Goal: Information Seeking & Learning: Learn about a topic

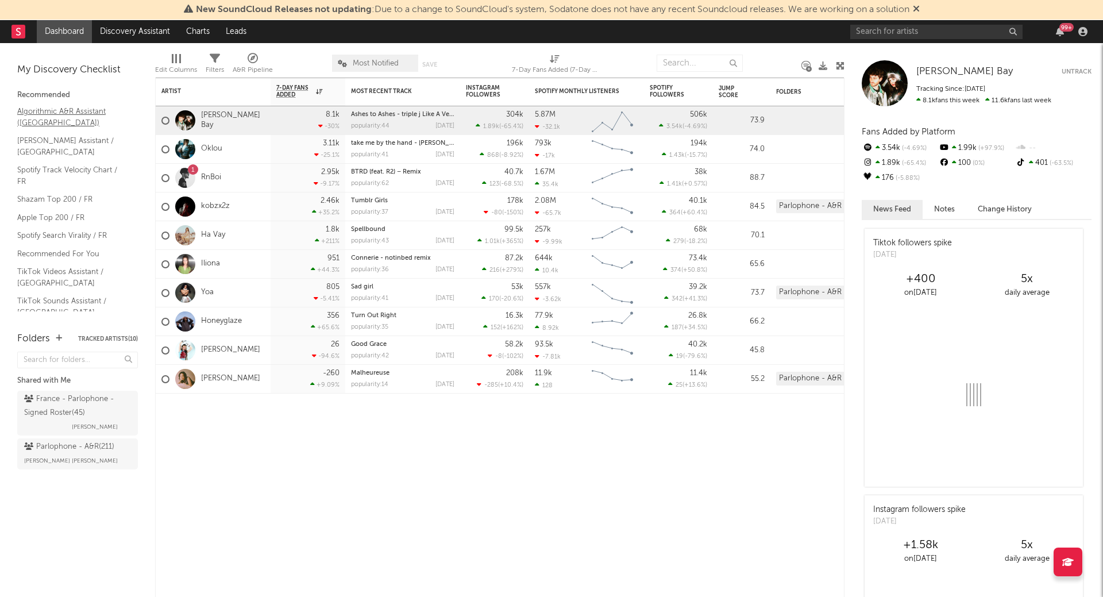
click at [67, 118] on link "Algorithmic A&R Assistant (France)" at bounding box center [71, 117] width 109 height 24
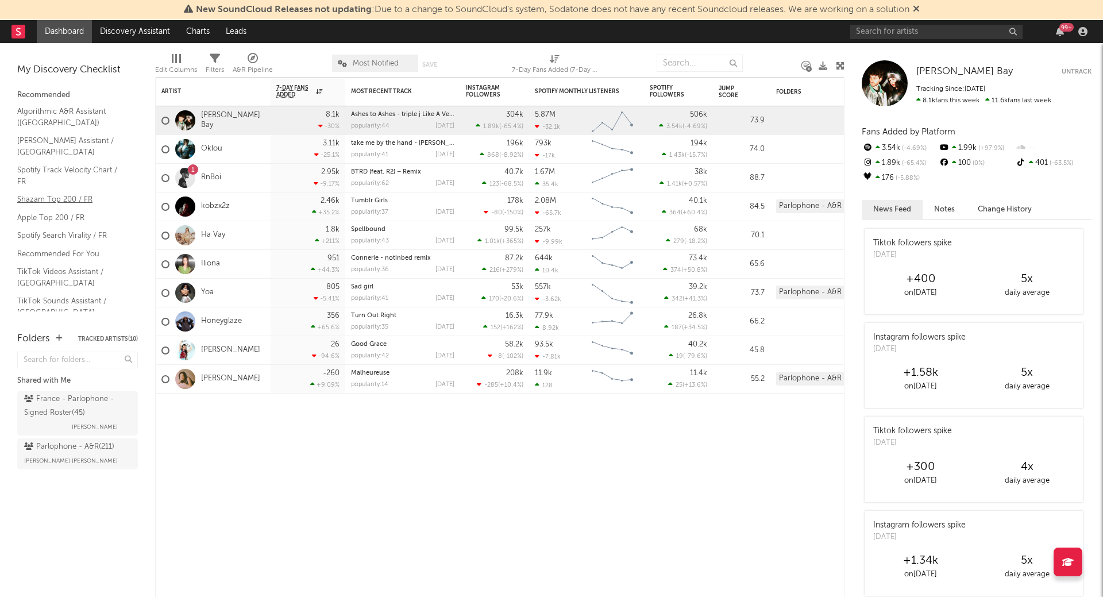
click at [72, 193] on link "Shazam Top 200 / FR" at bounding box center [71, 199] width 109 height 13
click at [876, 29] on input "text" at bounding box center [936, 32] width 172 height 14
click at [75, 295] on link "TikTok Sounds Assistant / France" at bounding box center [71, 307] width 109 height 24
click at [79, 265] on link "TikTok Videos Assistant / France" at bounding box center [71, 277] width 109 height 24
click at [880, 28] on input "text" at bounding box center [936, 32] width 172 height 14
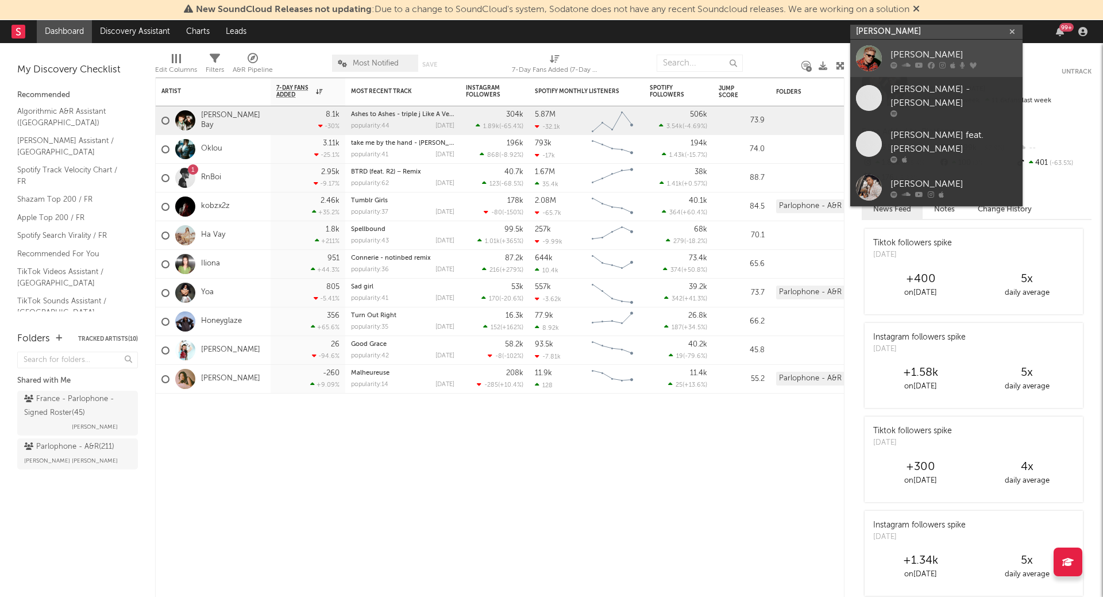
type input "benjamin biol"
click at [941, 56] on div "Benjamin Biolay" at bounding box center [954, 55] width 126 height 14
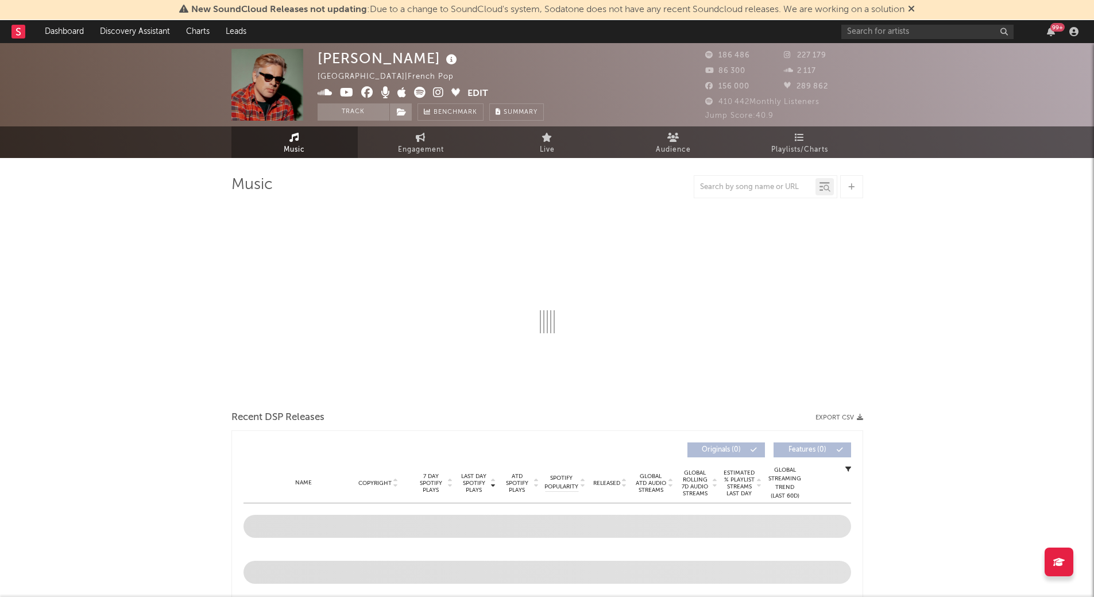
select select "6m"
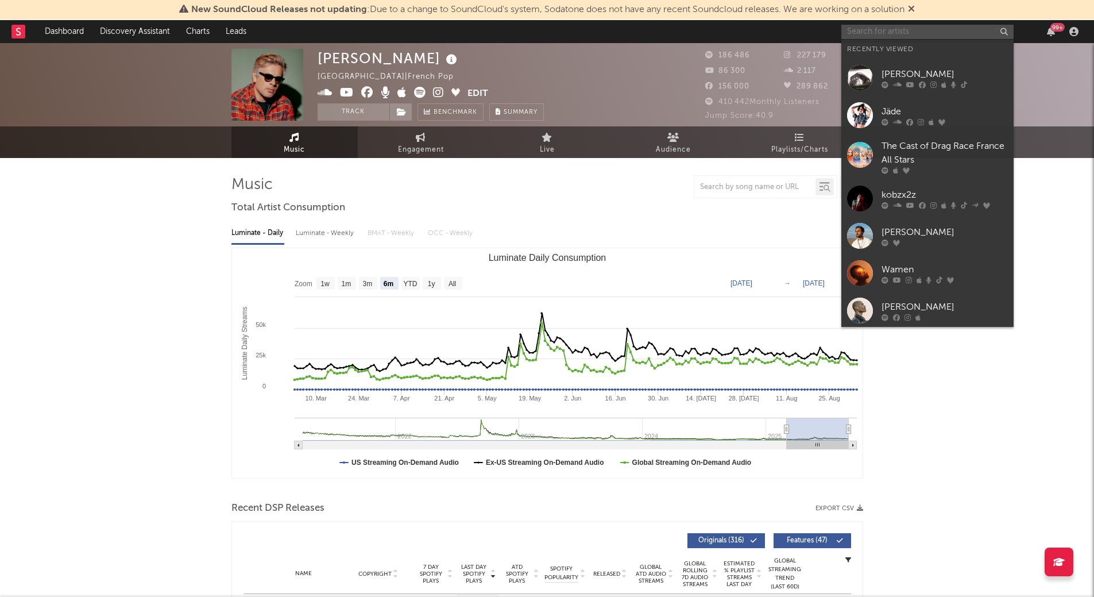
click at [863, 27] on input "text" at bounding box center [928, 32] width 172 height 14
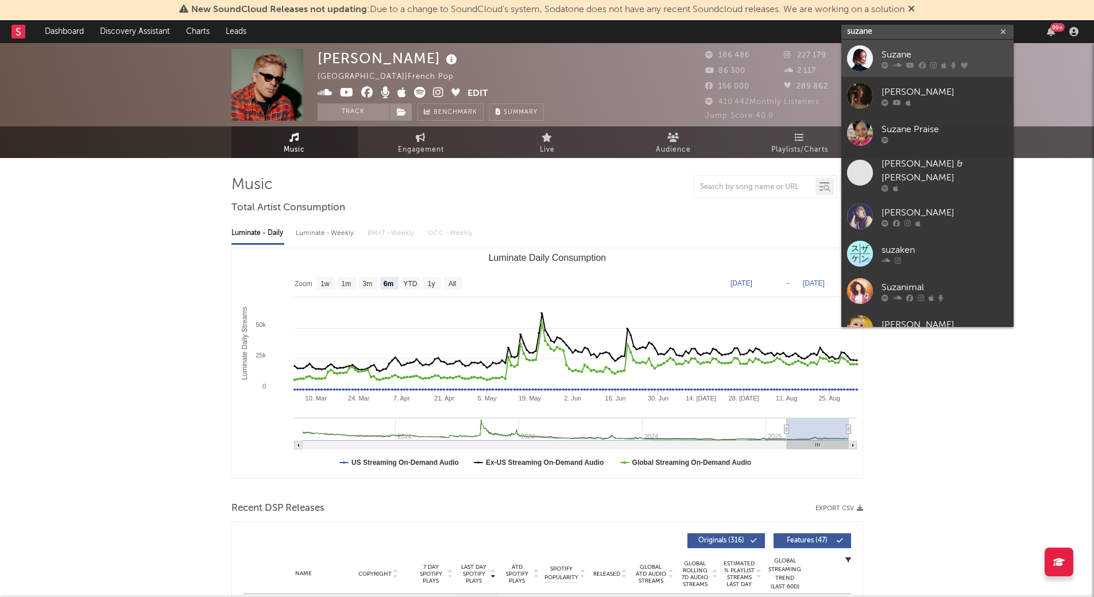
type input "suzane"
click at [938, 55] on div "Suzane" at bounding box center [945, 55] width 126 height 14
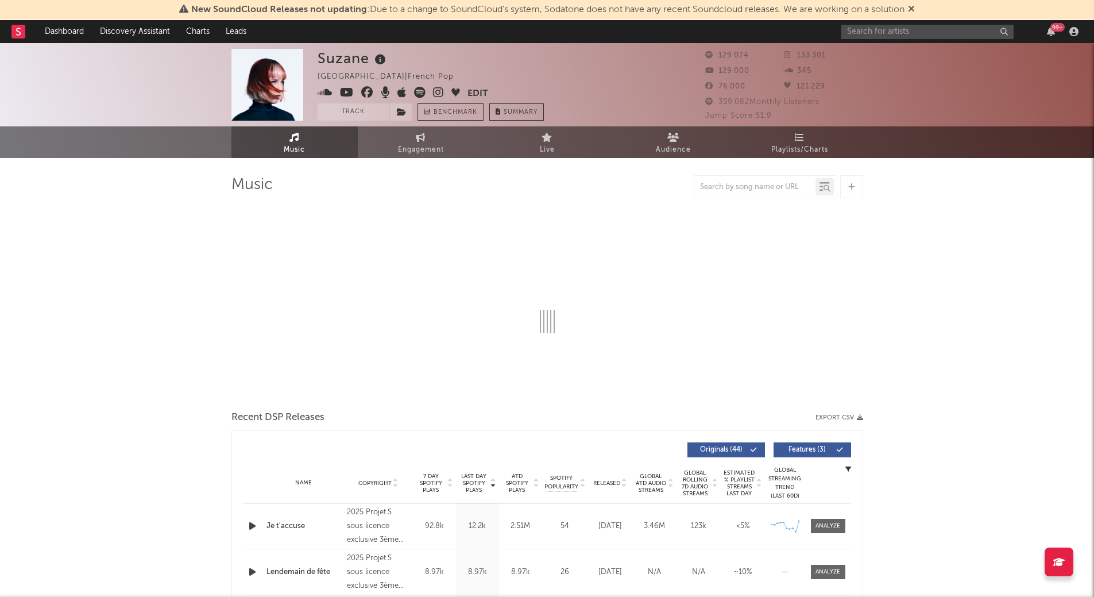
select select "6m"
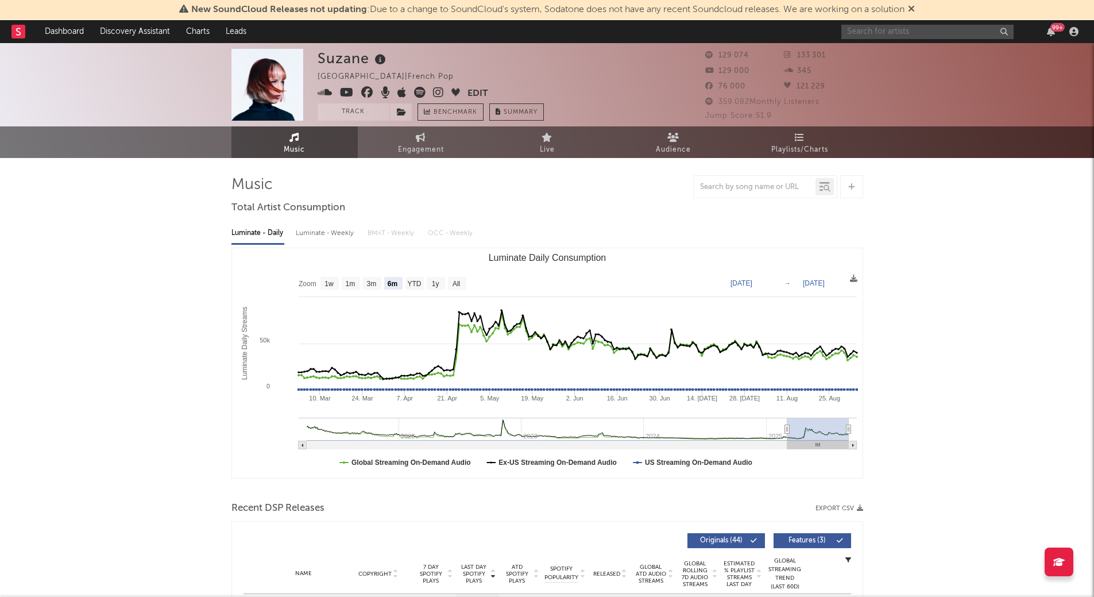
click at [924, 32] on input "text" at bounding box center [928, 32] width 172 height 14
type input "claudio cape"
click at [863, 57] on div at bounding box center [860, 58] width 26 height 26
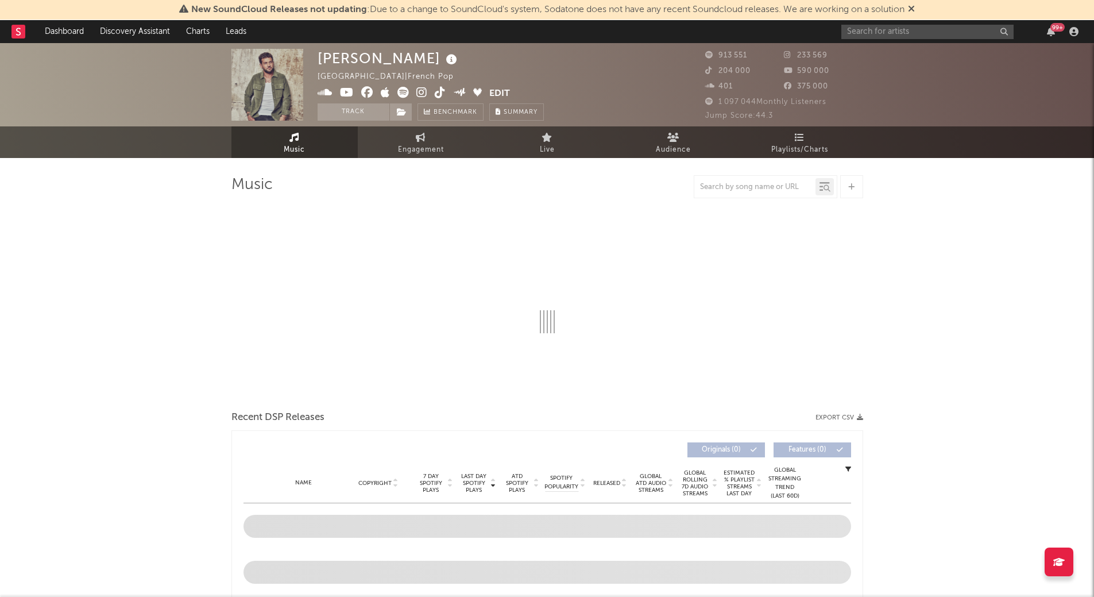
select select "6m"
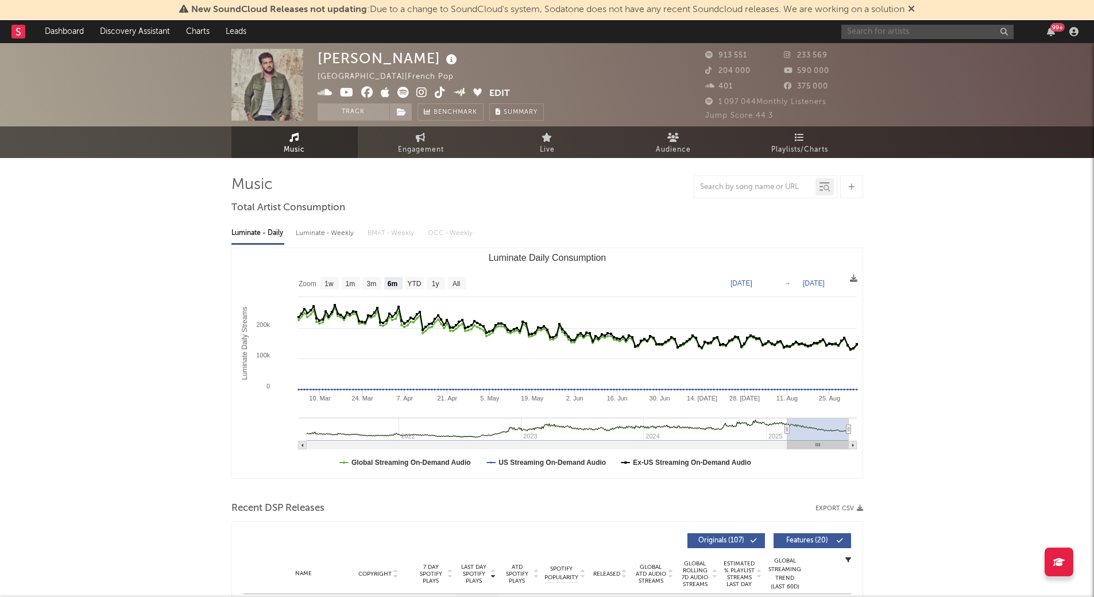
click at [885, 32] on input "text" at bounding box center [928, 32] width 172 height 14
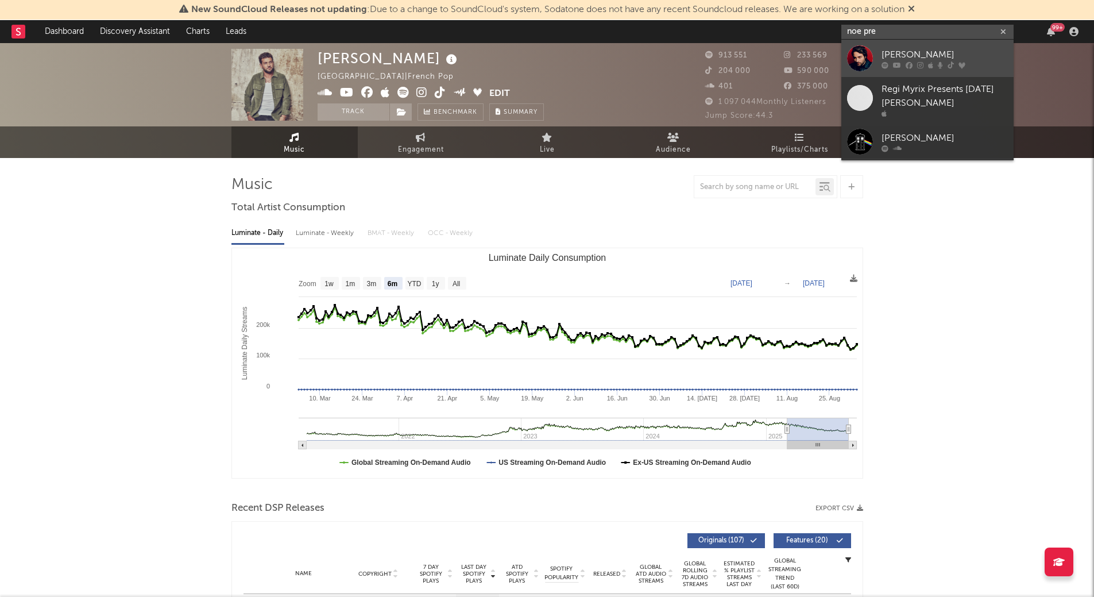
type input "noe pre"
click at [924, 54] on div "Noé Preszow" at bounding box center [945, 55] width 126 height 14
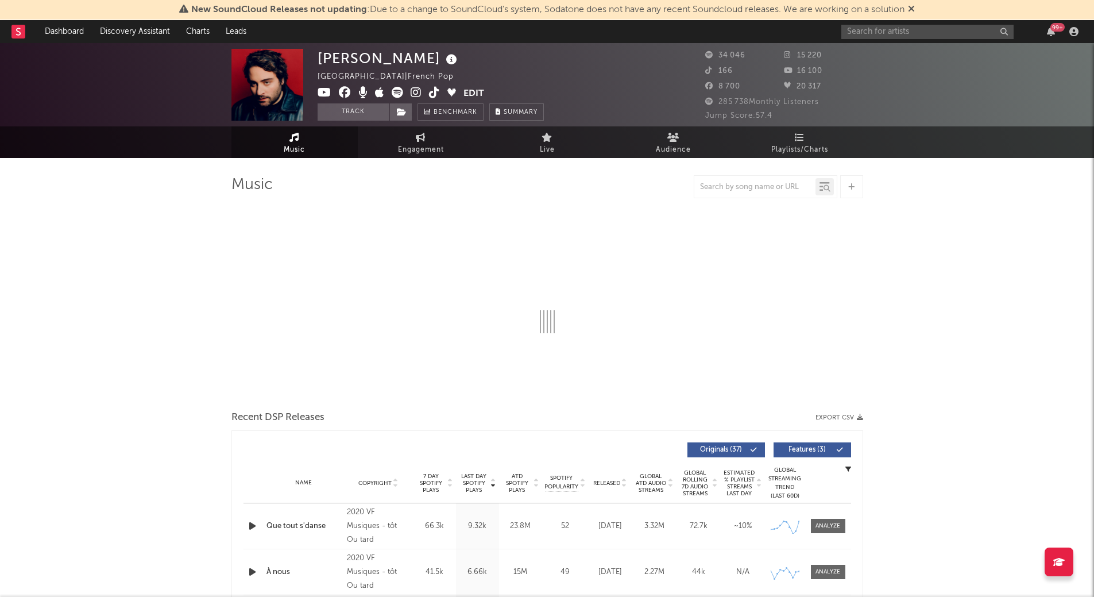
select select "6m"
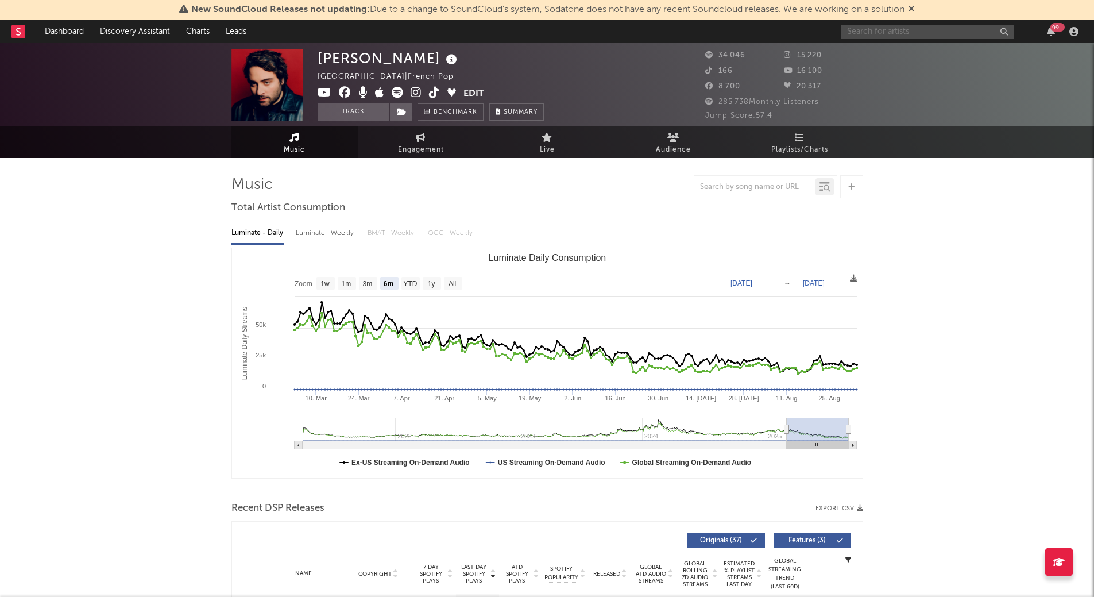
click at [867, 36] on input "text" at bounding box center [928, 32] width 172 height 14
type input "vincent dedienne"
click at [854, 55] on div at bounding box center [860, 58] width 26 height 26
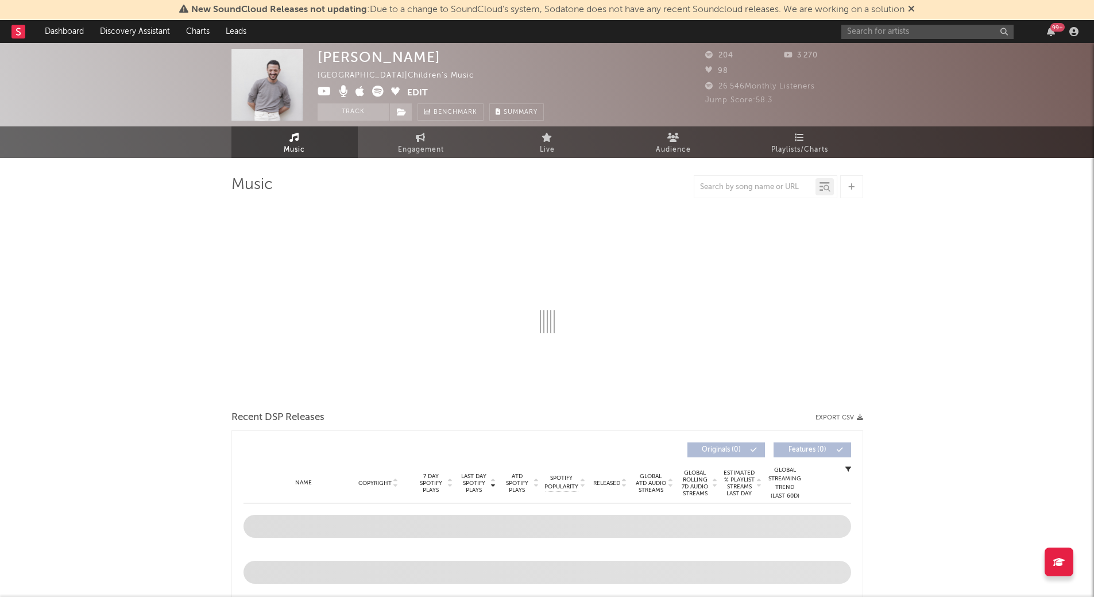
select select "1w"
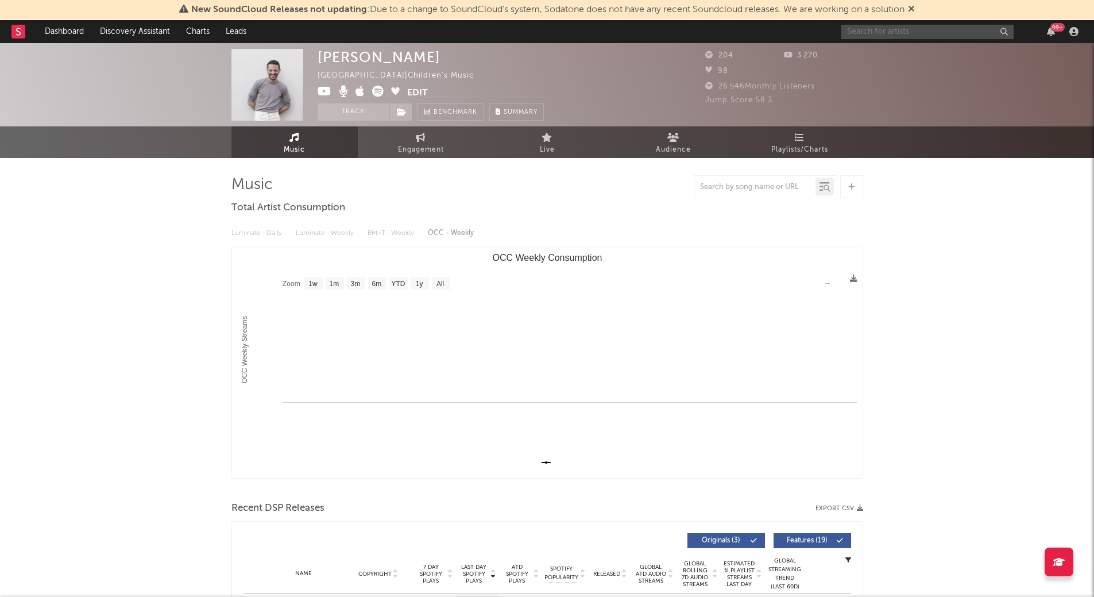
click at [865, 32] on input "text" at bounding box center [928, 32] width 172 height 14
type input "mauvaise bouche"
click at [860, 61] on div at bounding box center [860, 58] width 26 height 26
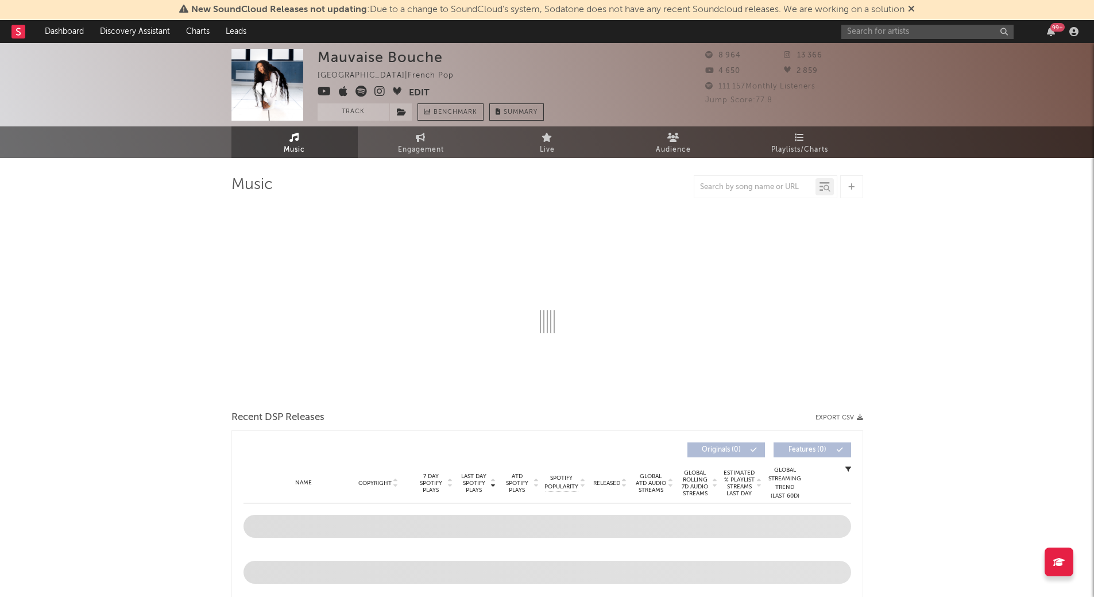
select select "6m"
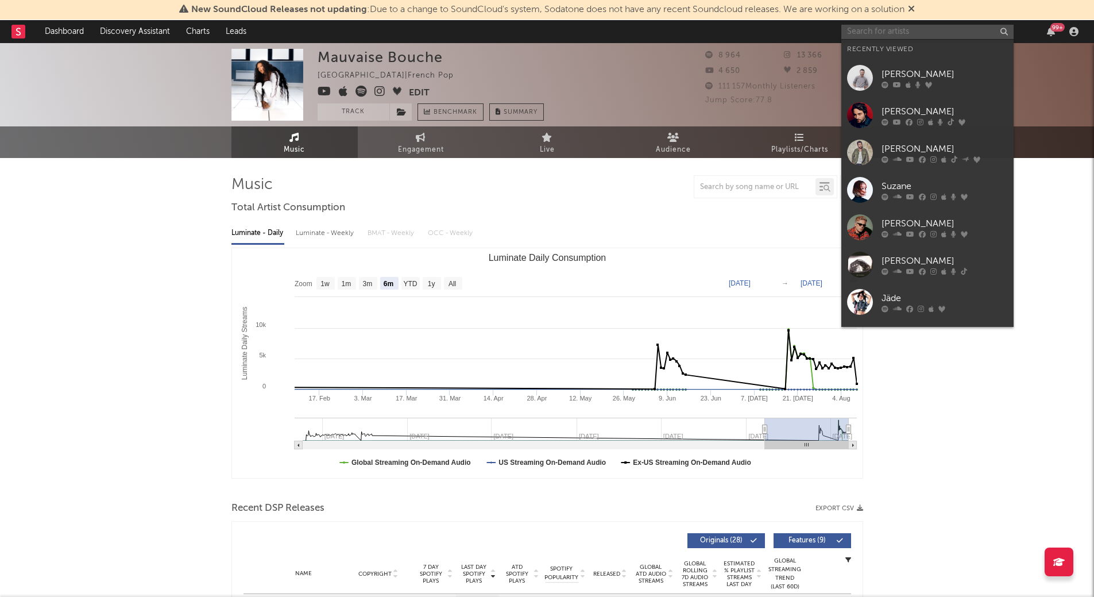
click at [869, 29] on input "text" at bounding box center [928, 32] width 172 height 14
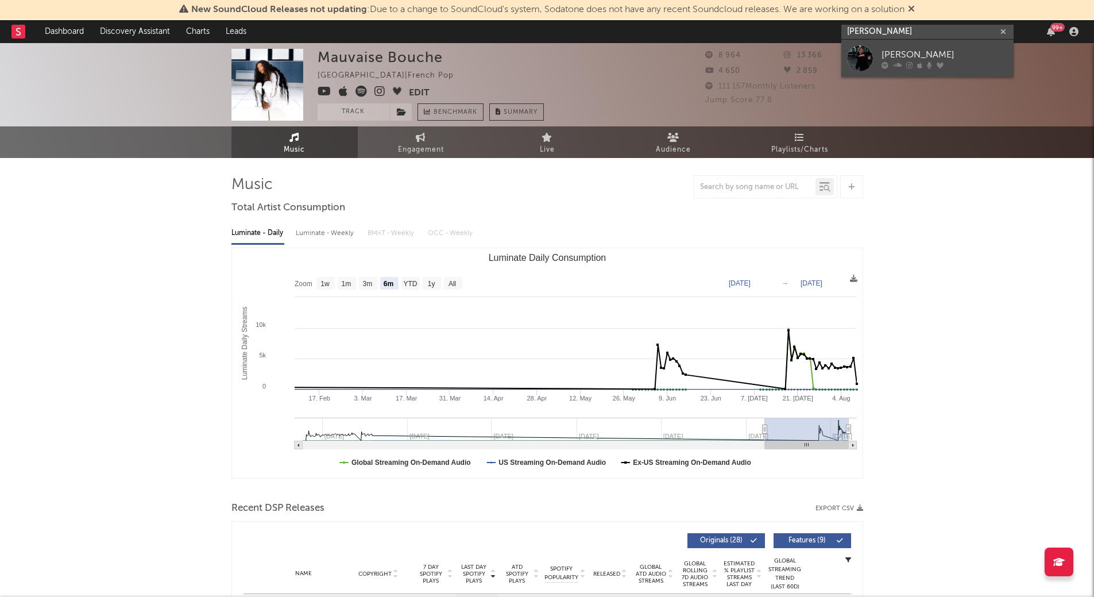
type input "bertrand bellin"
click at [861, 57] on div at bounding box center [860, 58] width 26 height 26
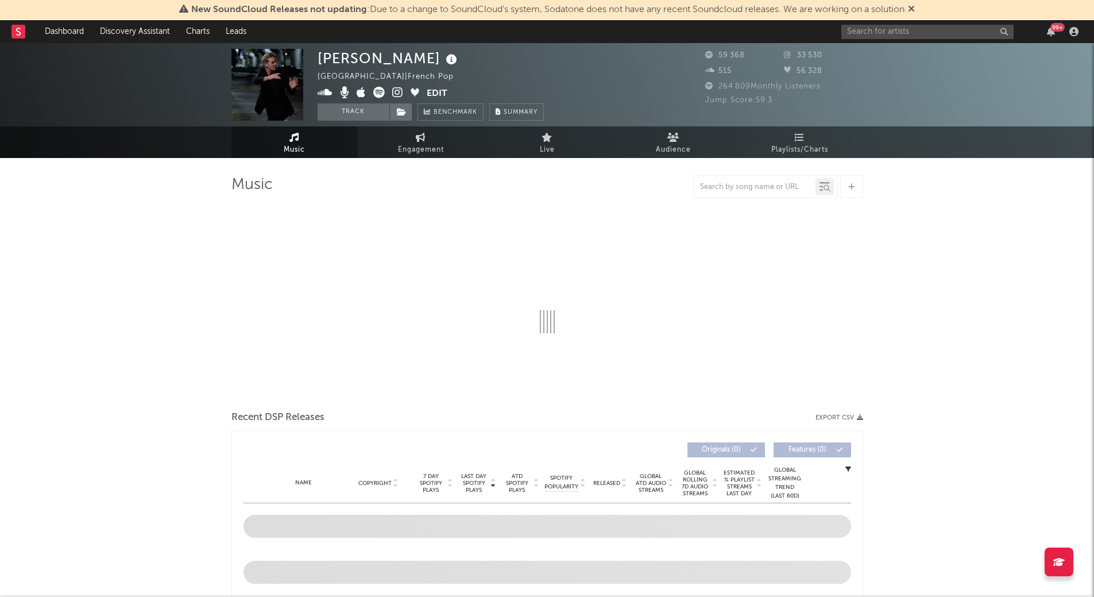
select select "6m"
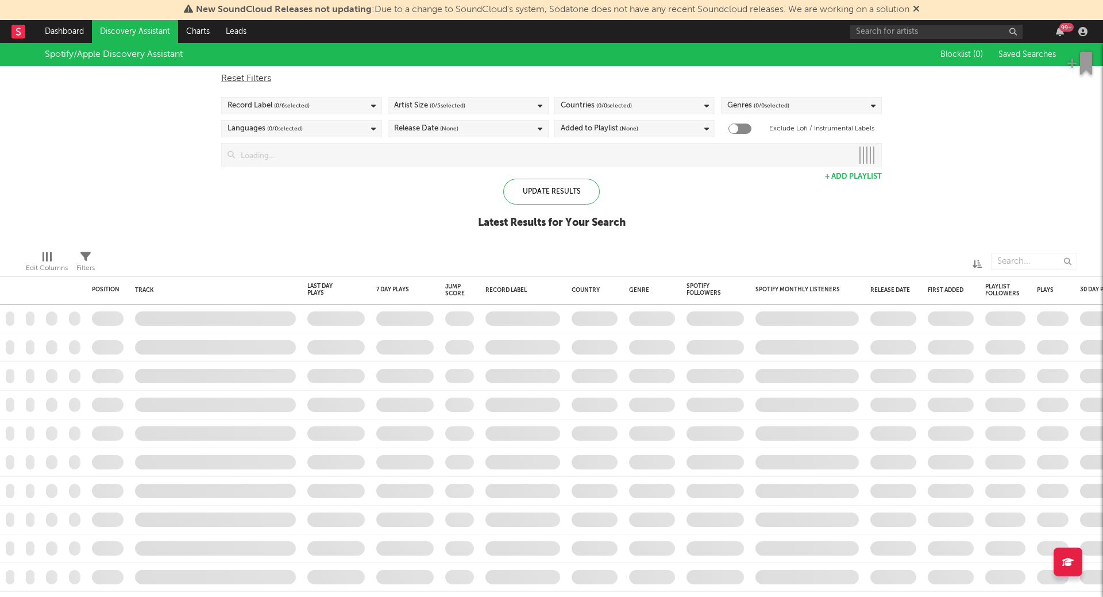
checkbox input "true"
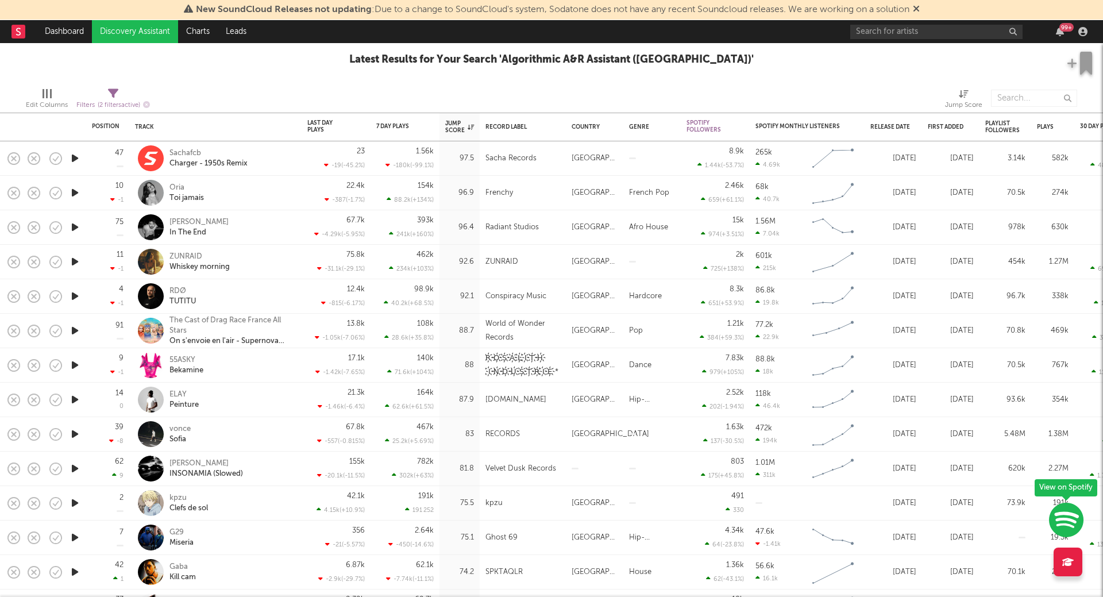
click at [77, 192] on icon "button" at bounding box center [75, 193] width 12 height 14
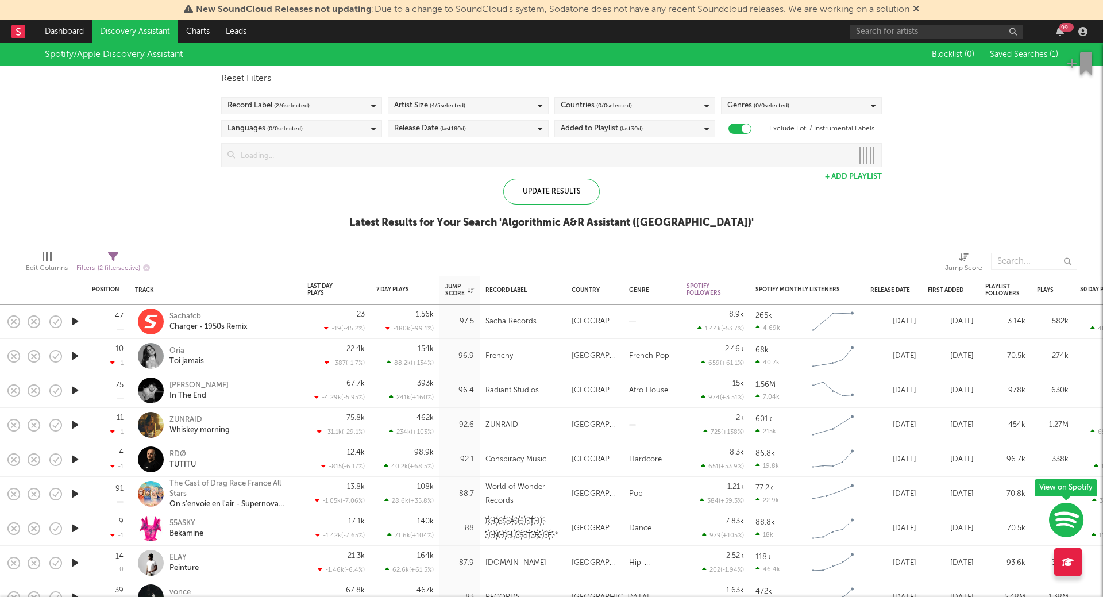
click at [309, 122] on div "Languages ( 0 / 0 selected)" at bounding box center [301, 128] width 161 height 17
click at [318, 111] on div "Record Label ( 2 / 6 selected)" at bounding box center [301, 105] width 161 height 17
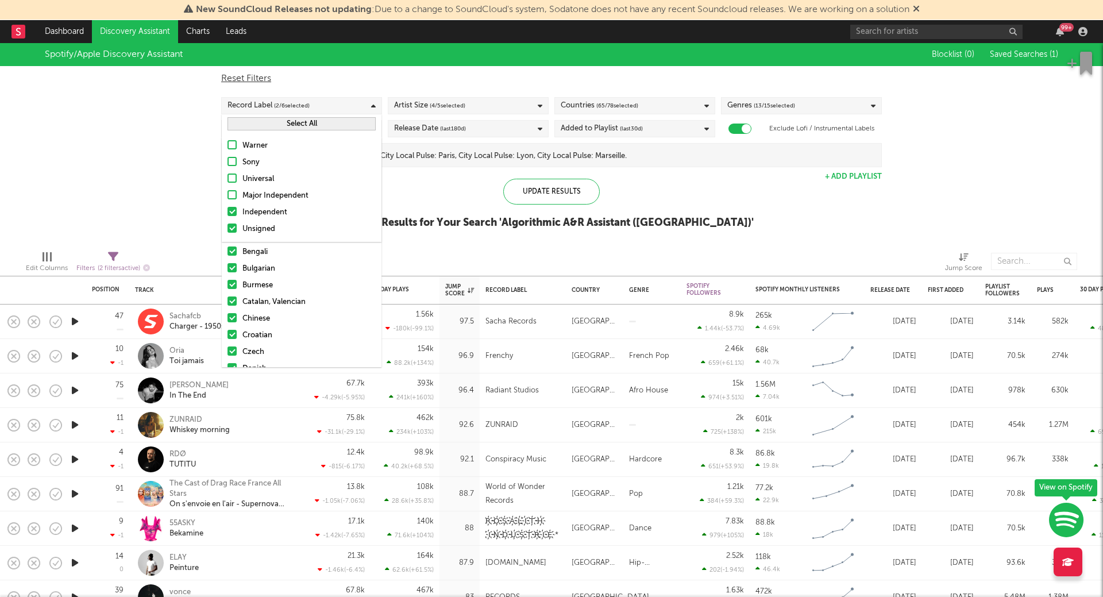
click at [443, 103] on span "( 4 / 5 selected)" at bounding box center [448, 106] width 36 height 14
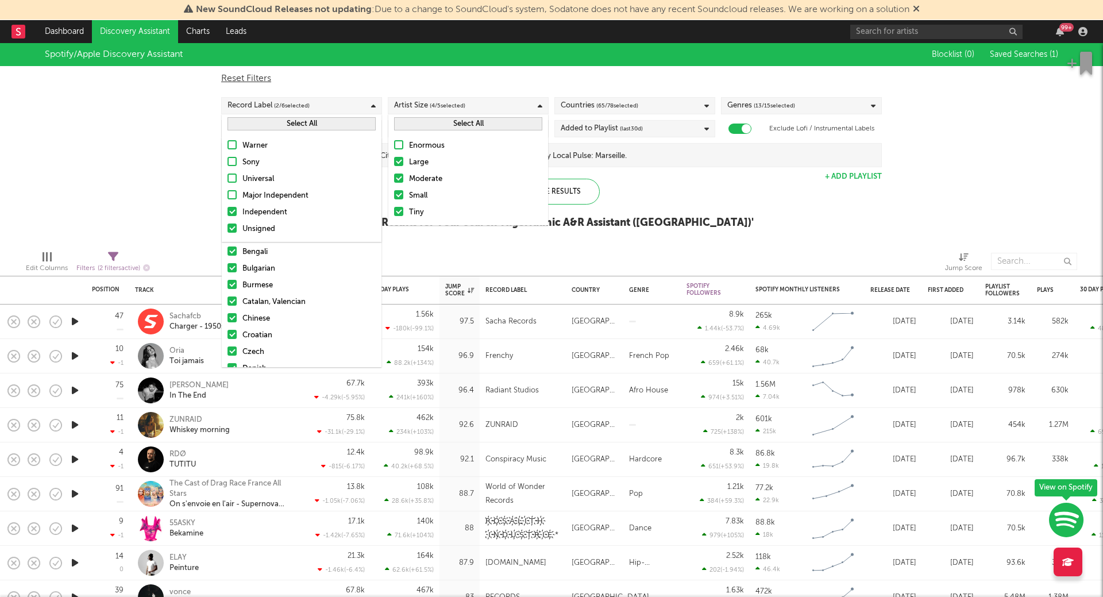
click at [580, 108] on div "Countries ( 65 / 78 selected)" at bounding box center [600, 106] width 78 height 14
type input "fr"
click at [568, 184] on div at bounding box center [565, 184] width 9 height 9
click at [561, 184] on input "South Africa" at bounding box center [561, 186] width 0 height 14
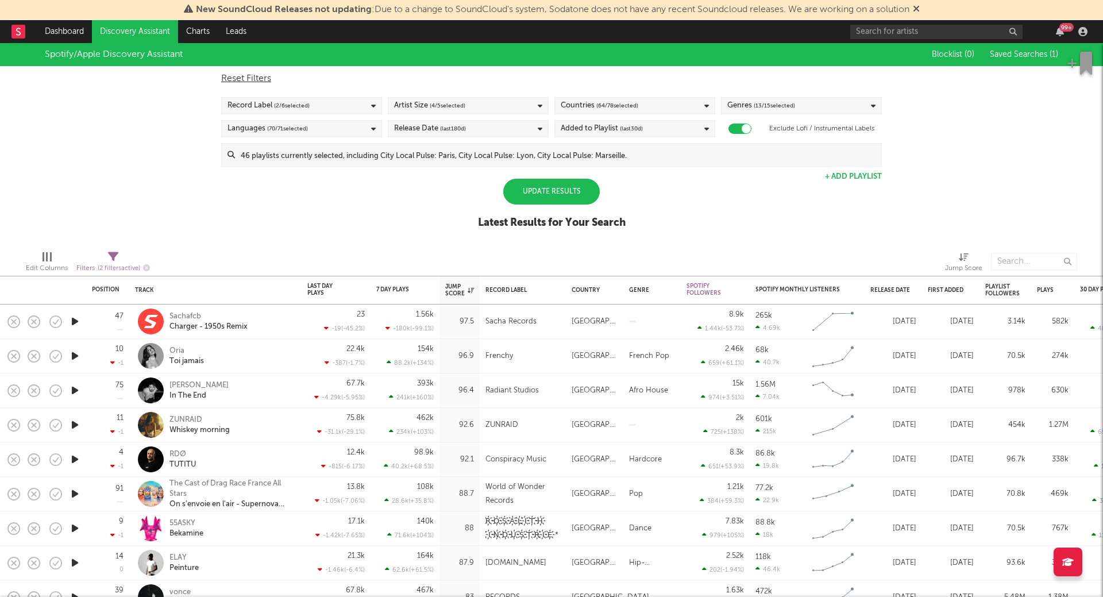
click at [789, 237] on div "Spotify/Apple Discovery Assistant Blocklist ( 0 ) Saved Searches ( 1 ) Reset Fi…" at bounding box center [551, 142] width 1103 height 198
click at [564, 191] on div "Update Results" at bounding box center [551, 192] width 97 height 26
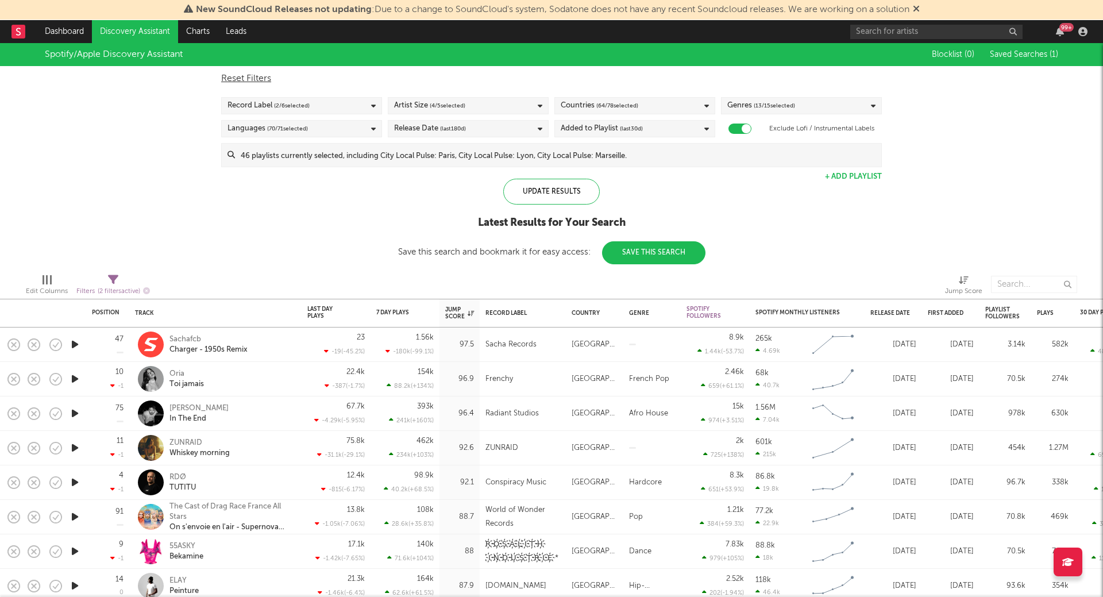
click at [622, 105] on span "( 64 / 78 selected)" at bounding box center [617, 106] width 42 height 14
click at [656, 120] on button "Select All" at bounding box center [635, 123] width 148 height 13
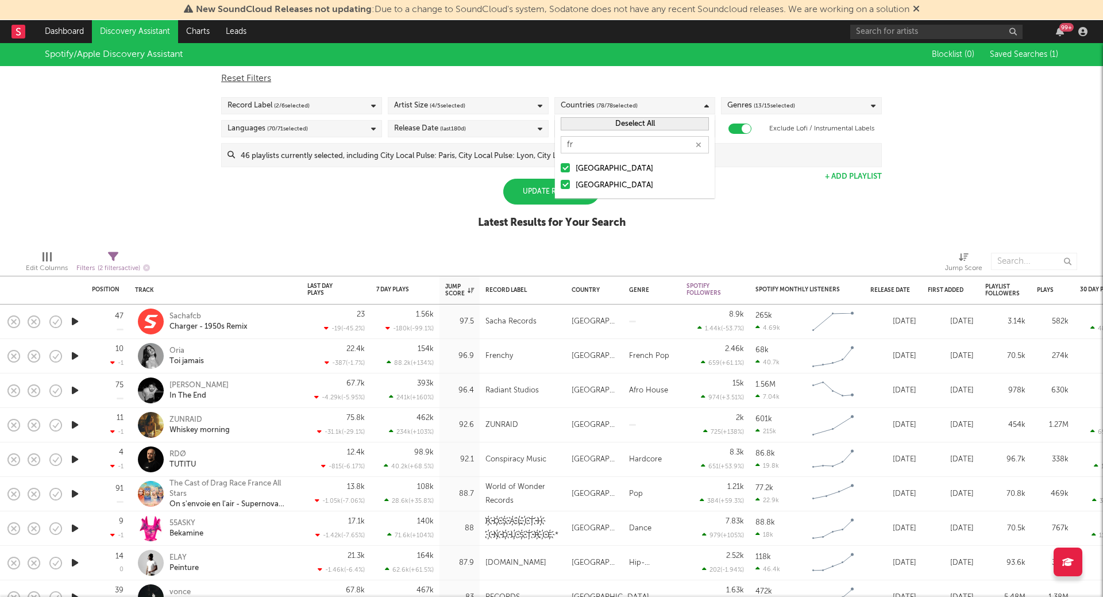
click at [665, 125] on button "Deselect All" at bounding box center [635, 123] width 148 height 13
click at [642, 123] on button "Select All" at bounding box center [635, 123] width 148 height 13
click at [642, 123] on button "Deselect All" at bounding box center [635, 123] width 148 height 13
click at [565, 166] on div at bounding box center [565, 167] width 9 height 9
click at [561, 166] on input "[GEOGRAPHIC_DATA]" at bounding box center [561, 169] width 0 height 14
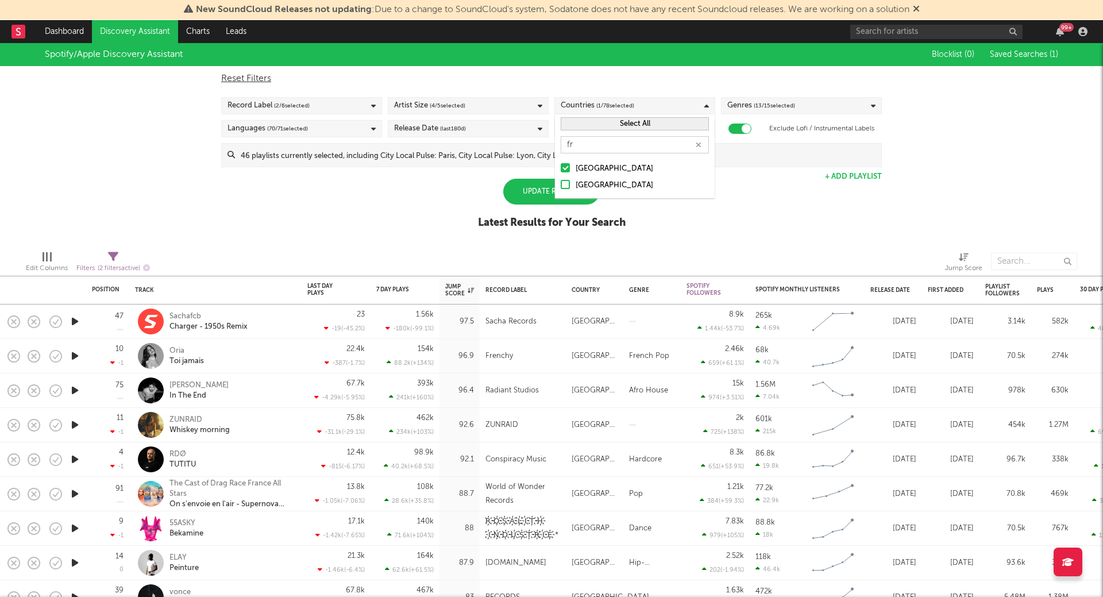
click at [727, 203] on div "Spotify/Apple Discovery Assistant Blocklist ( 0 ) Saved Searches ( 1 ) Reset Fi…" at bounding box center [551, 142] width 1103 height 198
click at [553, 185] on div "Update Results" at bounding box center [551, 192] width 97 height 26
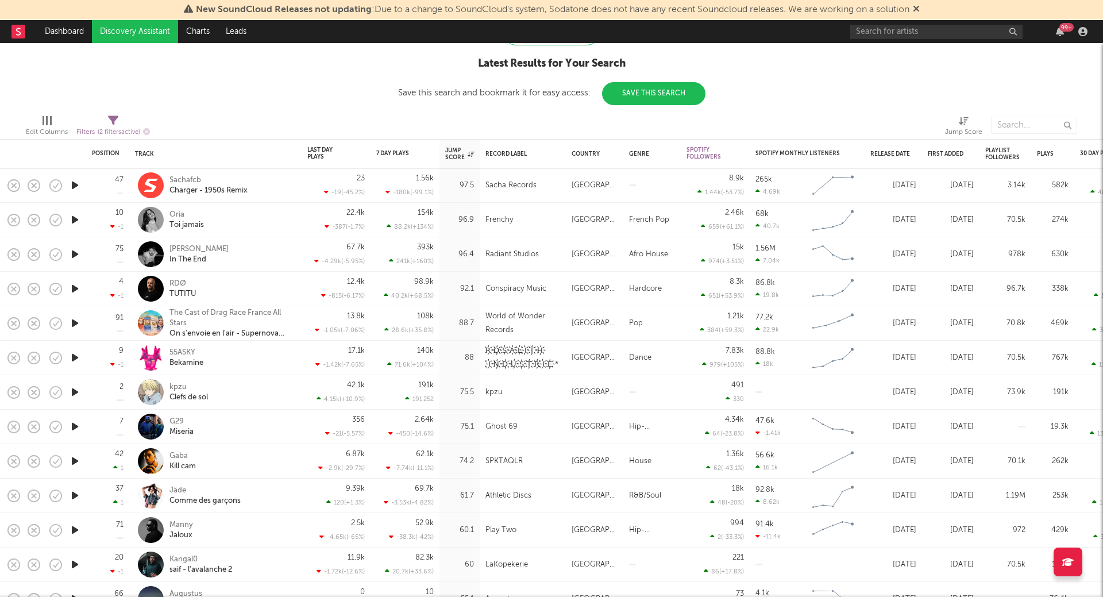
click at [71, 182] on icon "button" at bounding box center [75, 185] width 12 height 14
click at [73, 217] on icon "button" at bounding box center [75, 220] width 12 height 14
click at [517, 583] on div at bounding box center [552, 582] width 144 height 3
click at [72, 258] on icon "button" at bounding box center [75, 254] width 12 height 14
click at [528, 579] on div "00:01 00:15" at bounding box center [551, 582] width 201 height 29
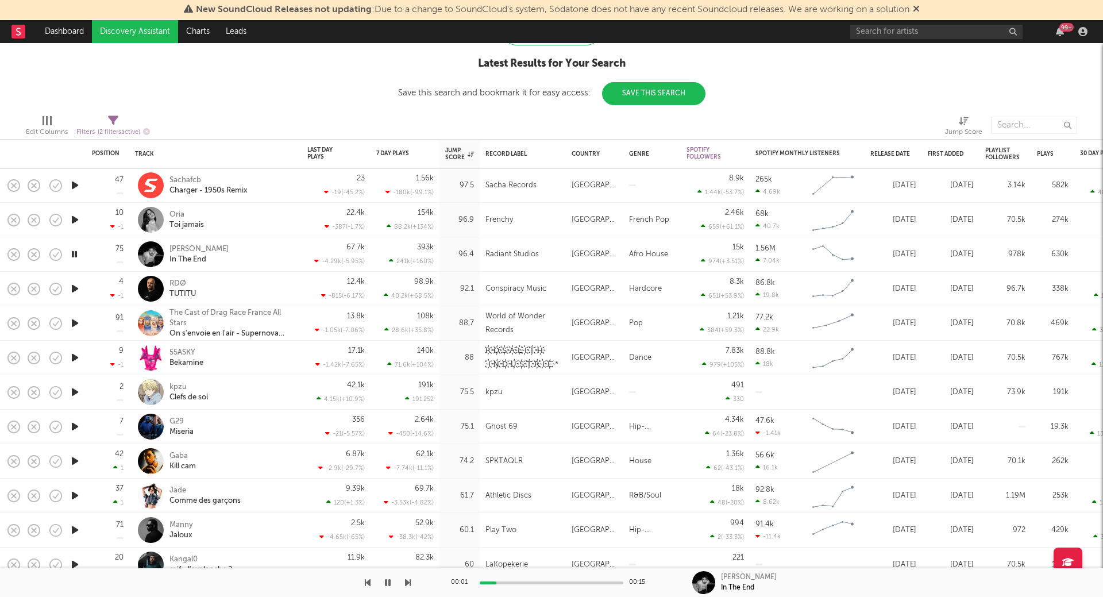
click at [536, 583] on div at bounding box center [552, 582] width 144 height 3
click at [75, 219] on icon "button" at bounding box center [75, 220] width 12 height 14
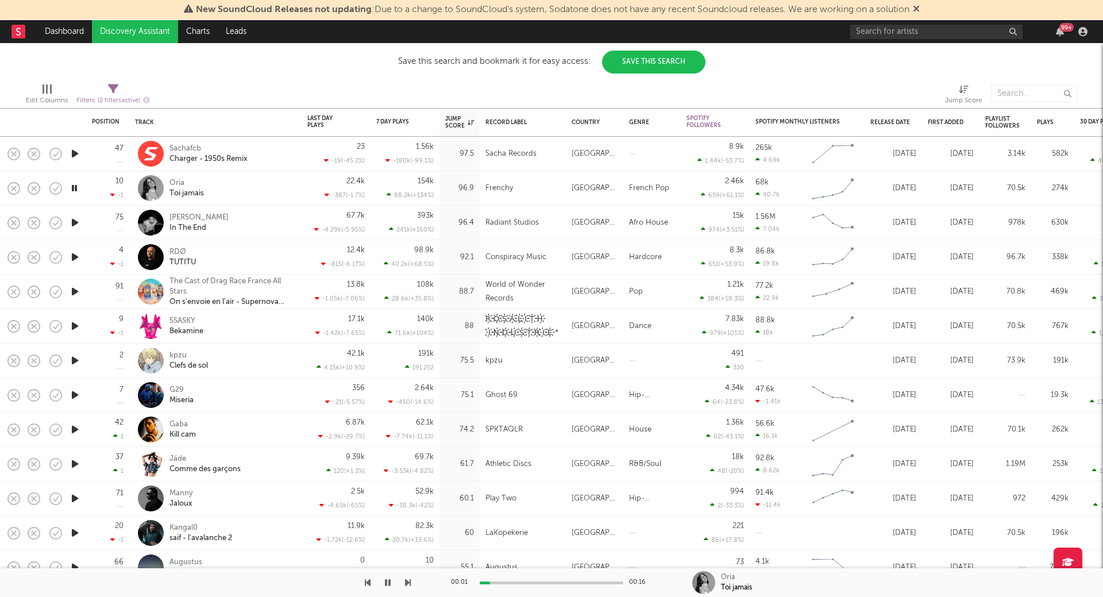
click at [73, 289] on icon "button" at bounding box center [75, 291] width 12 height 14
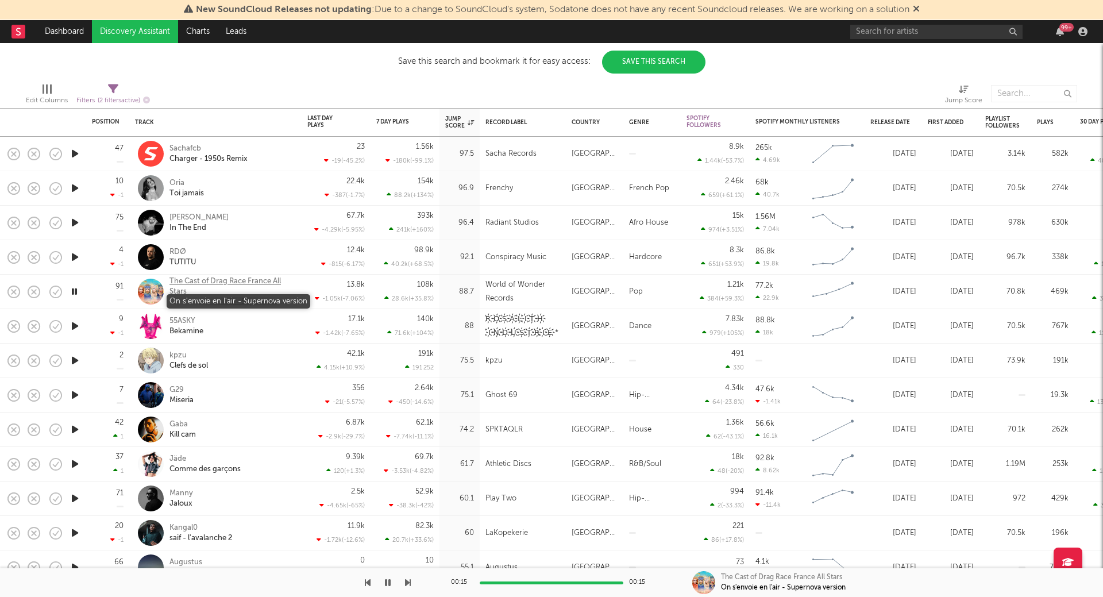
click at [209, 303] on div "On s'envoie en l'air - Supernova version" at bounding box center [231, 302] width 124 height 10
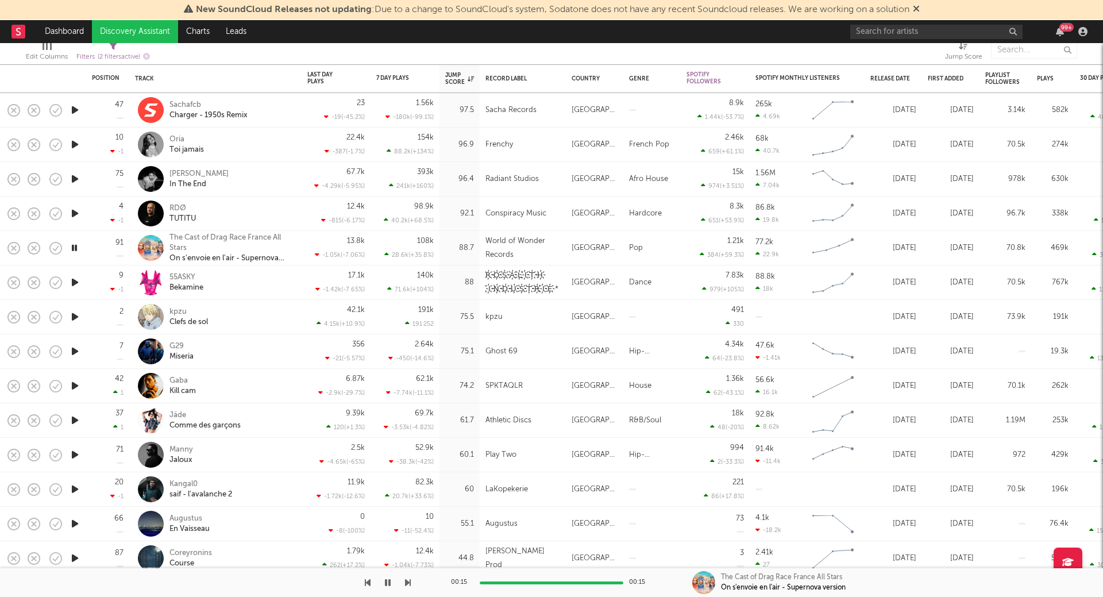
click at [72, 282] on icon "button" at bounding box center [75, 282] width 12 height 14
click at [75, 314] on icon "button" at bounding box center [75, 317] width 12 height 14
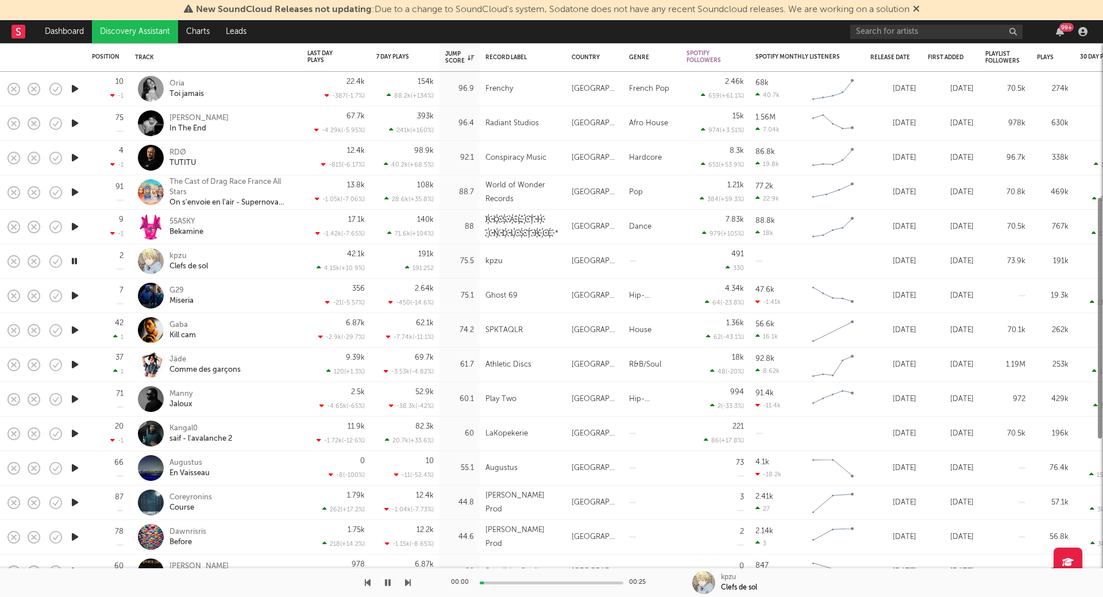
click at [72, 291] on icon "button" at bounding box center [75, 295] width 12 height 14
click at [75, 331] on icon "button" at bounding box center [75, 330] width 12 height 14
click at [75, 367] on icon "button" at bounding box center [75, 364] width 12 height 14
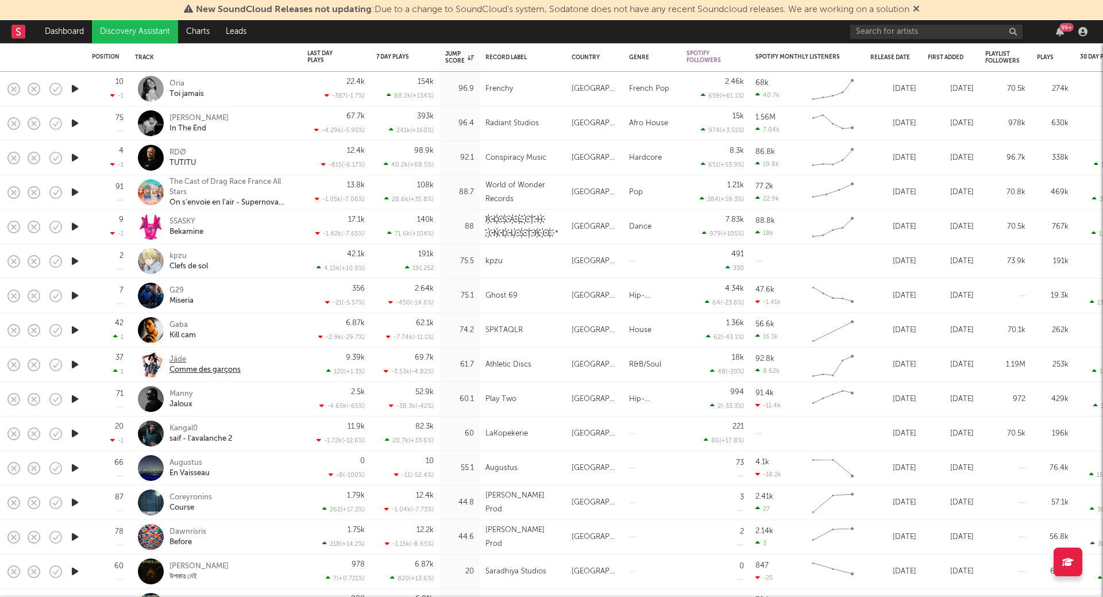
click at [180, 357] on div "Jäde" at bounding box center [204, 359] width 71 height 10
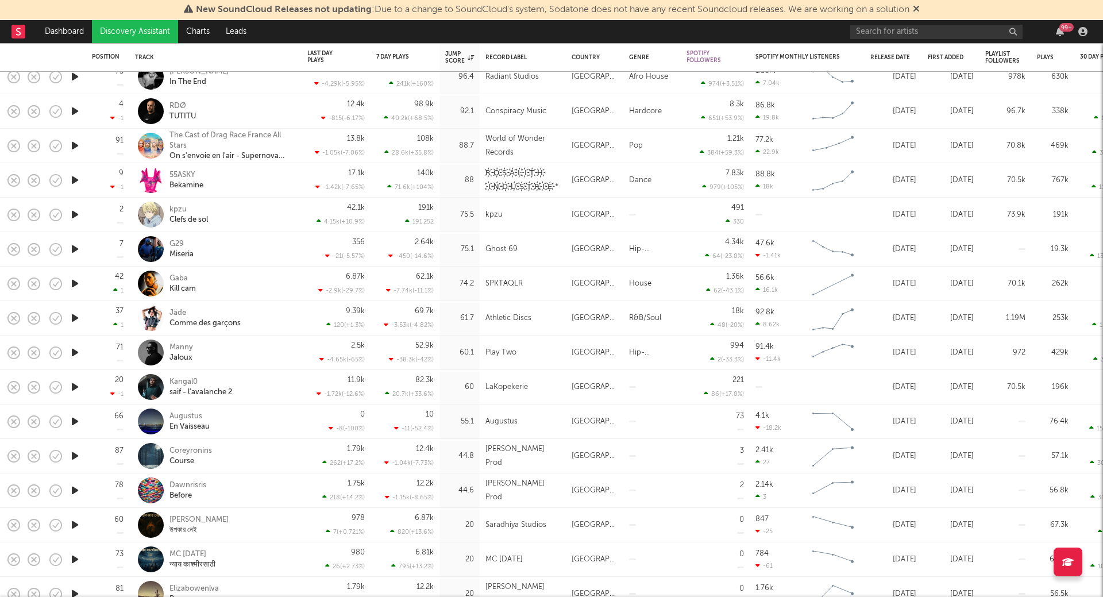
click at [75, 353] on icon "button" at bounding box center [75, 352] width 12 height 14
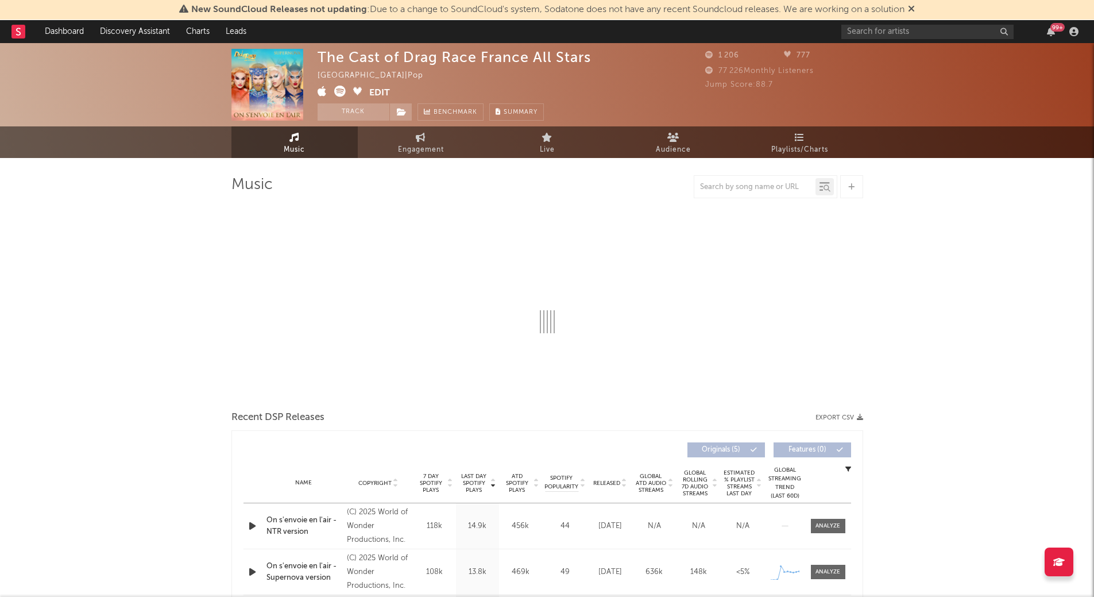
select select "1w"
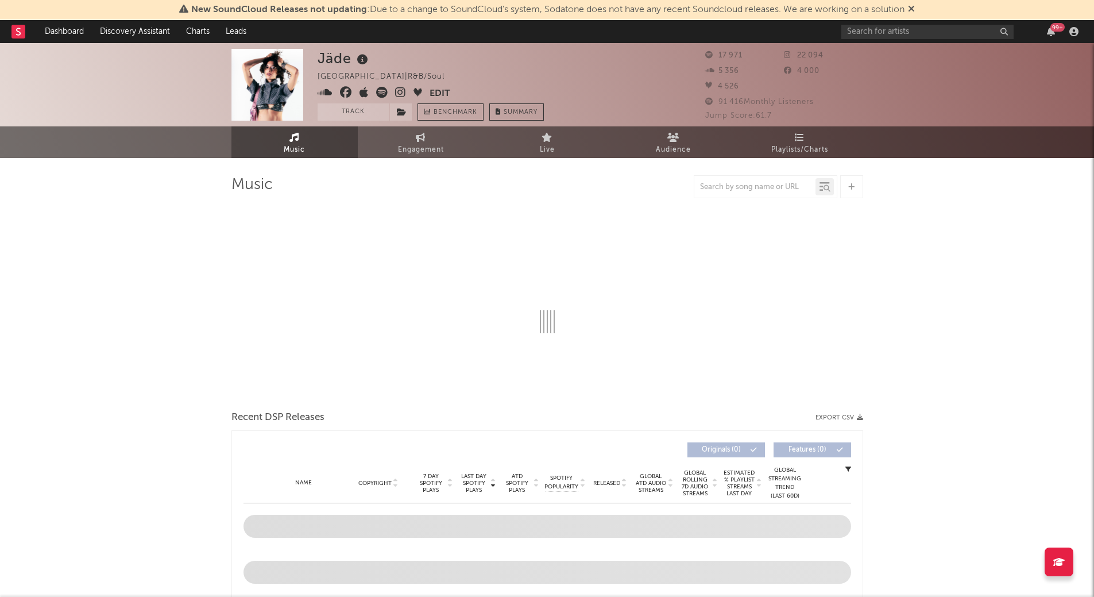
select select "6m"
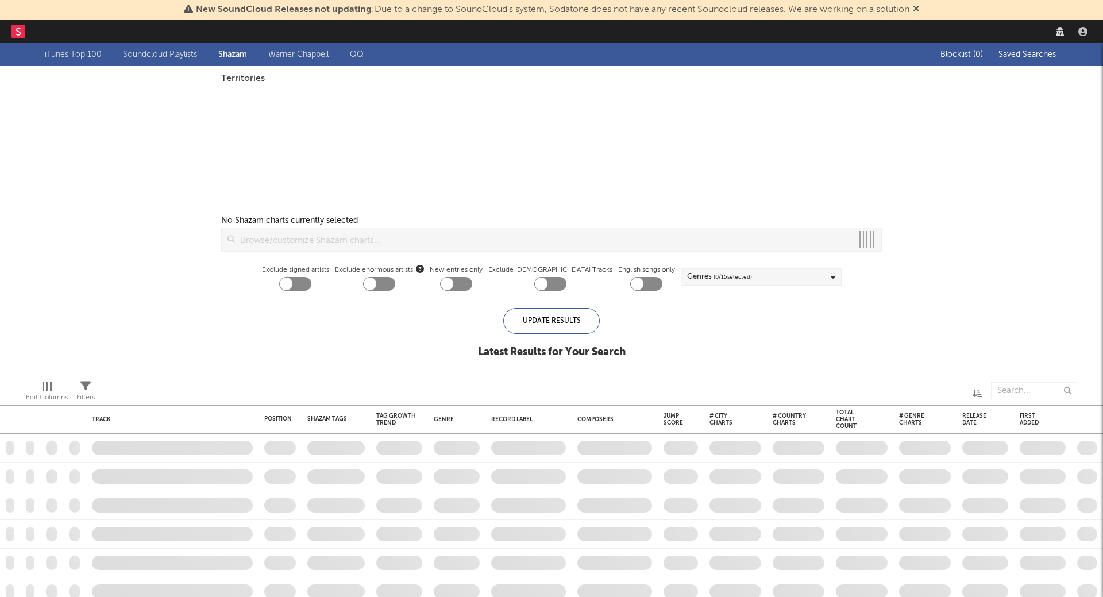
checkbox input "true"
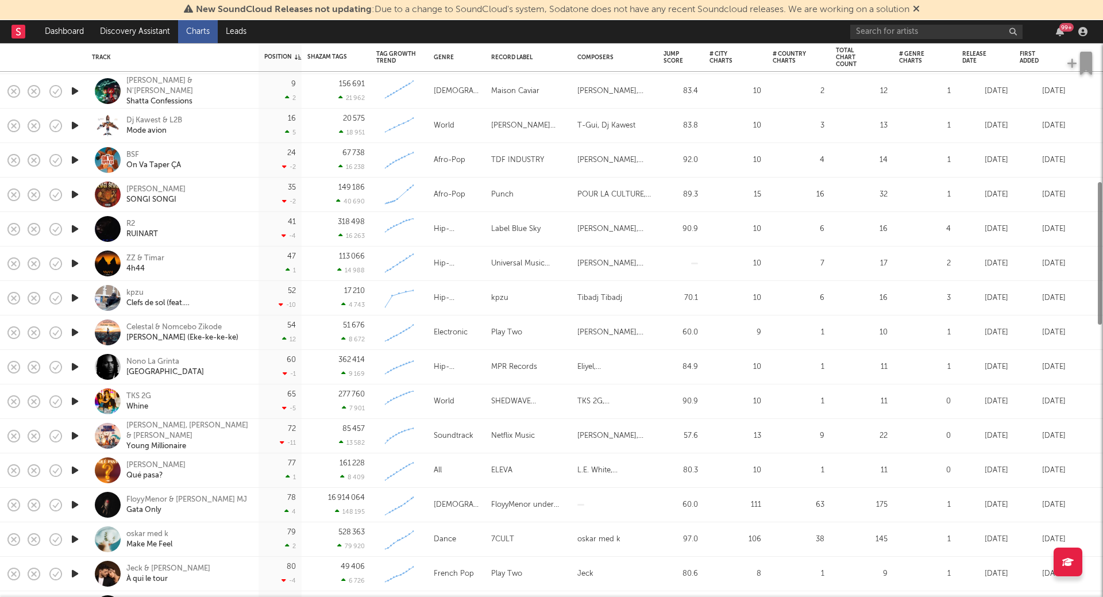
click at [1062, 179] on div "Aug 8, 2025" at bounding box center [1042, 195] width 57 height 34
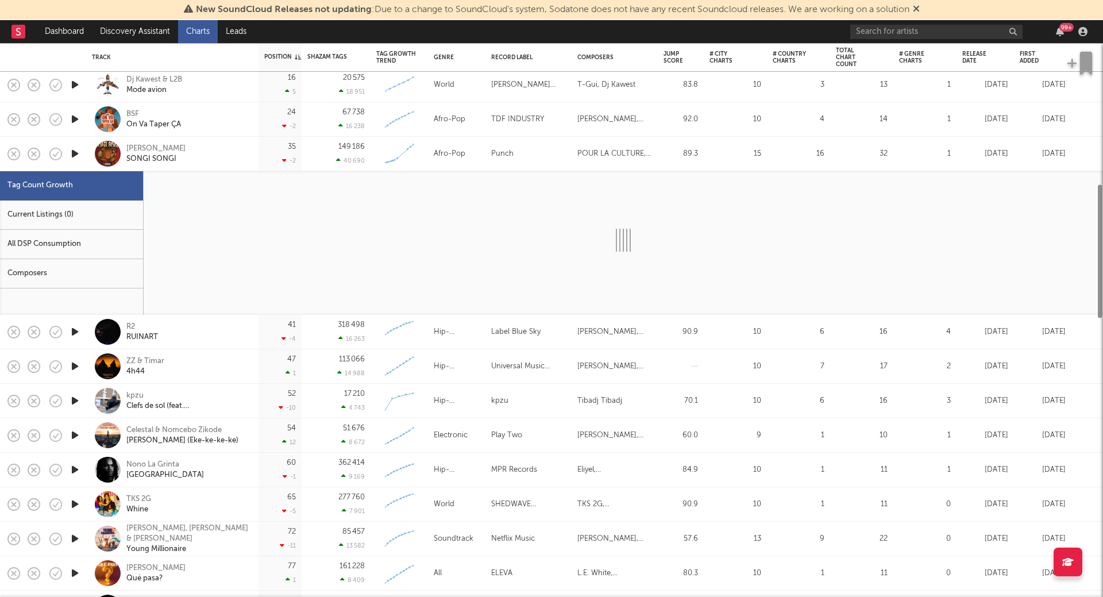
select select "1w"
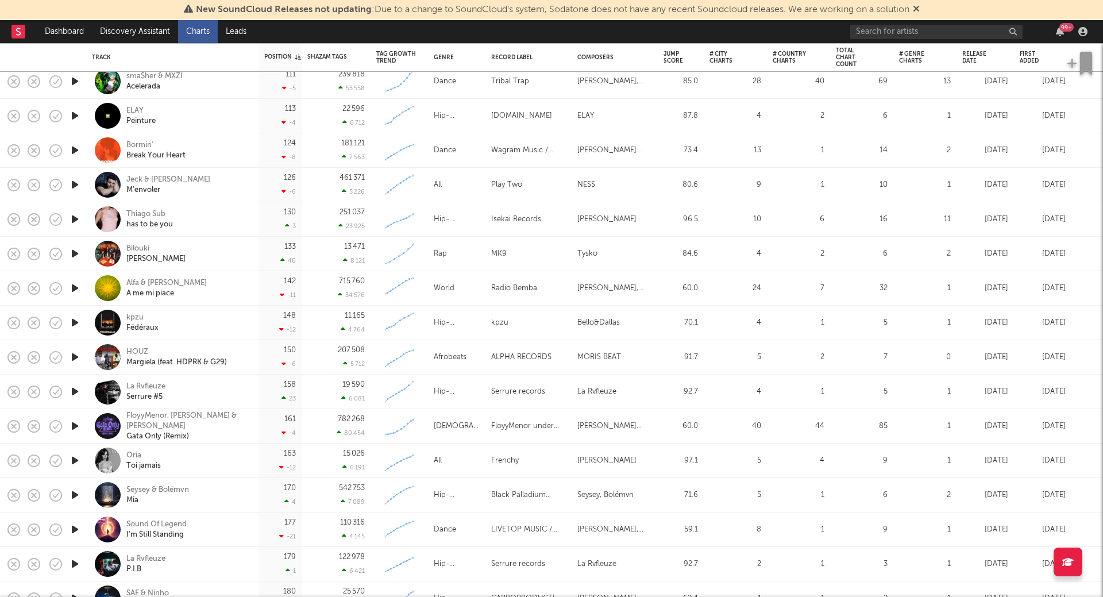
click at [76, 222] on icon "button" at bounding box center [75, 219] width 12 height 14
click at [76, 222] on icon "button" at bounding box center [74, 219] width 11 height 14
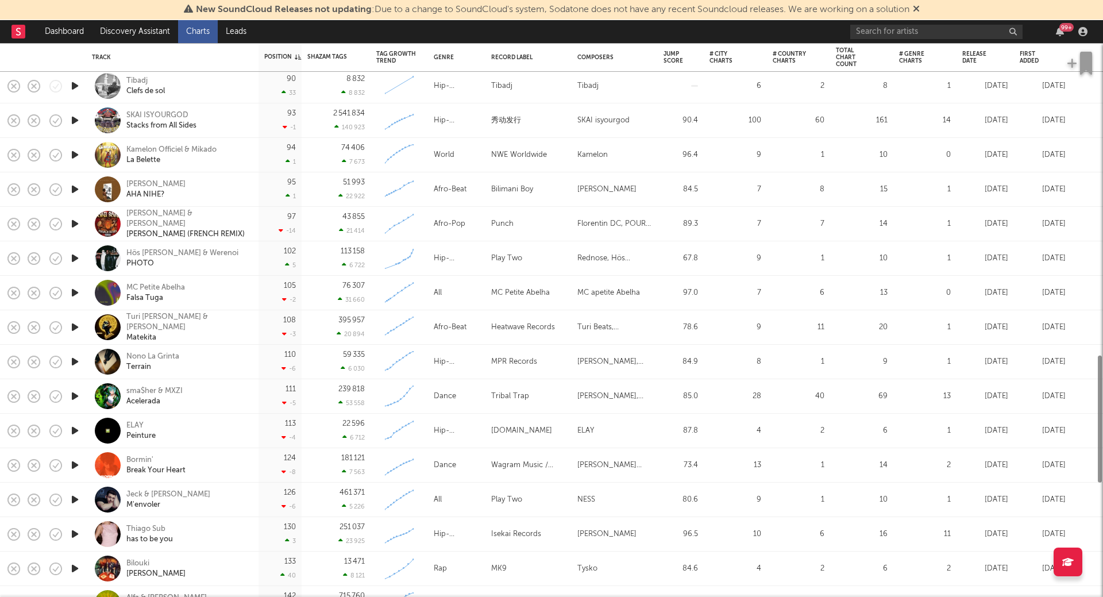
select select "1w"
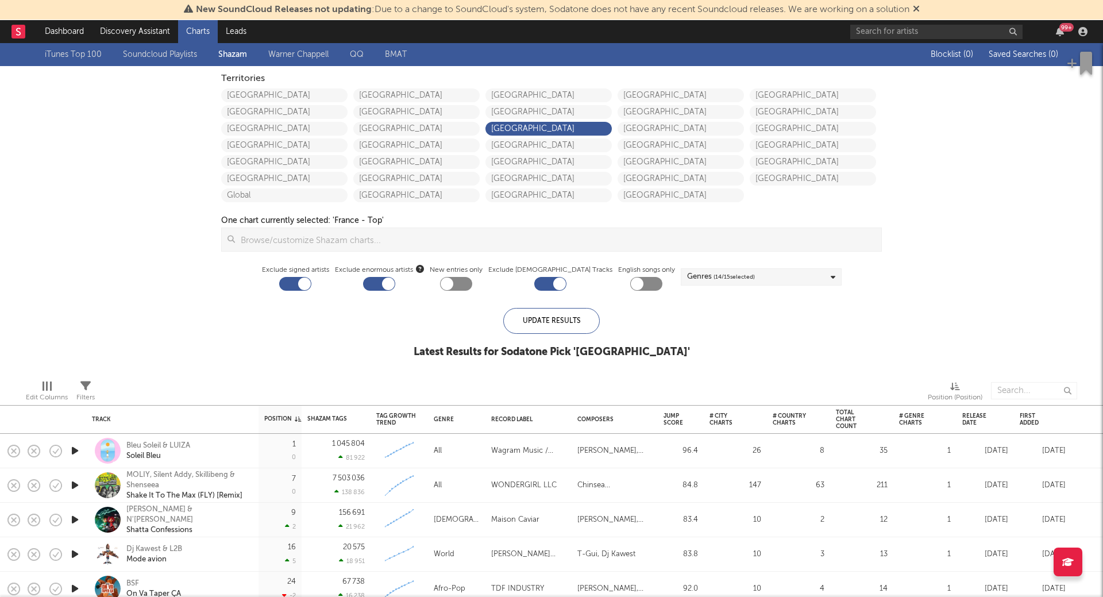
click at [307, 282] on div at bounding box center [295, 284] width 32 height 14
checkbox input "false"
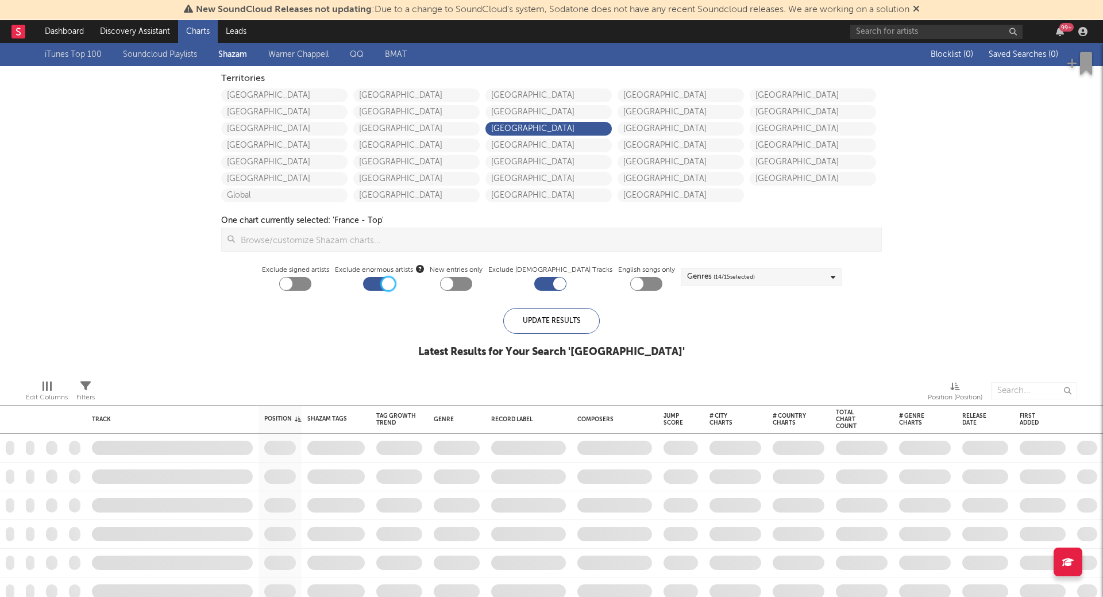
click at [395, 286] on div at bounding box center [388, 283] width 13 height 13
checkbox input "false"
click at [549, 286] on div at bounding box center [550, 284] width 32 height 14
checkbox input "false"
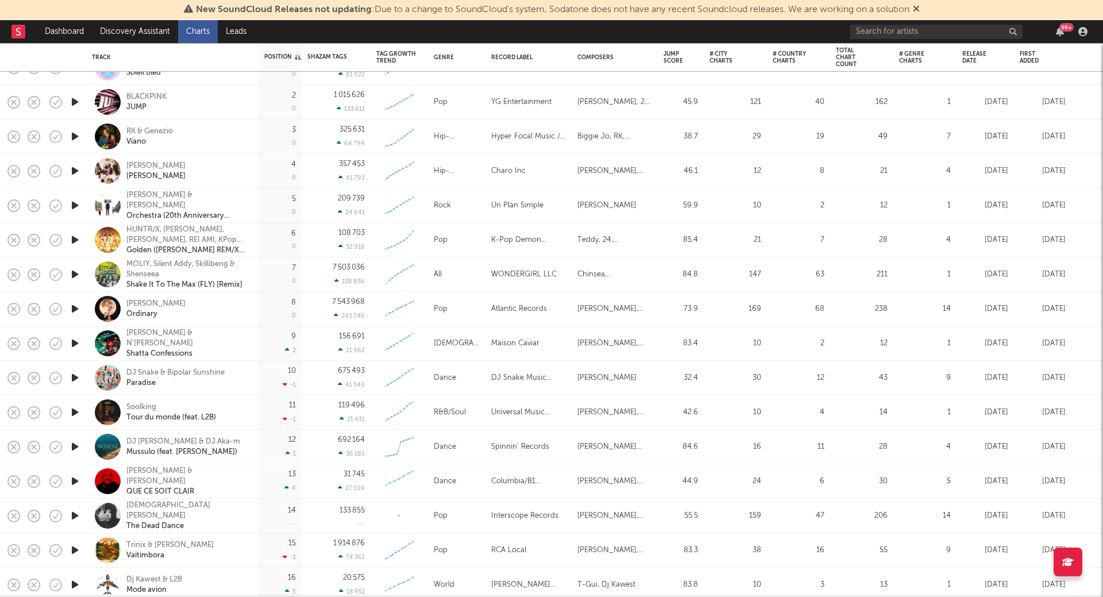
click at [72, 510] on icon "button" at bounding box center [75, 515] width 12 height 14
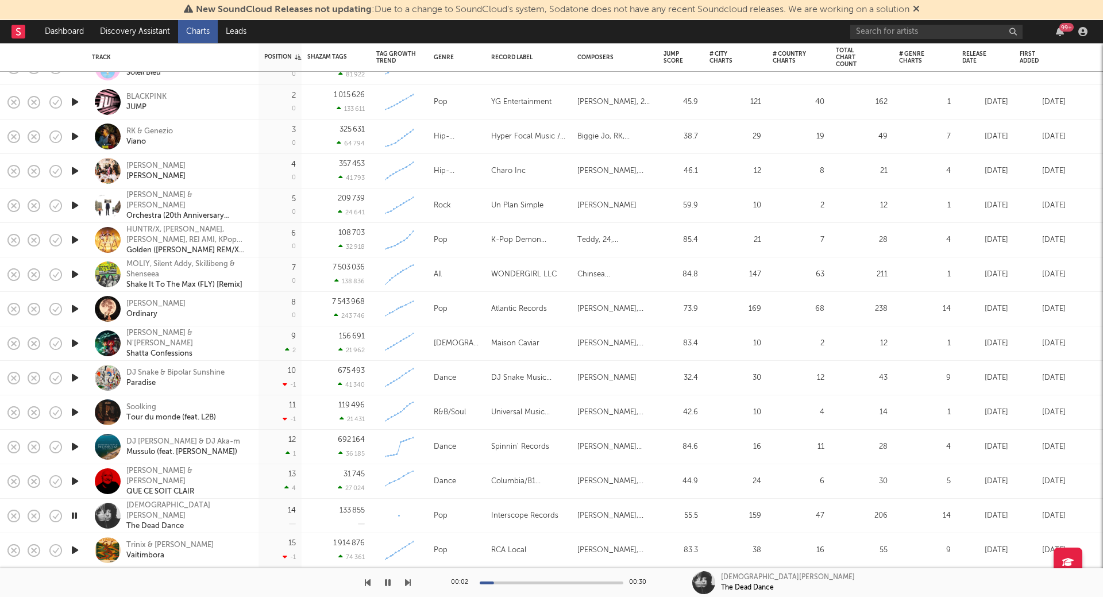
click at [74, 514] on icon "button" at bounding box center [74, 515] width 11 height 14
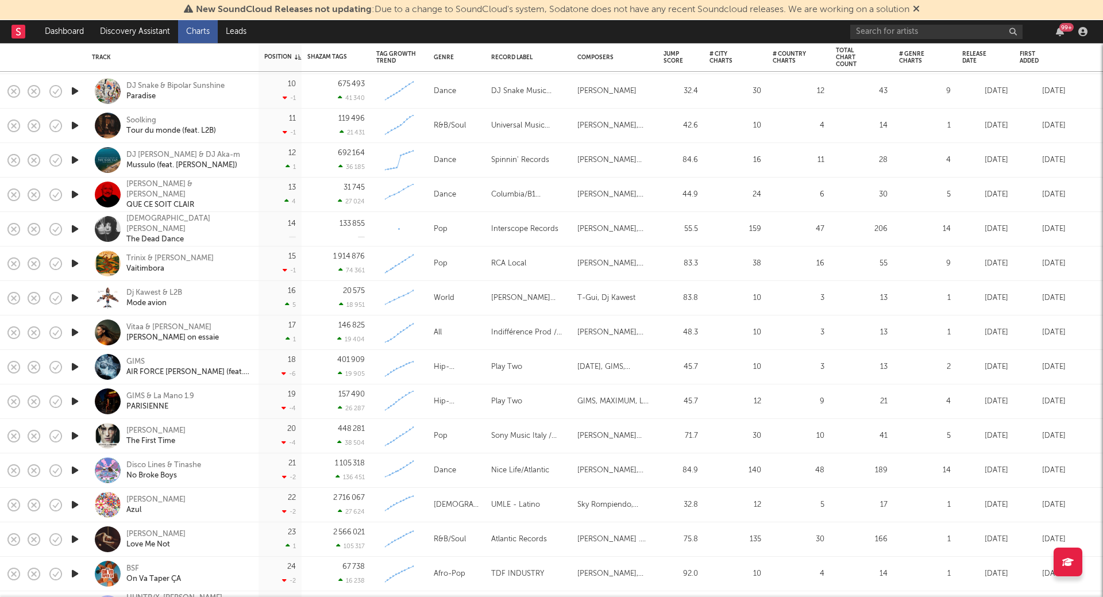
click at [73, 191] on icon "button" at bounding box center [75, 194] width 12 height 14
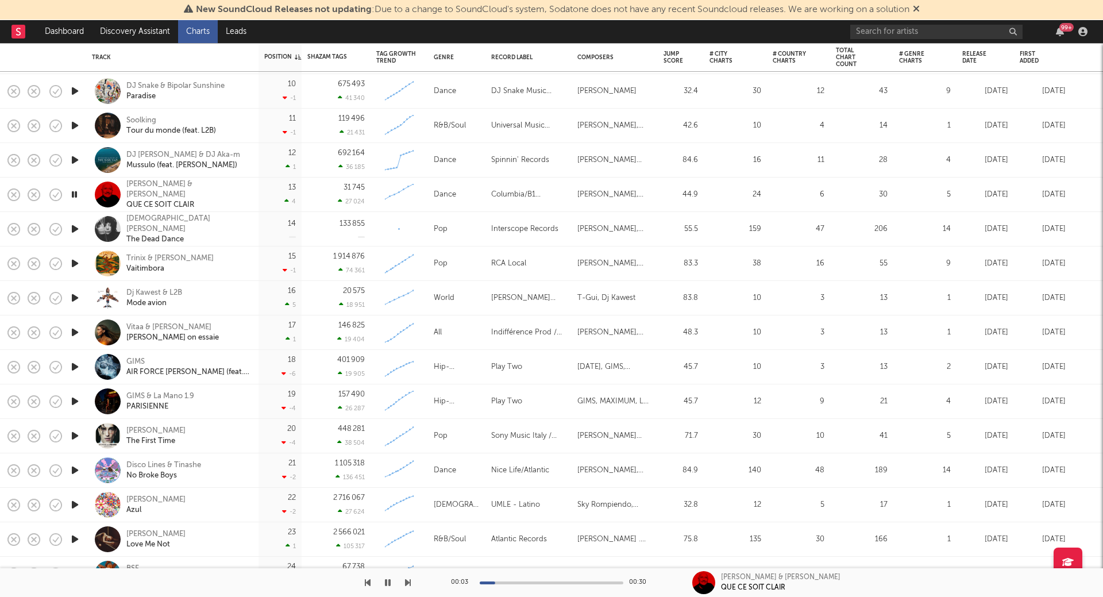
click at [75, 193] on icon "button" at bounding box center [74, 194] width 11 height 14
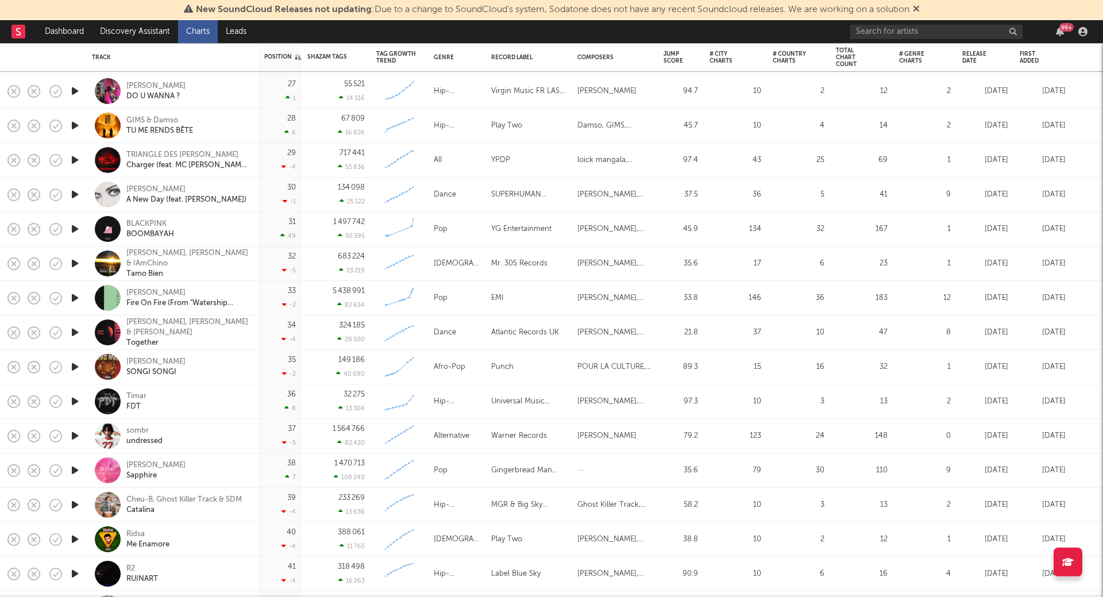
click at [76, 231] on icon "button" at bounding box center [75, 229] width 12 height 14
click at [76, 228] on icon "button" at bounding box center [74, 229] width 11 height 14
click at [76, 229] on icon "button" at bounding box center [75, 229] width 12 height 14
click at [76, 229] on icon "button" at bounding box center [74, 229] width 11 height 14
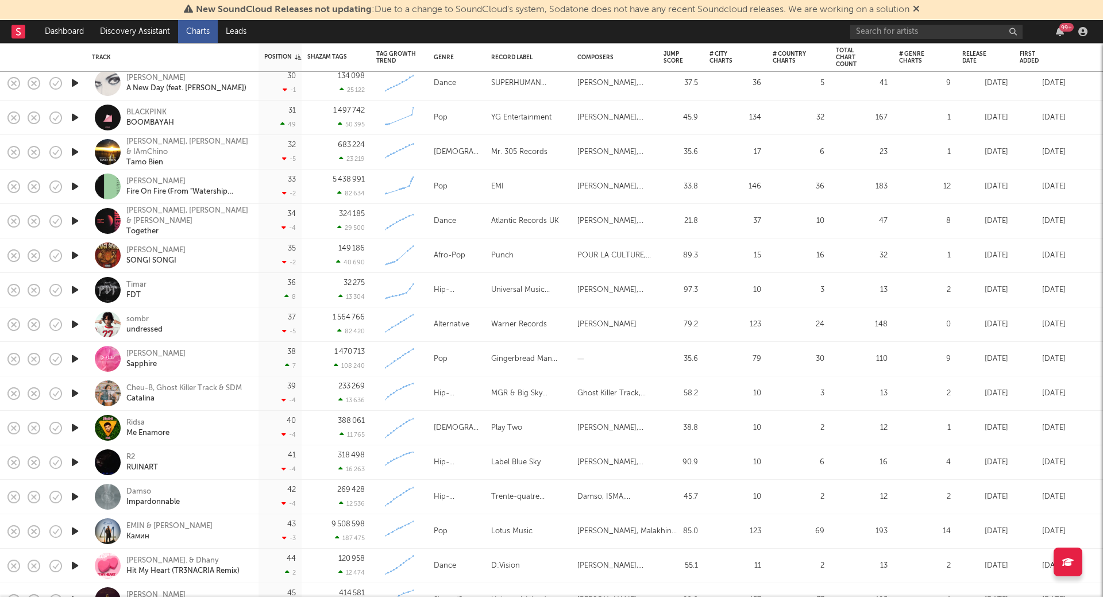
click at [75, 287] on icon "button" at bounding box center [75, 290] width 12 height 14
click at [75, 287] on icon "button" at bounding box center [74, 290] width 11 height 14
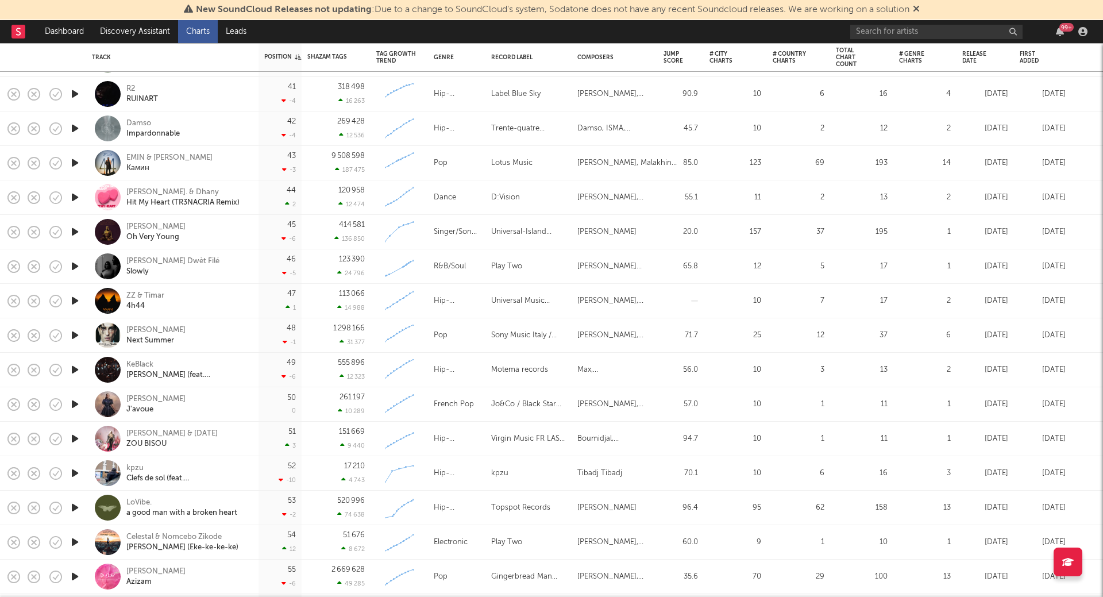
click at [76, 231] on icon "button" at bounding box center [75, 232] width 12 height 14
click at [76, 231] on icon "button" at bounding box center [74, 232] width 11 height 14
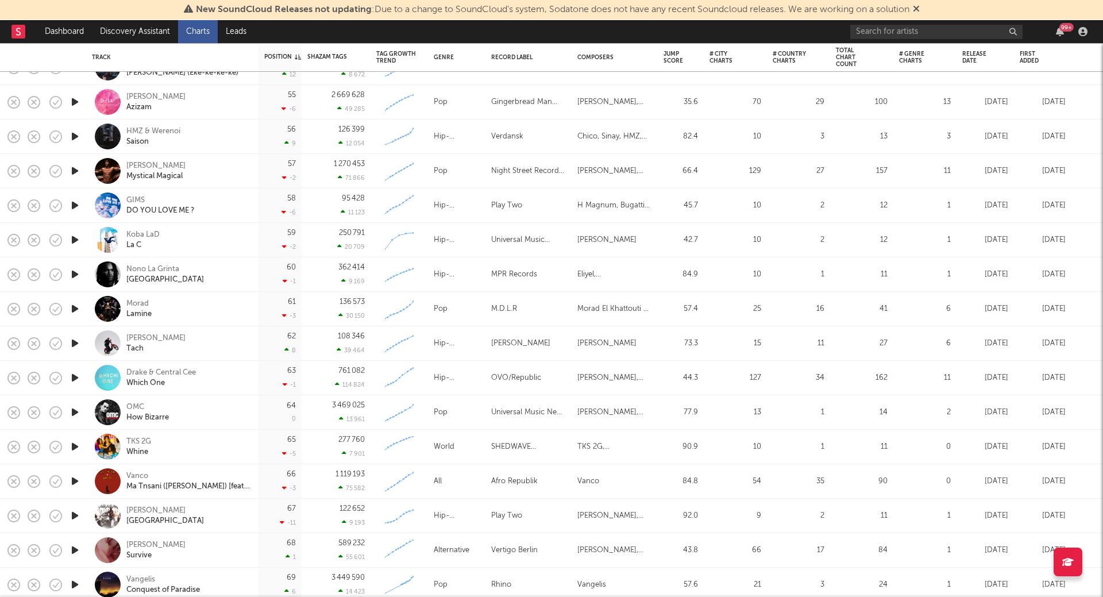
click at [78, 238] on icon "button" at bounding box center [75, 240] width 12 height 14
click at [78, 238] on icon "button" at bounding box center [74, 240] width 11 height 14
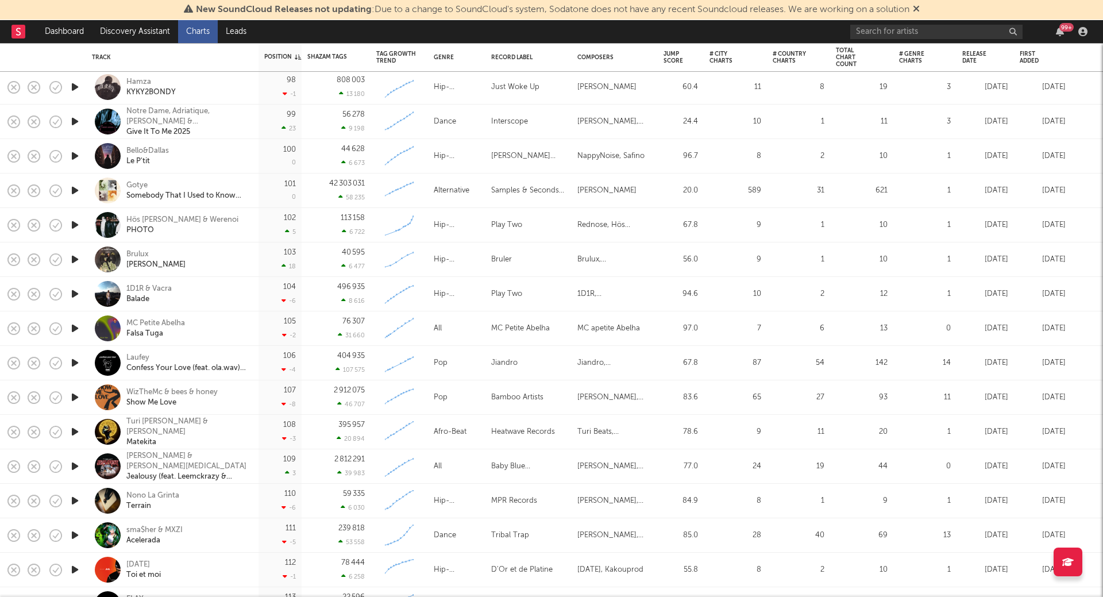
click at [78, 257] on icon "button" at bounding box center [75, 259] width 12 height 14
click at [78, 257] on icon "button" at bounding box center [74, 259] width 11 height 14
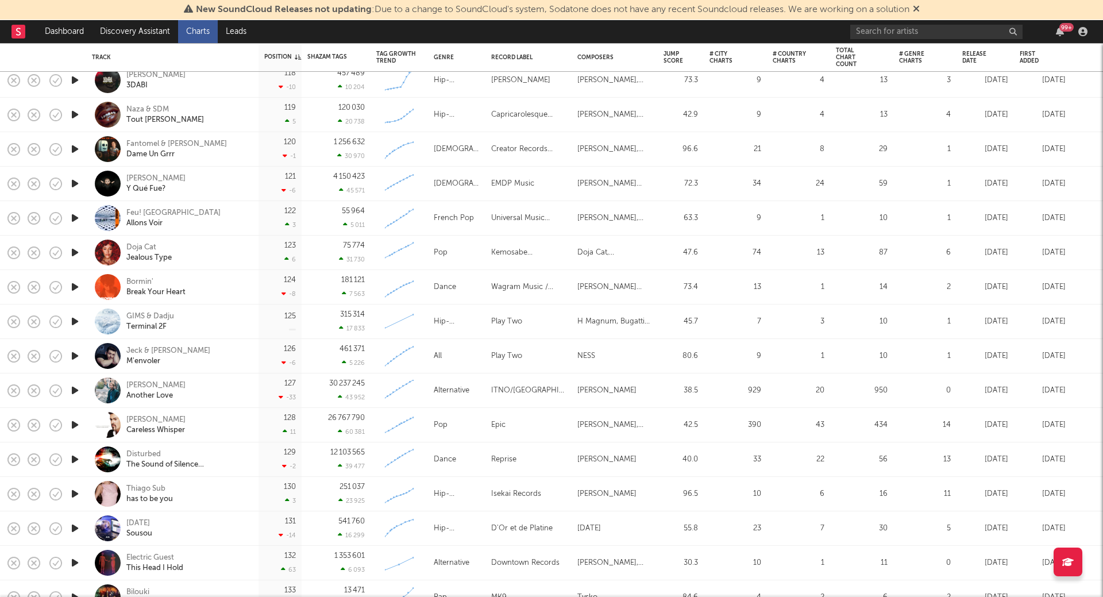
click at [75, 248] on icon "button" at bounding box center [75, 252] width 12 height 14
click at [76, 249] on icon "button" at bounding box center [74, 252] width 11 height 14
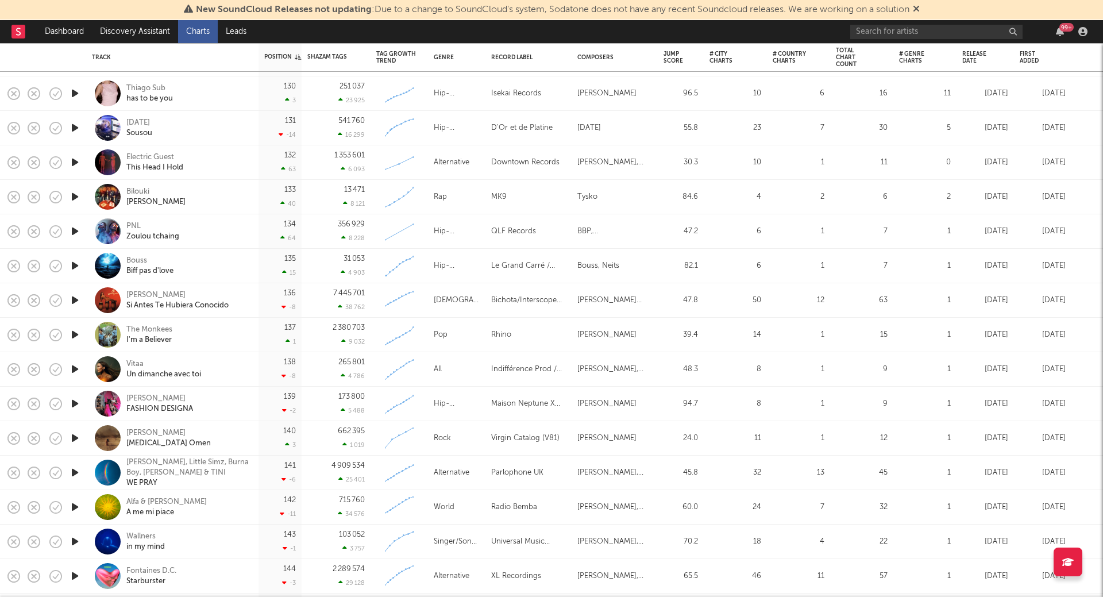
click at [79, 268] on icon "button" at bounding box center [75, 266] width 12 height 14
click at [72, 265] on icon "button" at bounding box center [74, 266] width 11 height 14
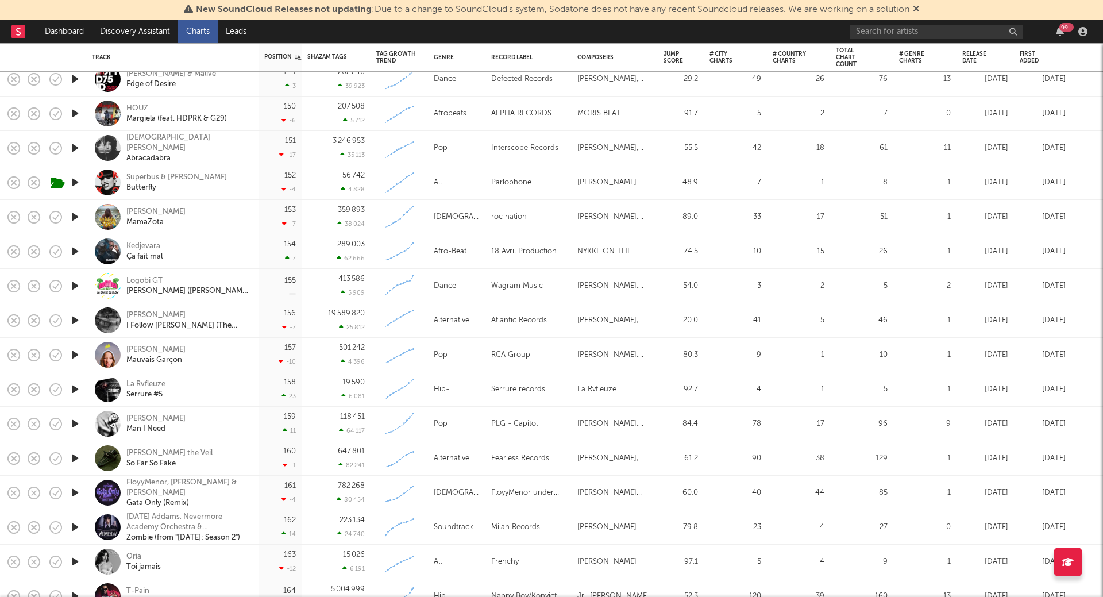
click at [75, 251] on icon "button" at bounding box center [75, 251] width 12 height 14
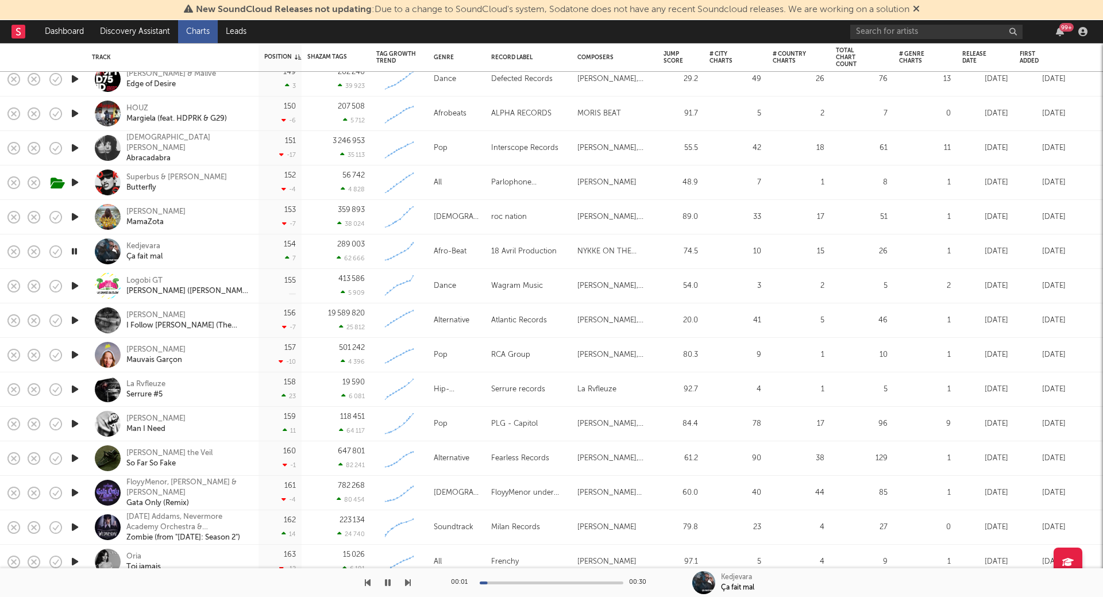
click at [75, 251] on icon "button" at bounding box center [74, 251] width 11 height 14
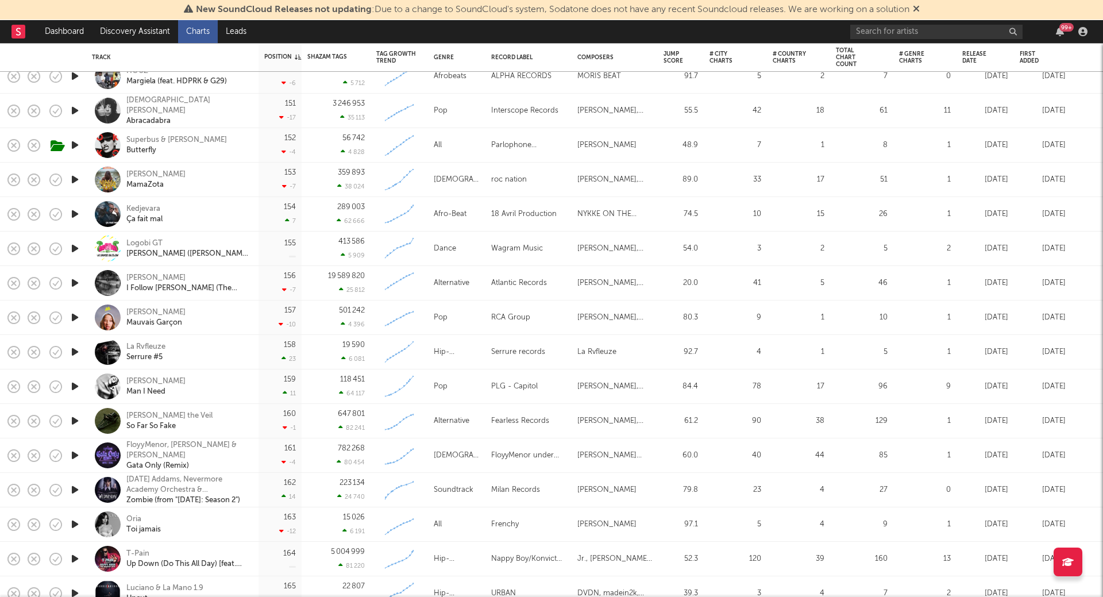
click at [73, 386] on icon "button" at bounding box center [75, 386] width 12 height 14
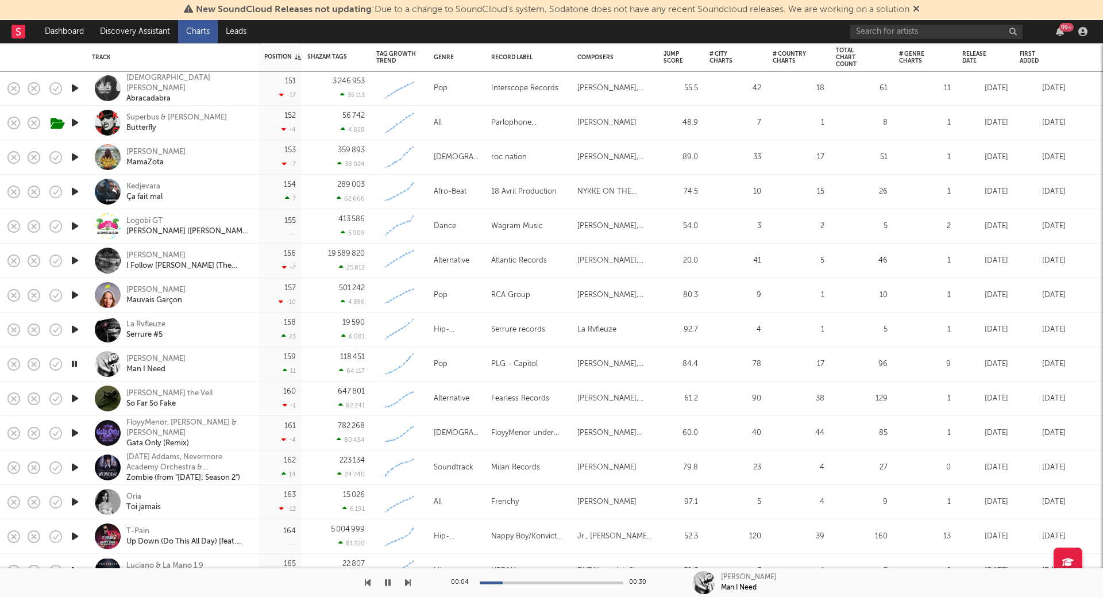
click at [75, 363] on icon "button" at bounding box center [74, 364] width 11 height 14
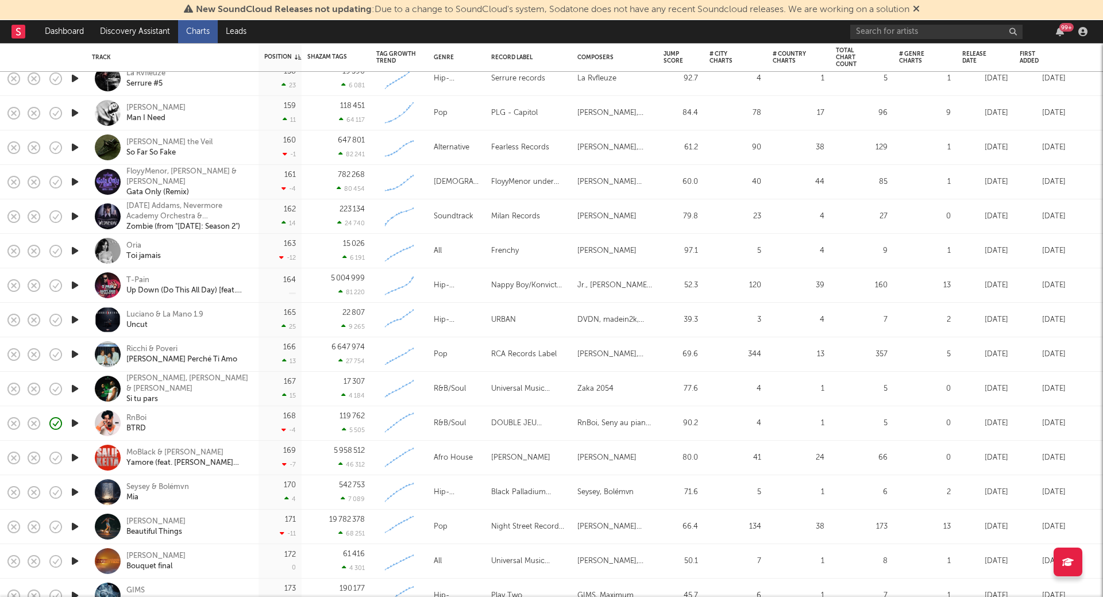
click at [77, 248] on icon "button" at bounding box center [75, 251] width 12 height 14
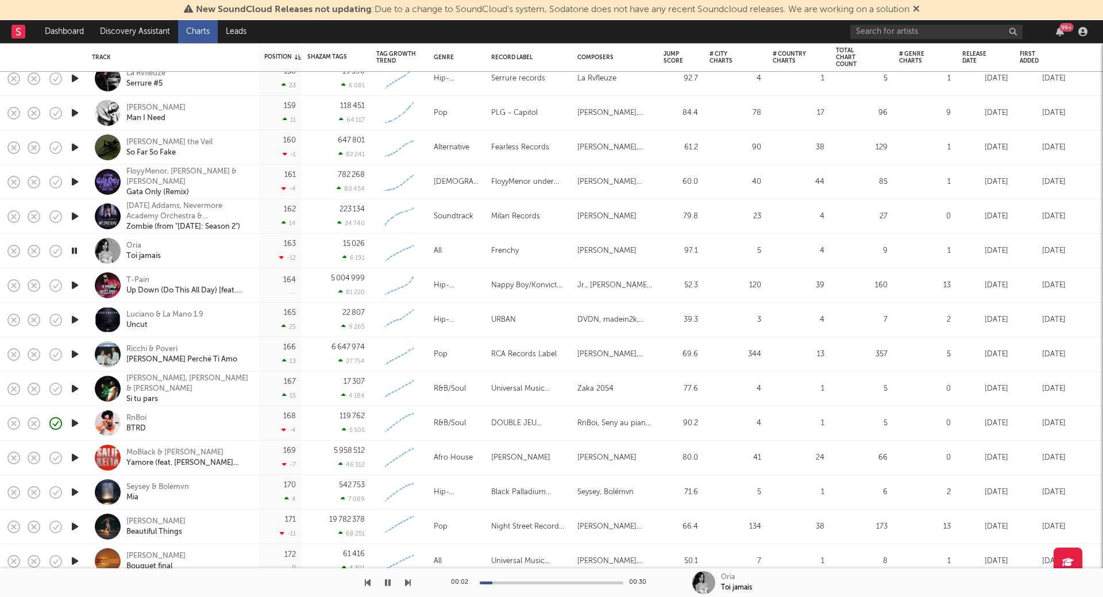
click at [77, 248] on icon "button" at bounding box center [74, 251] width 11 height 14
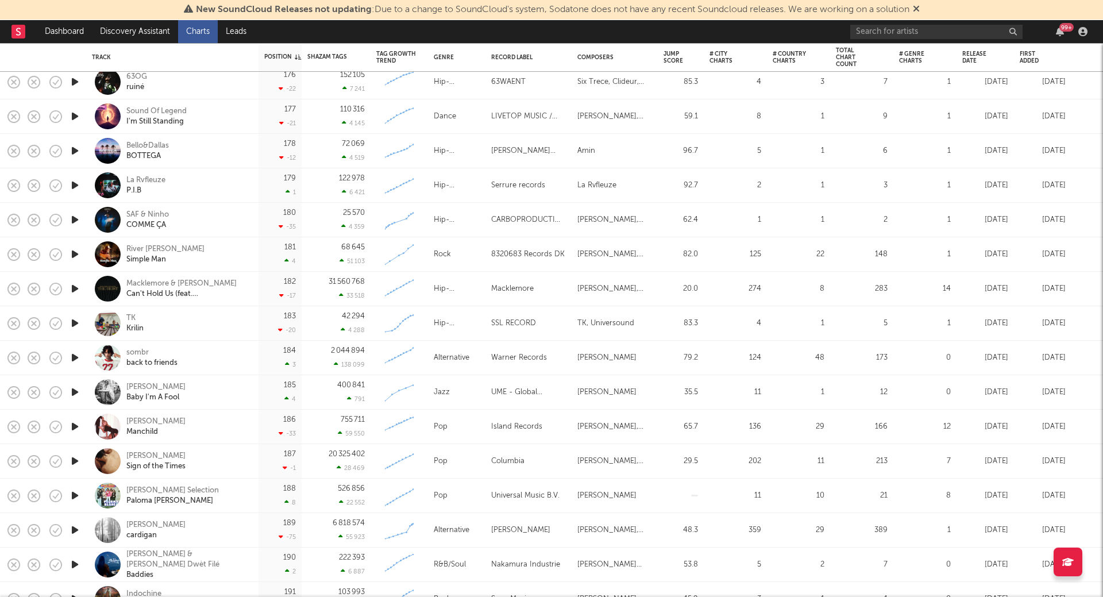
click at [74, 252] on icon "button" at bounding box center [75, 254] width 12 height 14
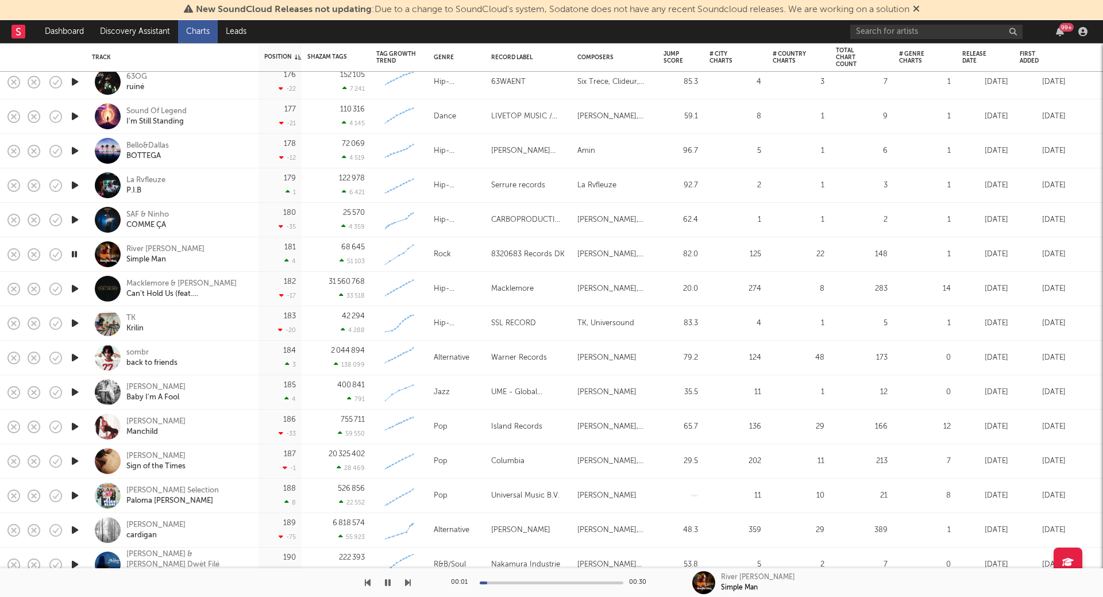
click at [74, 252] on icon "button" at bounding box center [74, 254] width 11 height 14
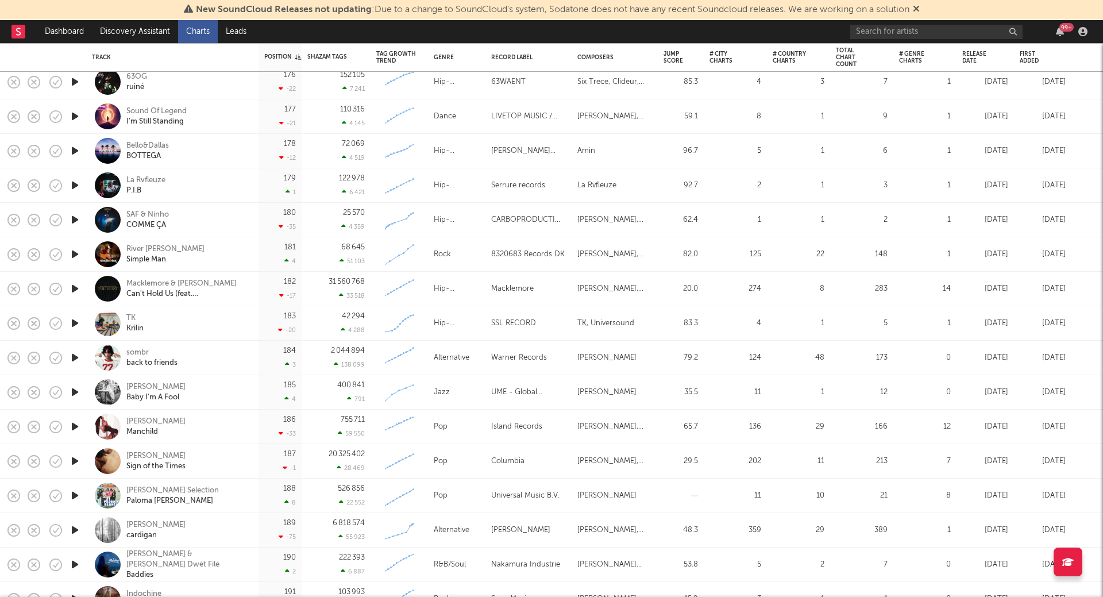
click at [75, 391] on icon "button" at bounding box center [75, 392] width 12 height 14
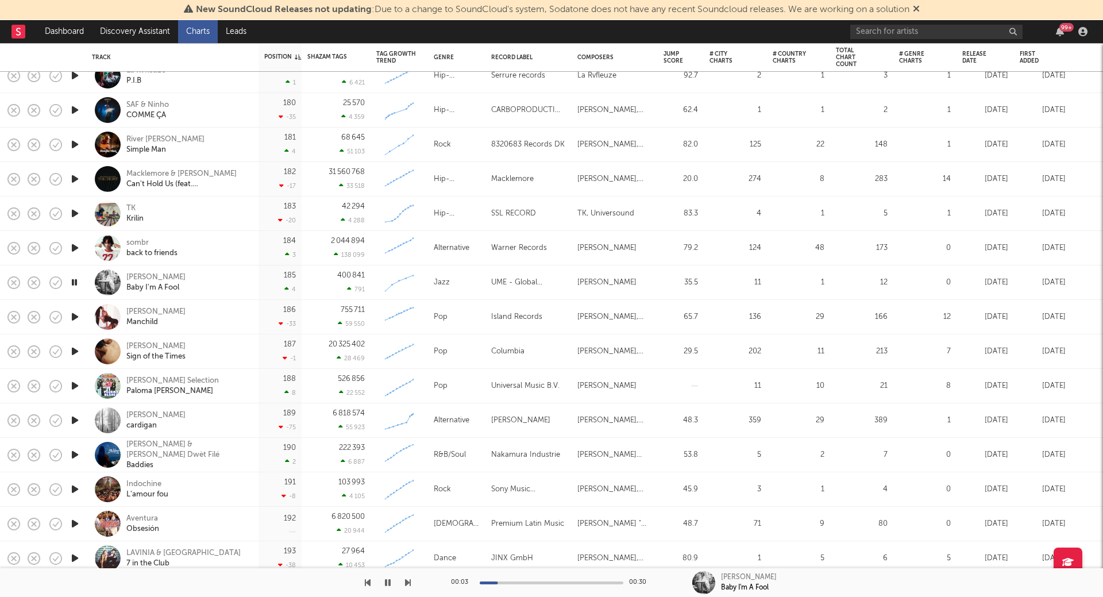
click at [73, 284] on icon "button" at bounding box center [74, 282] width 11 height 14
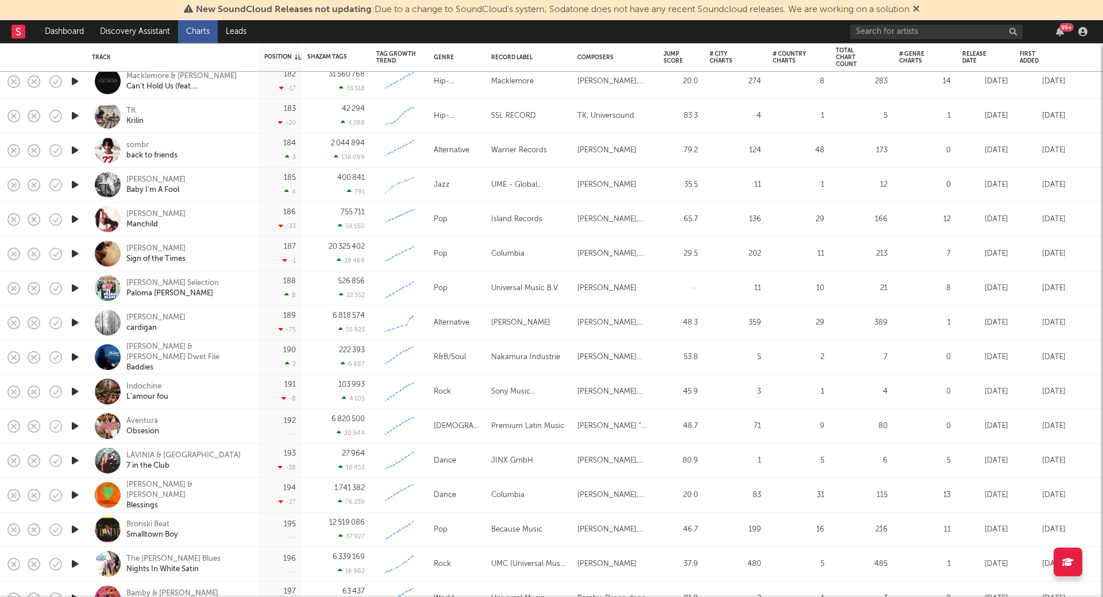
click at [74, 287] on icon "button" at bounding box center [75, 288] width 12 height 14
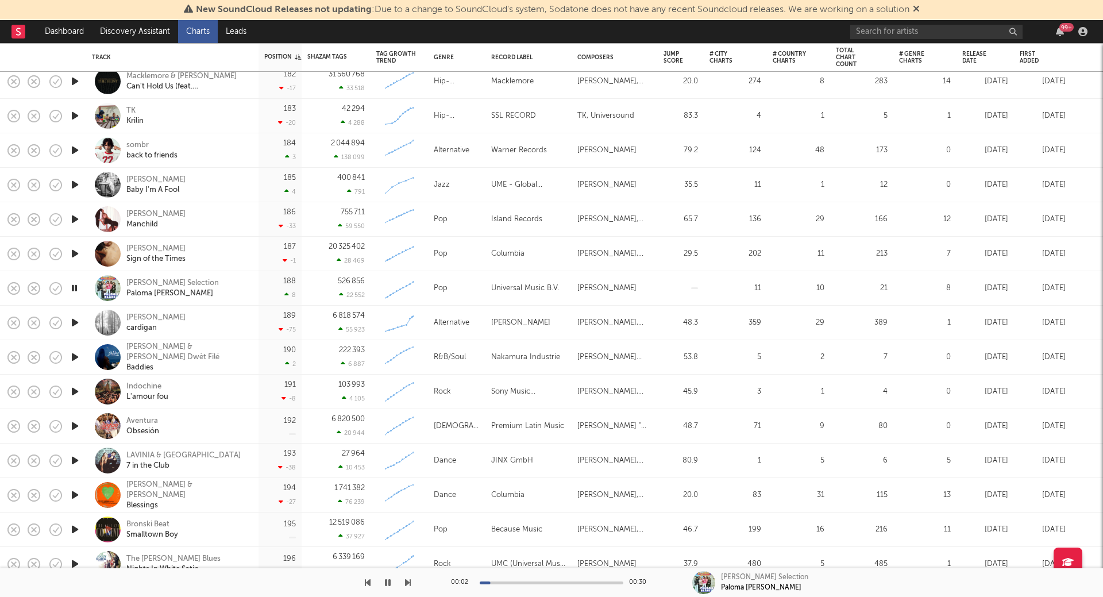
click at [75, 287] on icon "button" at bounding box center [74, 288] width 11 height 14
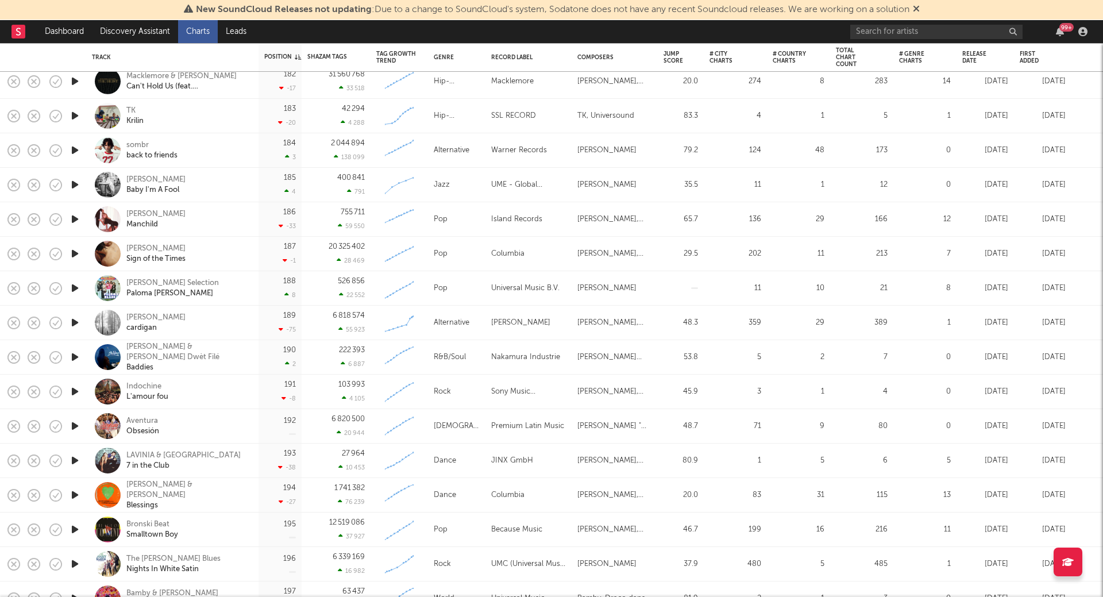
click at [78, 322] on icon "button" at bounding box center [75, 322] width 12 height 14
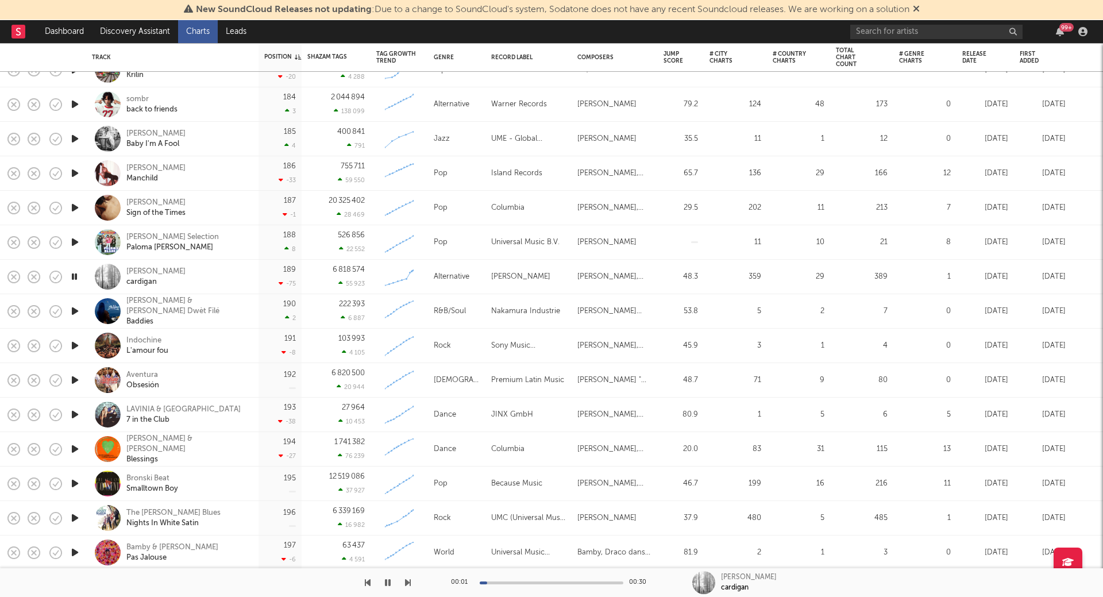
click at [76, 273] on icon "button" at bounding box center [74, 276] width 11 height 14
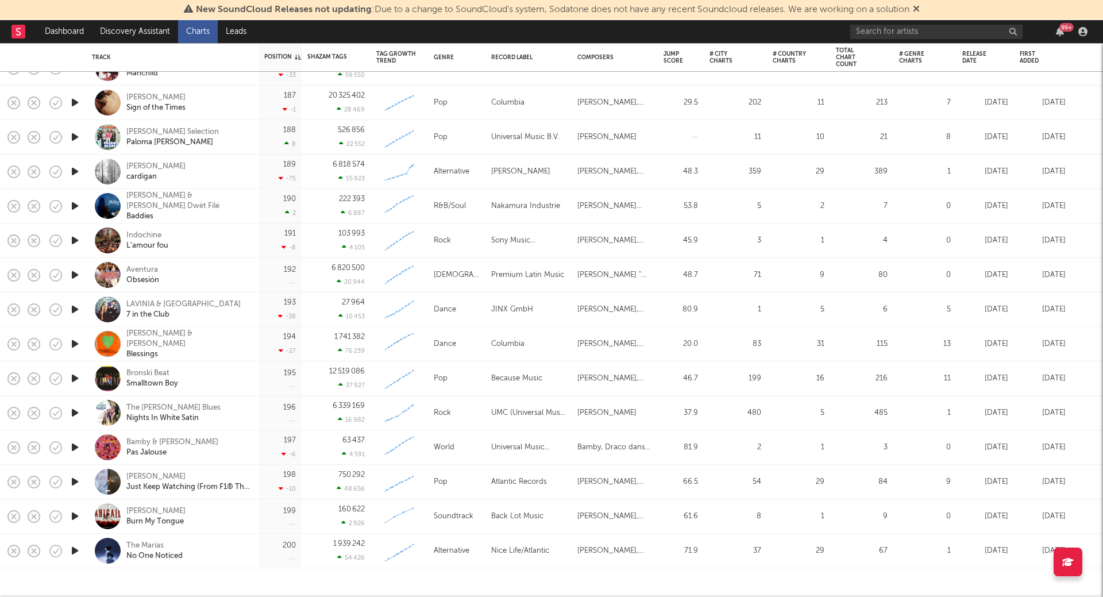
click at [79, 309] on icon "button" at bounding box center [75, 309] width 12 height 14
click at [79, 309] on icon "button" at bounding box center [74, 309] width 11 height 14
click at [78, 547] on icon "button" at bounding box center [75, 551] width 12 height 14
click at [78, 549] on icon "button" at bounding box center [74, 551] width 11 height 14
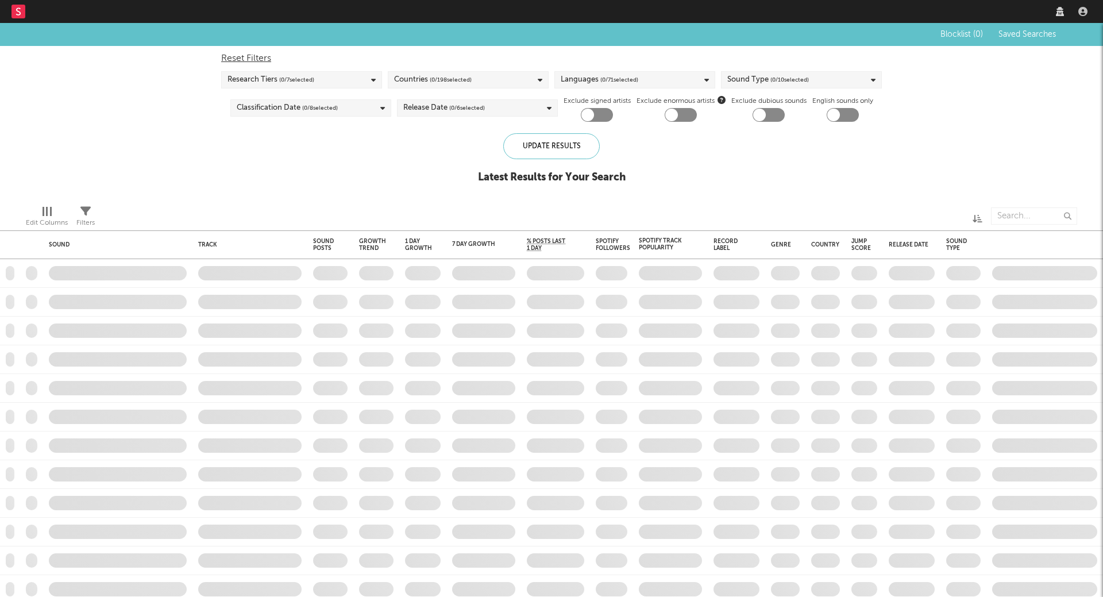
checkbox input "true"
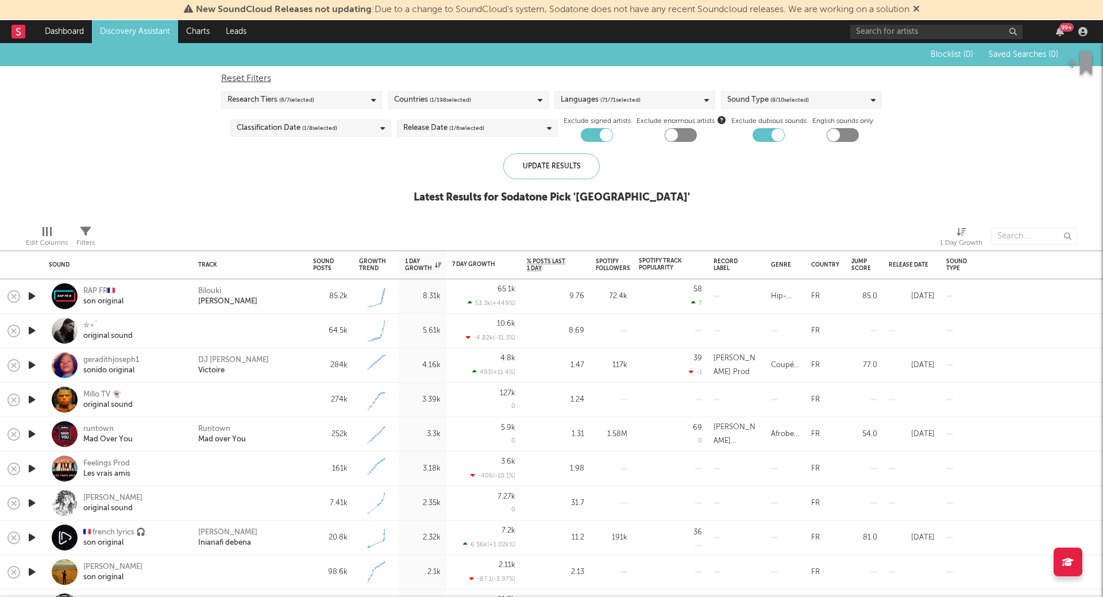
click at [597, 136] on div at bounding box center [597, 135] width 32 height 14
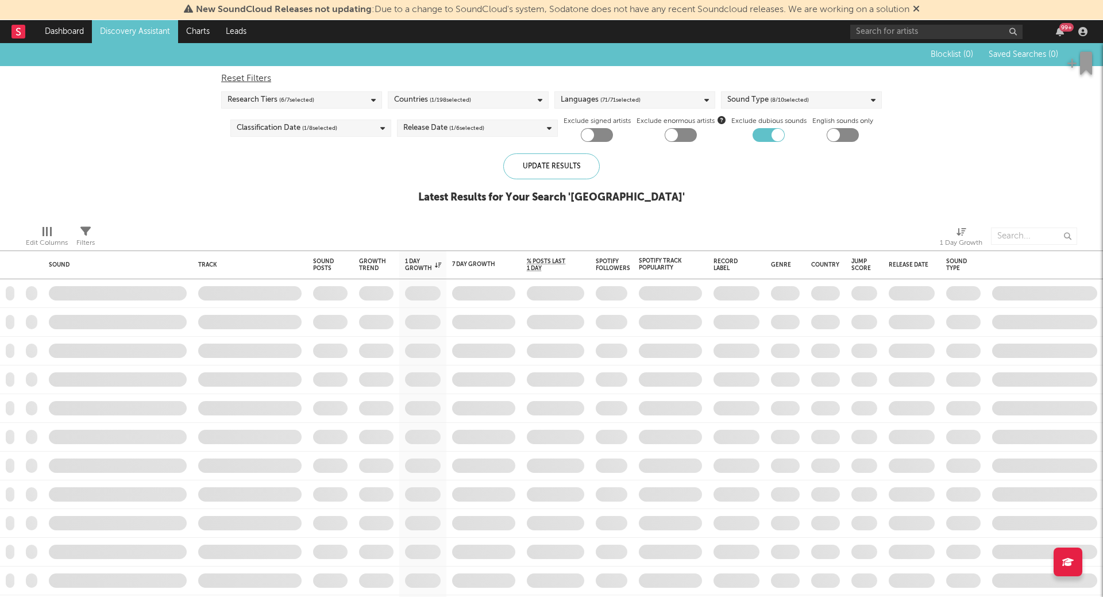
click at [596, 134] on div at bounding box center [597, 135] width 32 height 14
click at [586, 133] on div at bounding box center [597, 135] width 32 height 14
click at [586, 133] on div at bounding box center [587, 135] width 13 height 13
checkbox input "true"
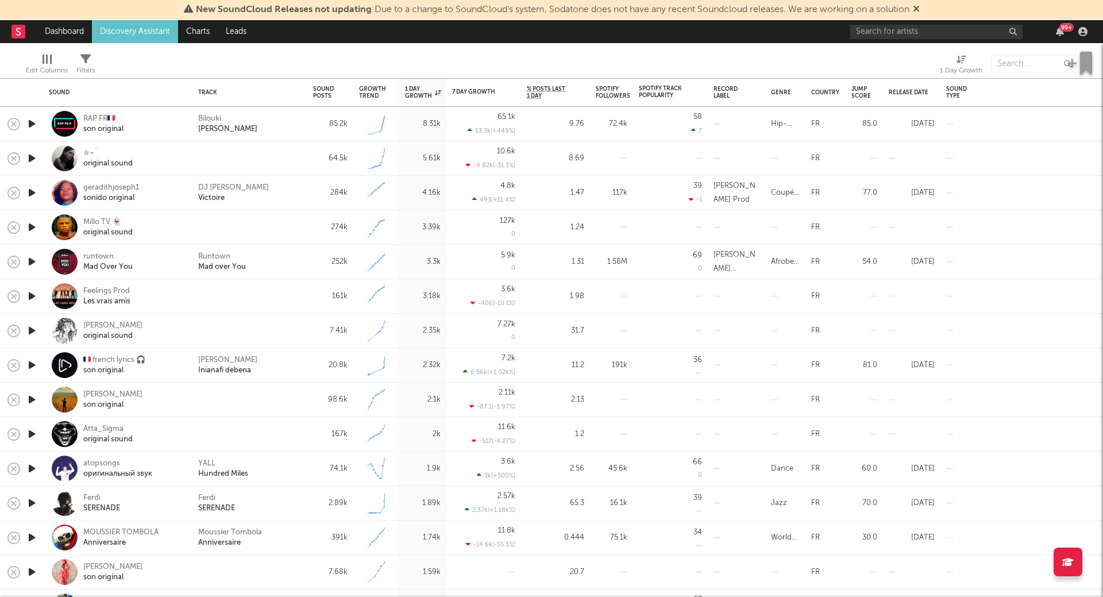
click at [31, 160] on icon "button" at bounding box center [32, 158] width 12 height 14
click at [34, 194] on icon "button" at bounding box center [32, 193] width 12 height 14
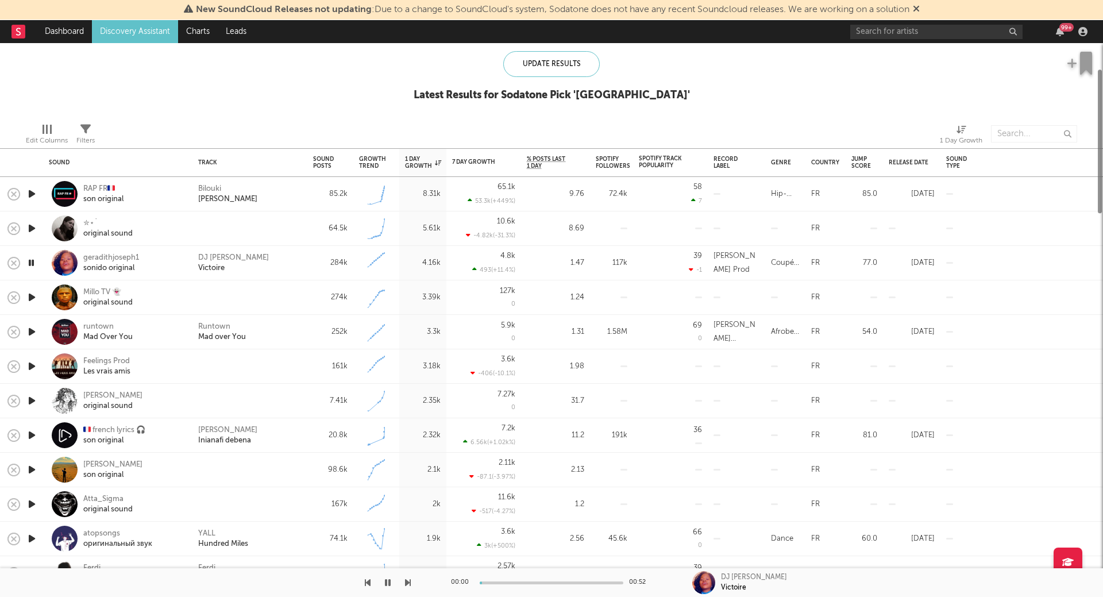
click at [30, 192] on icon "button" at bounding box center [32, 194] width 12 height 14
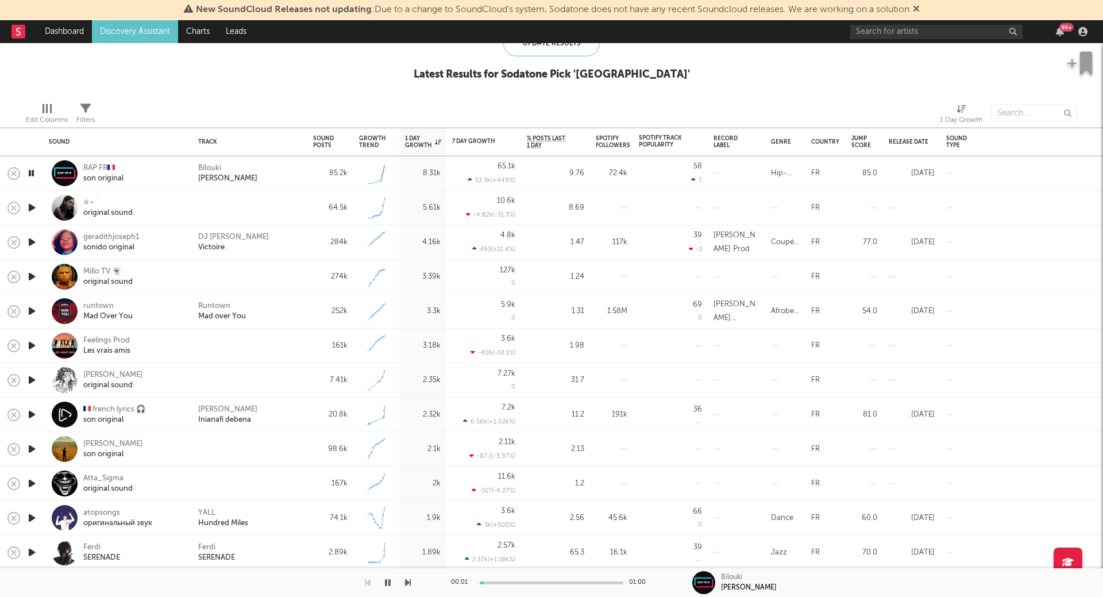
click at [30, 273] on icon "button" at bounding box center [32, 276] width 12 height 14
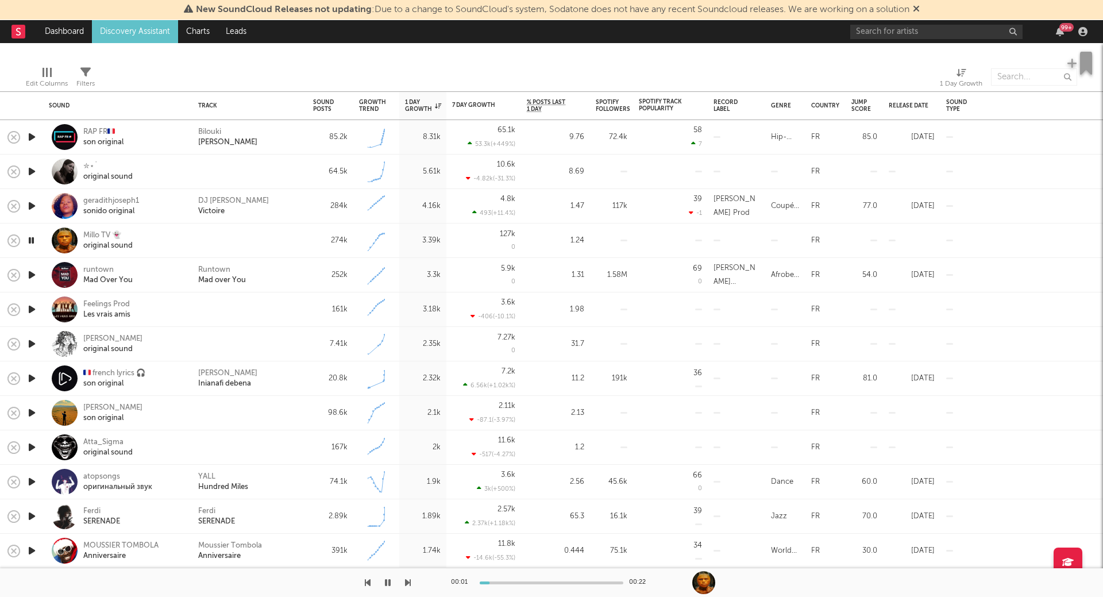
click at [31, 302] on icon "button" at bounding box center [32, 309] width 12 height 14
click at [31, 207] on icon "button" at bounding box center [32, 206] width 12 height 14
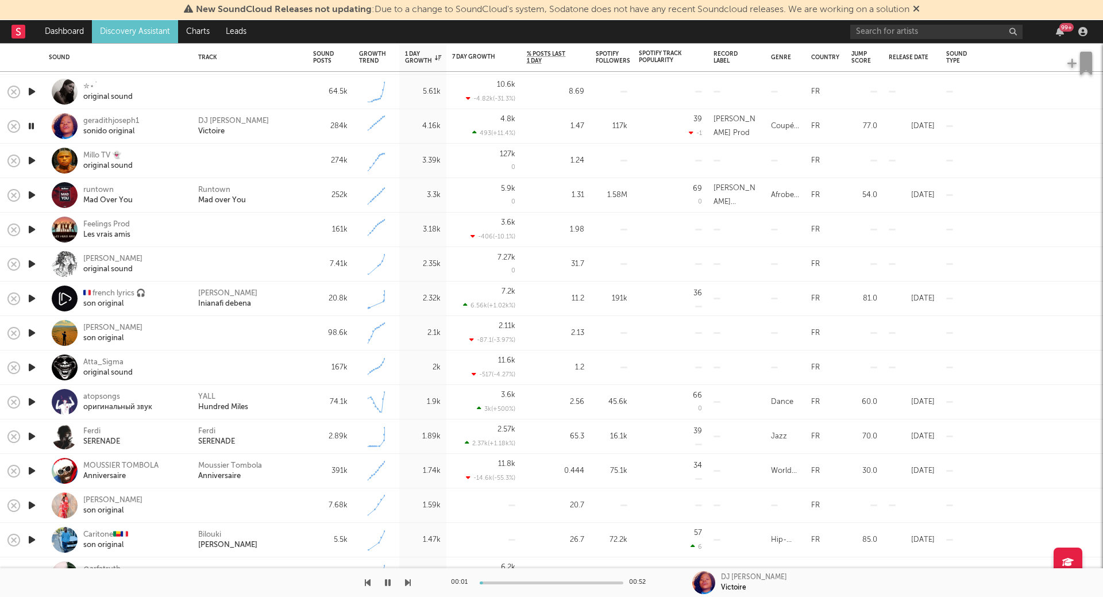
drag, startPoint x: 36, startPoint y: 222, endPoint x: 37, endPoint y: 217, distance: 5.9
click at [37, 217] on div at bounding box center [31, 230] width 23 height 34
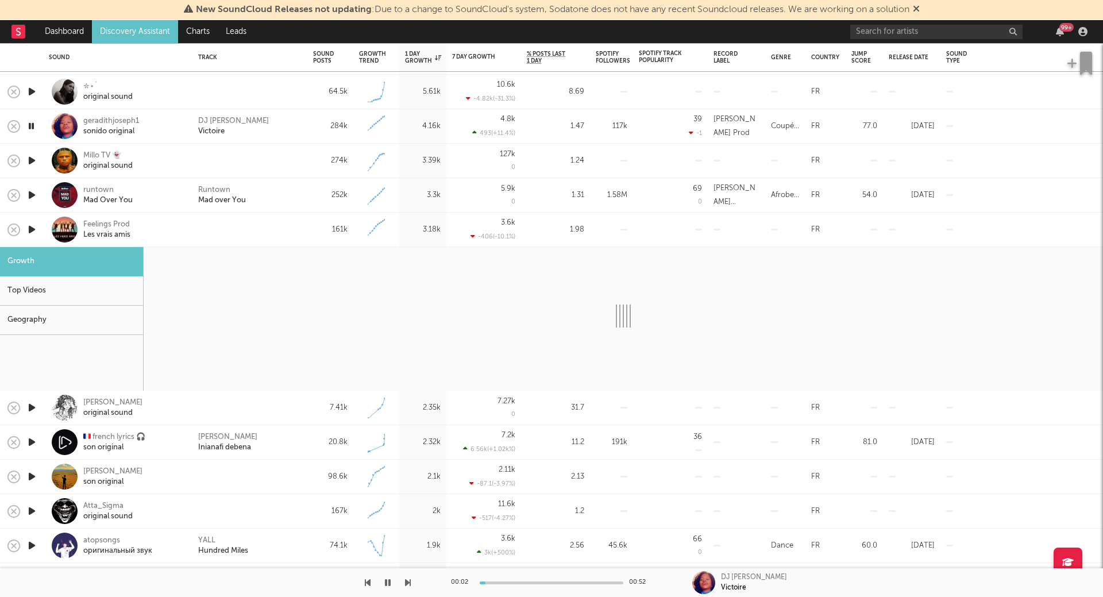
click at [34, 230] on icon "button" at bounding box center [32, 229] width 12 height 14
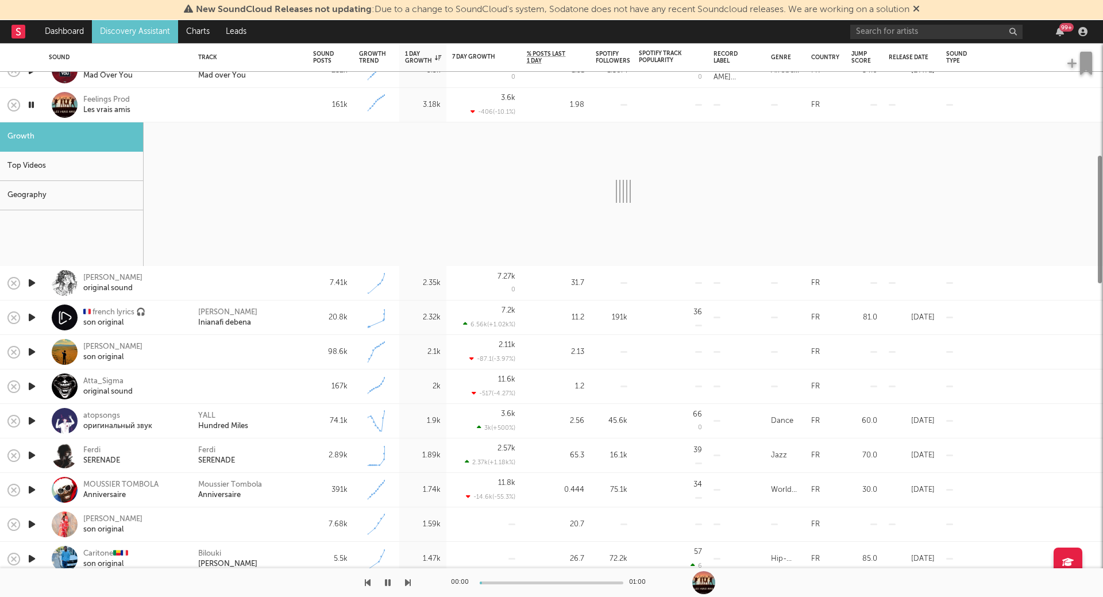
click at [32, 279] on icon "button" at bounding box center [32, 283] width 12 height 14
select select "6m"
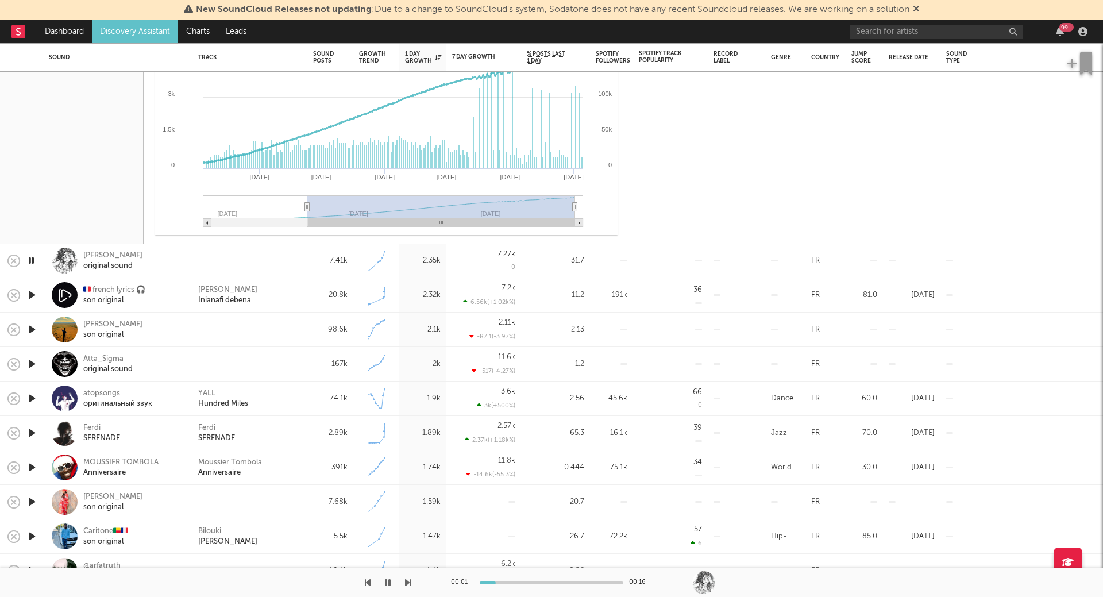
click at [36, 298] on icon "button" at bounding box center [32, 295] width 12 height 14
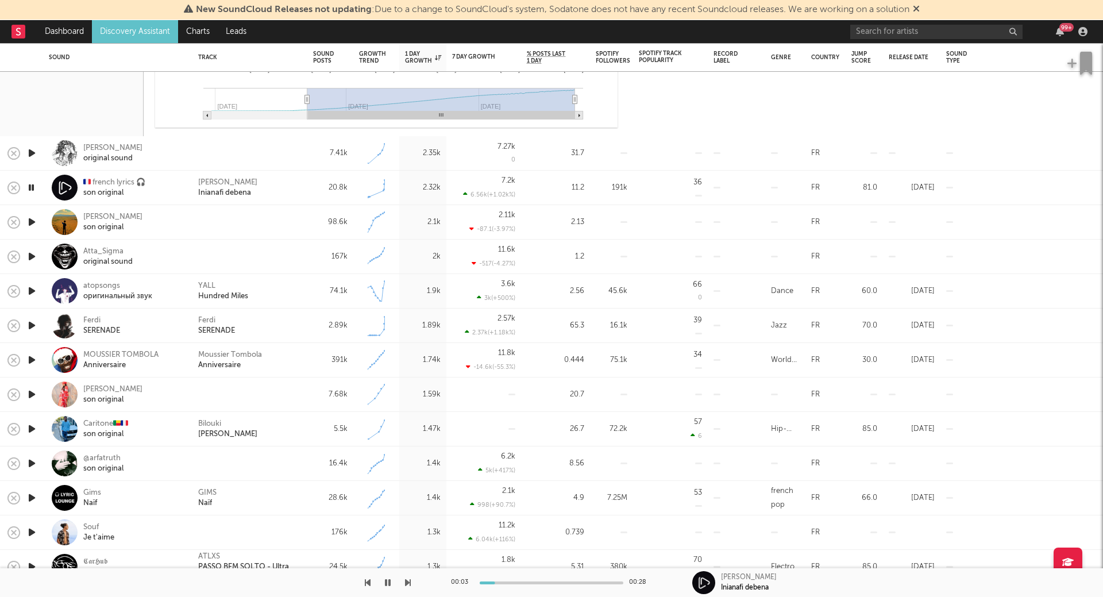
click at [32, 220] on icon "button" at bounding box center [32, 222] width 12 height 14
click at [29, 256] on icon "button" at bounding box center [32, 256] width 12 height 14
click at [36, 292] on icon "button" at bounding box center [32, 291] width 12 height 14
click at [30, 330] on icon "button" at bounding box center [32, 325] width 12 height 14
click at [32, 358] on icon "button" at bounding box center [32, 360] width 12 height 14
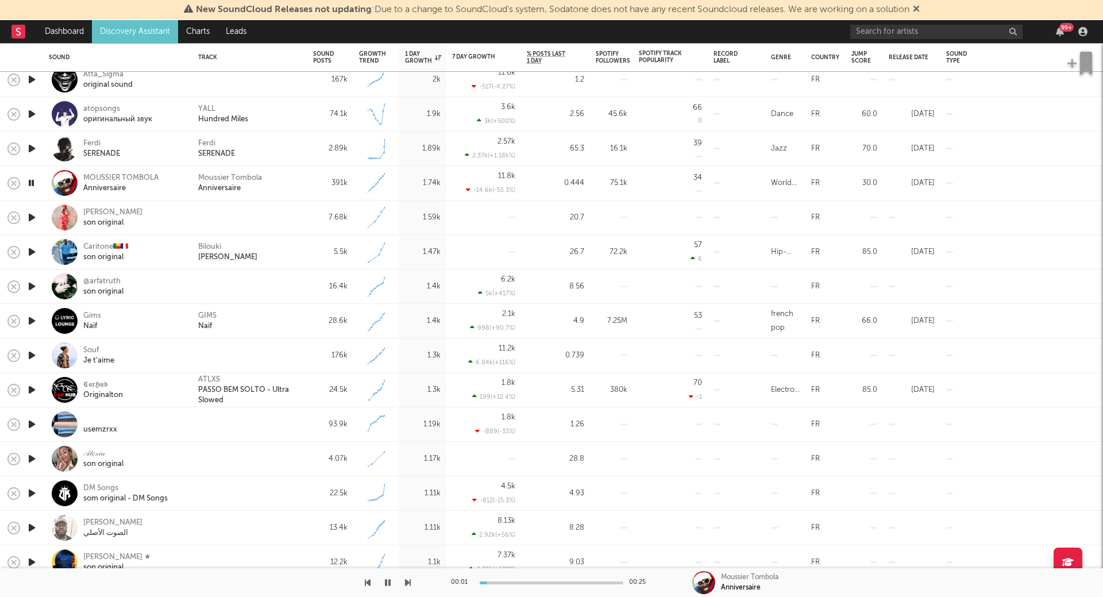
click at [33, 216] on icon "button" at bounding box center [32, 217] width 12 height 14
click at [32, 255] on icon "button" at bounding box center [32, 252] width 12 height 14
click at [33, 287] on icon "button" at bounding box center [32, 286] width 12 height 14
click at [30, 317] on icon "button" at bounding box center [32, 321] width 12 height 14
click at [32, 354] on icon "button" at bounding box center [32, 355] width 12 height 14
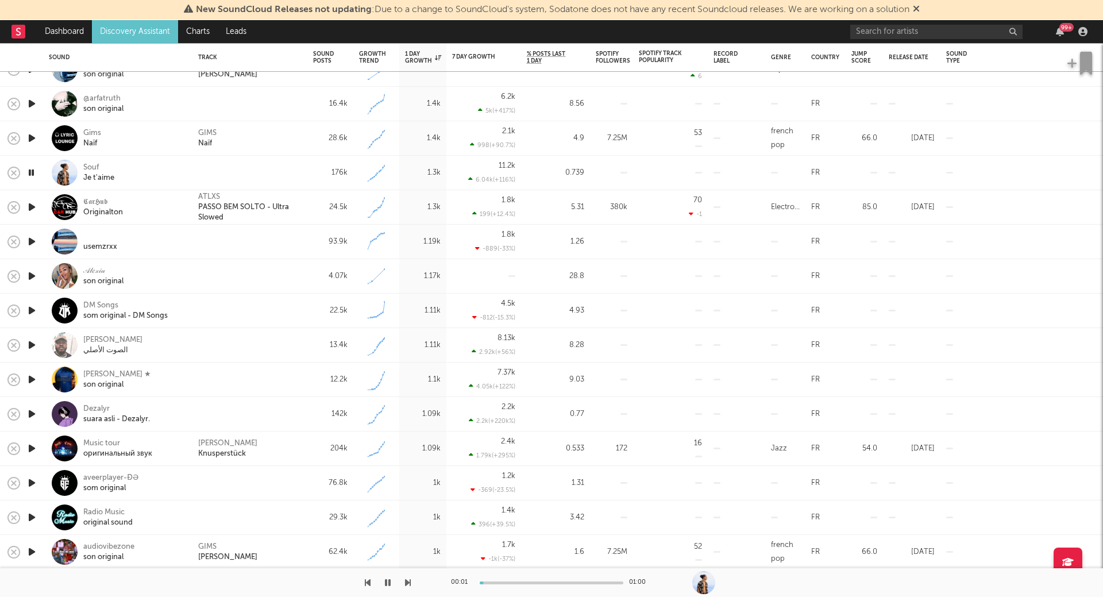
click at [33, 213] on icon "button" at bounding box center [32, 207] width 12 height 14
click at [33, 245] on icon "button" at bounding box center [32, 241] width 12 height 14
click at [34, 280] on icon "button" at bounding box center [32, 276] width 12 height 14
click at [30, 313] on icon "button" at bounding box center [32, 310] width 12 height 14
click at [28, 346] on icon "button" at bounding box center [32, 345] width 12 height 14
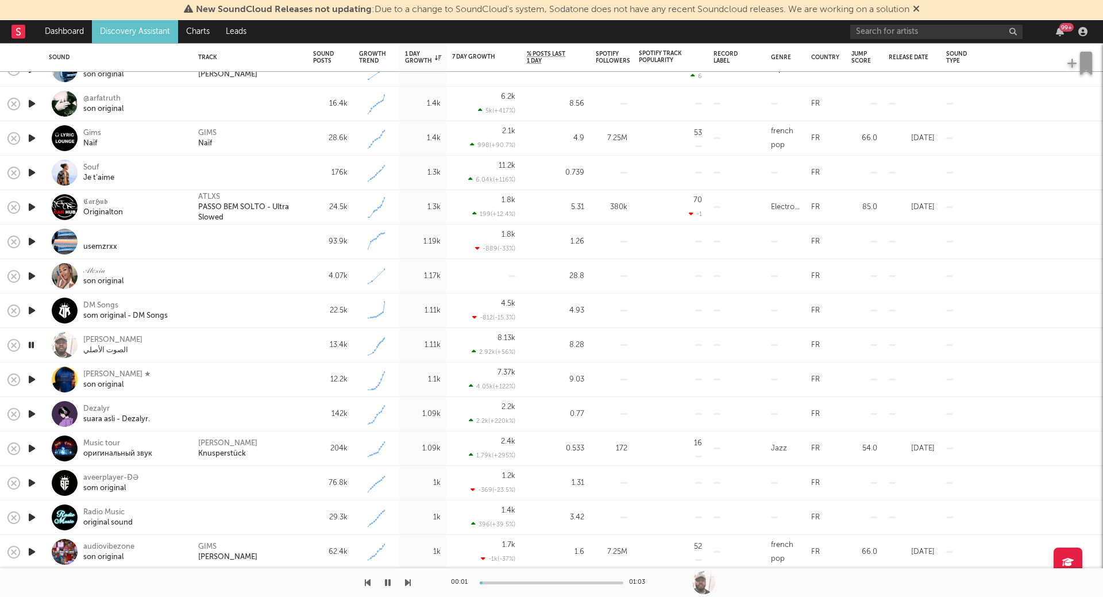
click at [32, 310] on icon "button" at bounding box center [32, 310] width 12 height 14
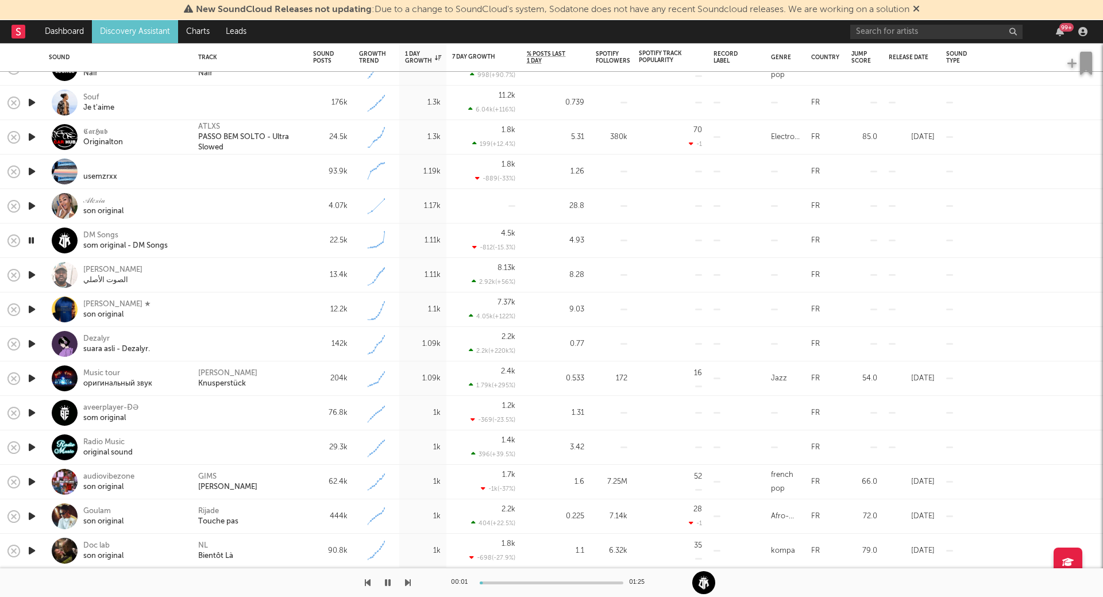
click at [25, 345] on div at bounding box center [31, 344] width 23 height 34
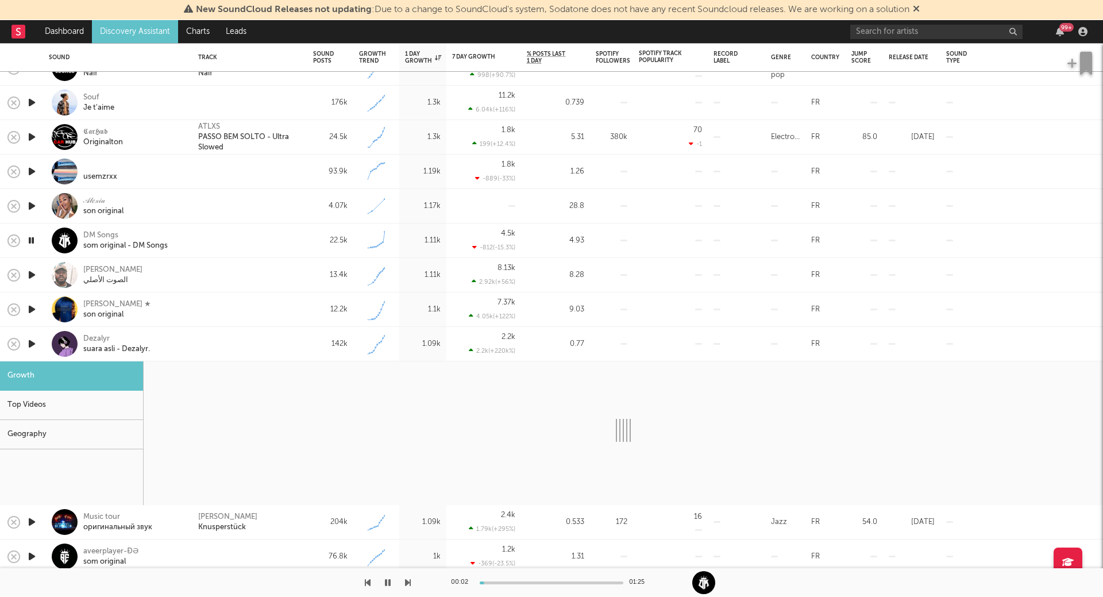
click at [33, 346] on icon "button" at bounding box center [32, 344] width 12 height 14
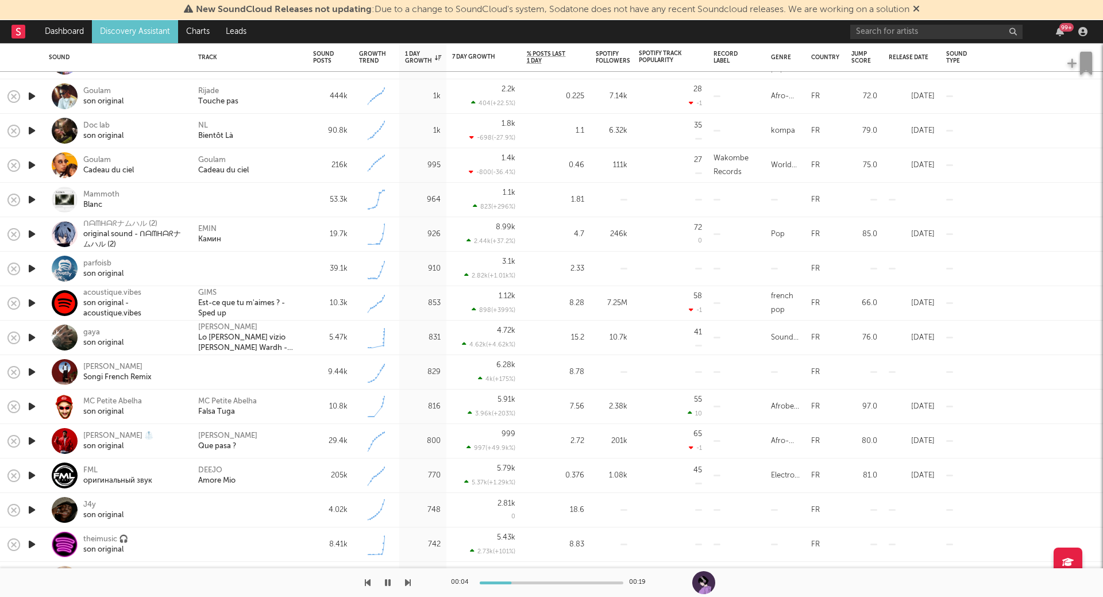
select select "6m"
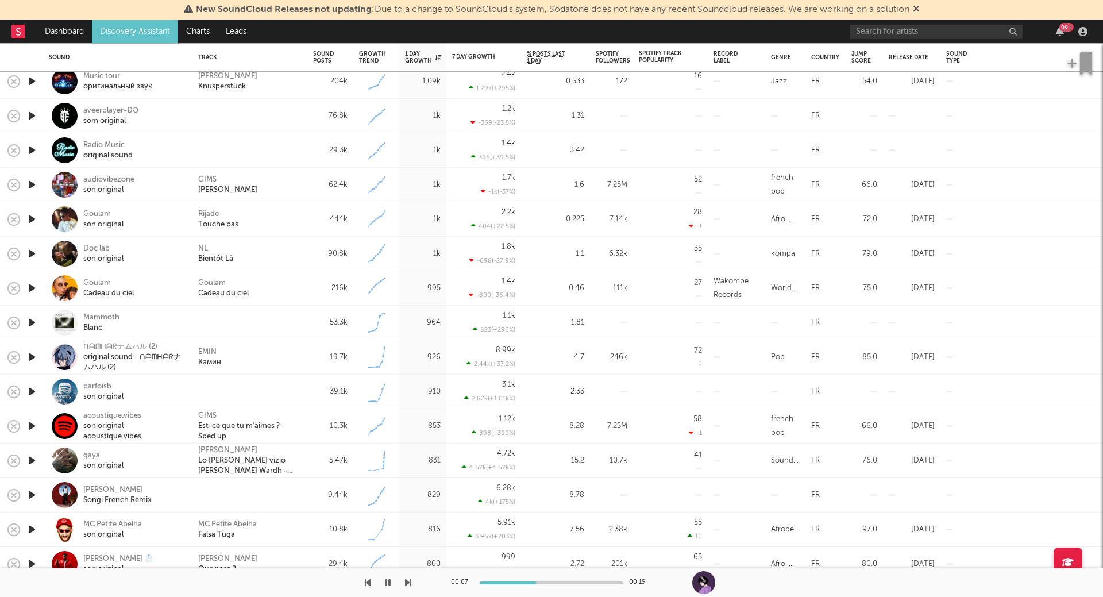
click at [124, 29] on link "Discovery Assistant" at bounding box center [135, 31] width 86 height 23
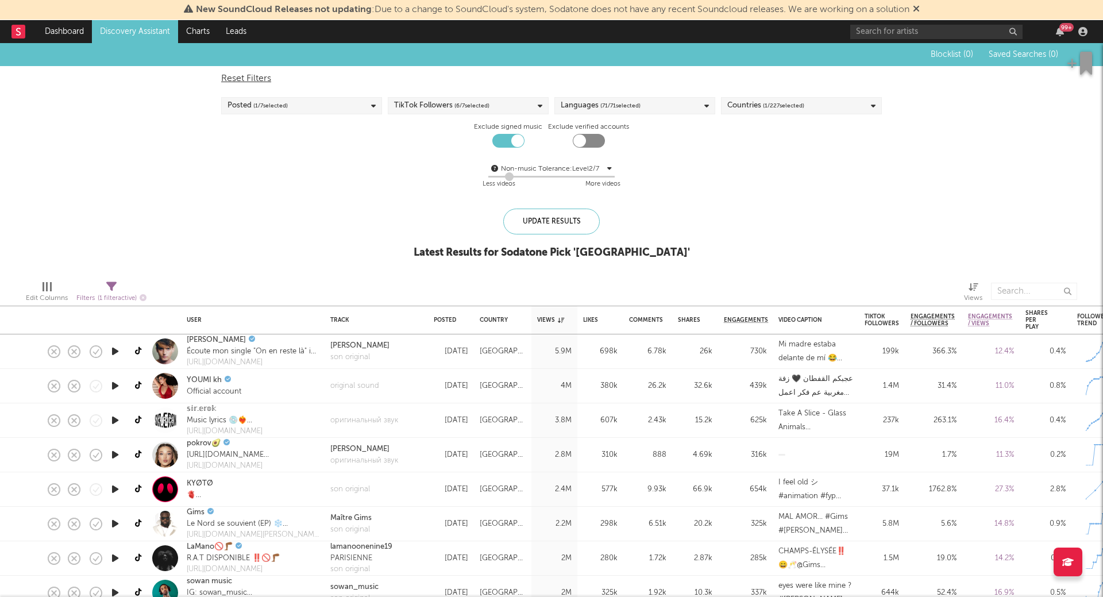
click at [110, 351] on icon "button" at bounding box center [115, 351] width 12 height 14
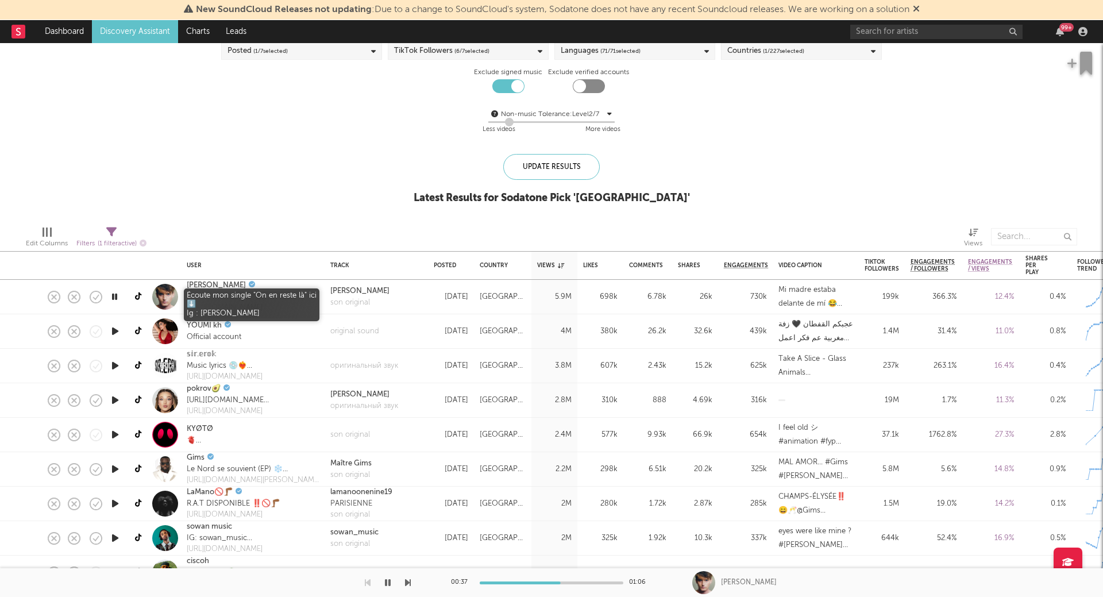
click at [189, 297] on div "Écoute mon single "On en reste là" ici ⬇️ Ig : [PERSON_NAME]" at bounding box center [252, 296] width 130 height 11
click at [207, 280] on link "[PERSON_NAME]" at bounding box center [216, 285] width 59 height 11
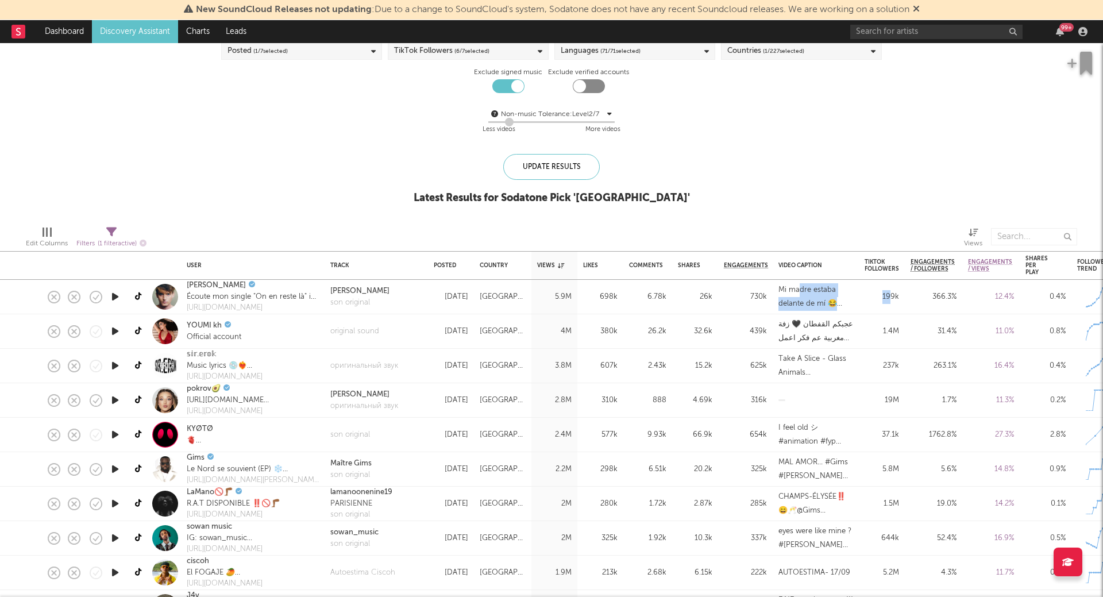
drag, startPoint x: 798, startPoint y: 296, endPoint x: 892, endPoint y: 288, distance: 94.5
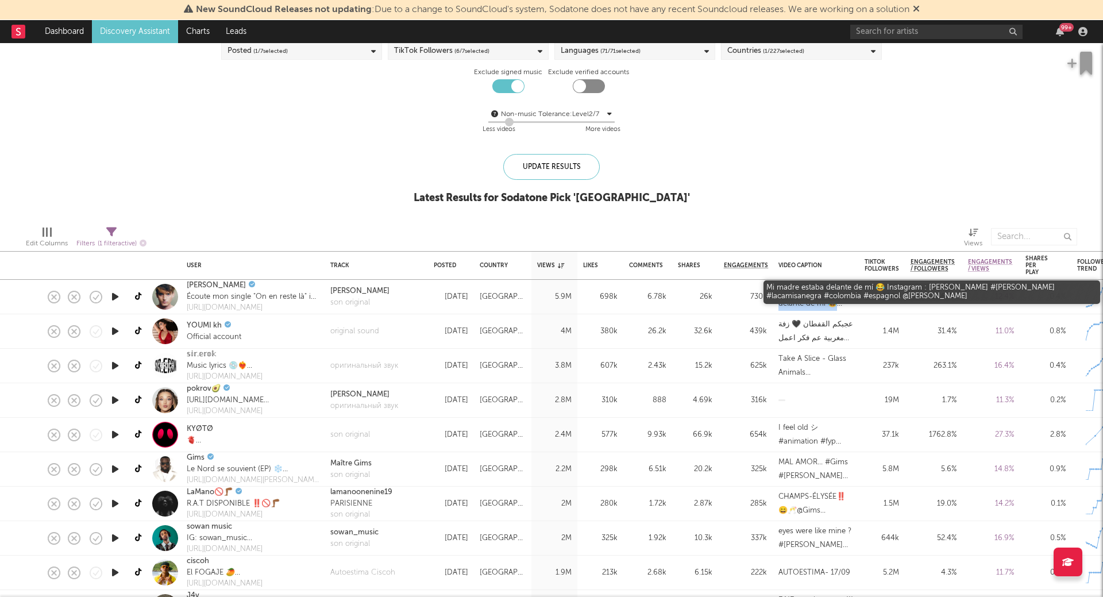
click at [798, 305] on div "Mi madre estaba delante de mí 😂 Instagram : [PERSON_NAME] #[PERSON_NAME] #lacam…" at bounding box center [815, 297] width 75 height 28
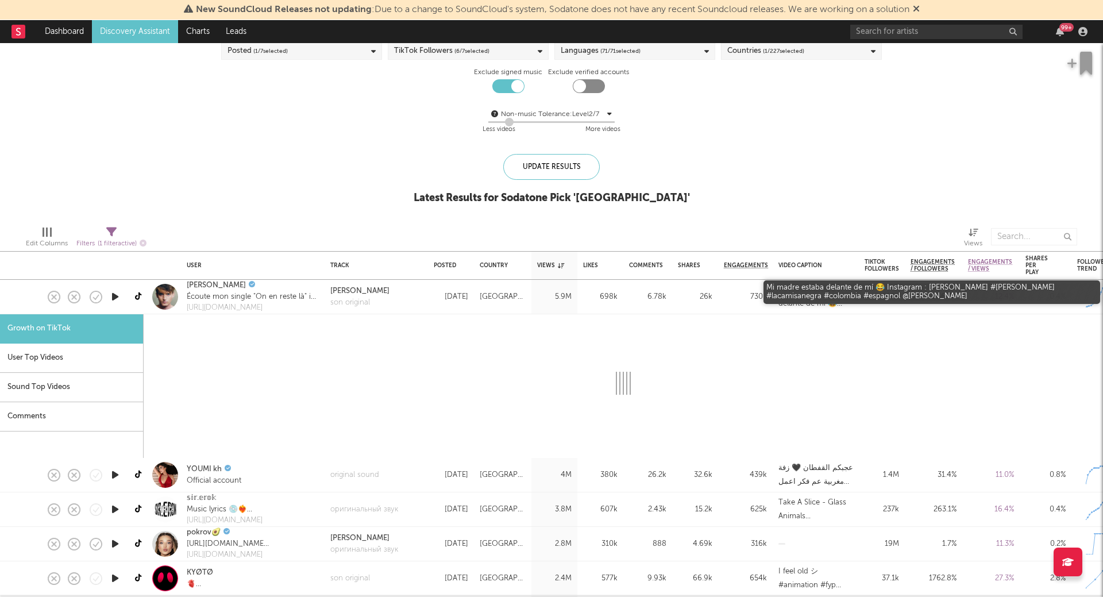
select select "1m"
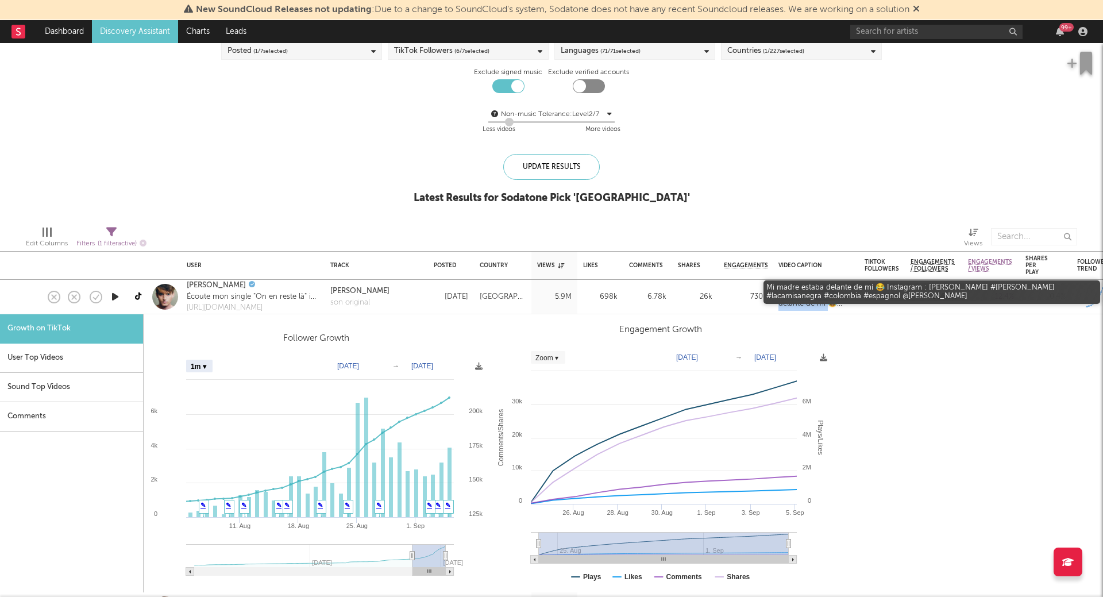
drag, startPoint x: 777, startPoint y: 291, endPoint x: 826, endPoint y: 305, distance: 51.3
click at [826, 305] on div "Mi madre estaba delante de mí 😂 Instagram : [PERSON_NAME] #[PERSON_NAME] #lacam…" at bounding box center [816, 297] width 86 height 34
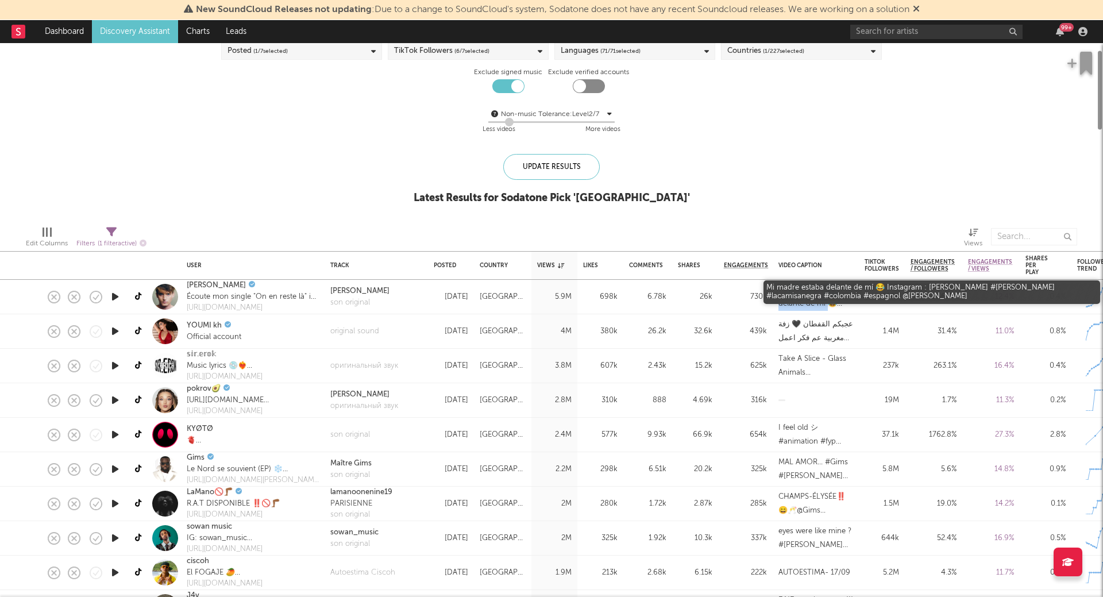
copy div "Mi madre estaba delante de mí"
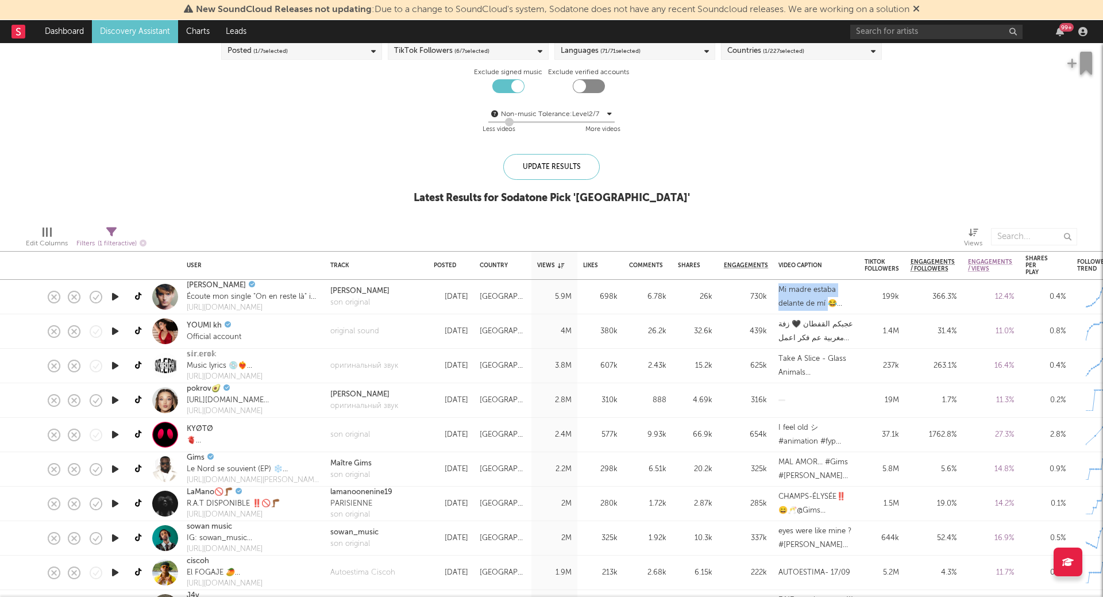
click at [112, 291] on icon "button" at bounding box center [115, 297] width 12 height 14
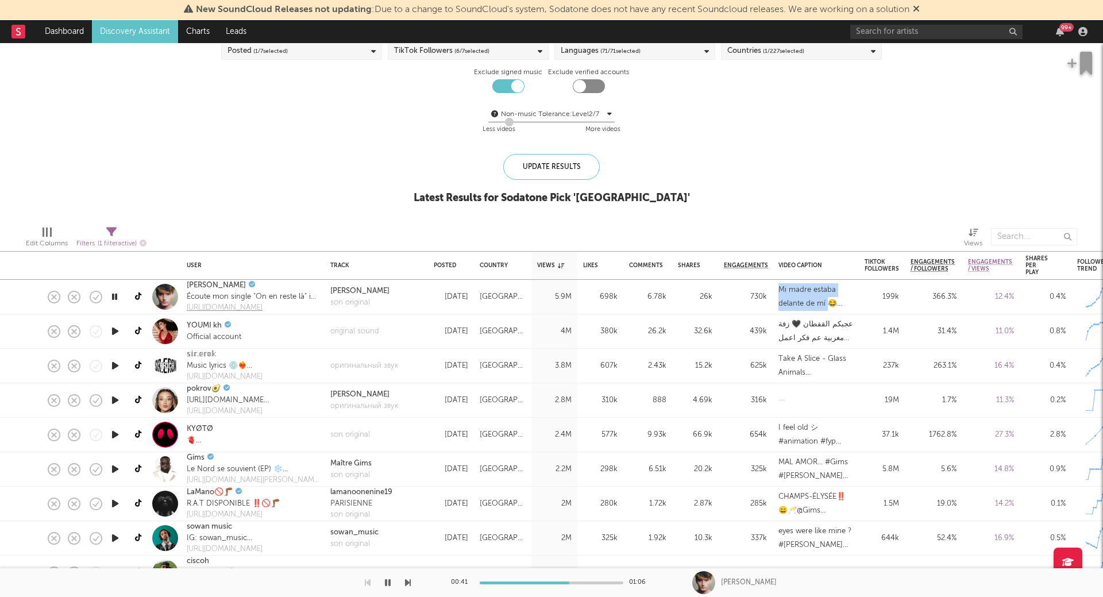
click at [229, 308] on div "[URL][DOMAIN_NAME]" at bounding box center [252, 307] width 130 height 11
click at [120, 330] on icon "button" at bounding box center [115, 331] width 12 height 14
click at [114, 373] on div at bounding box center [114, 366] width 23 height 34
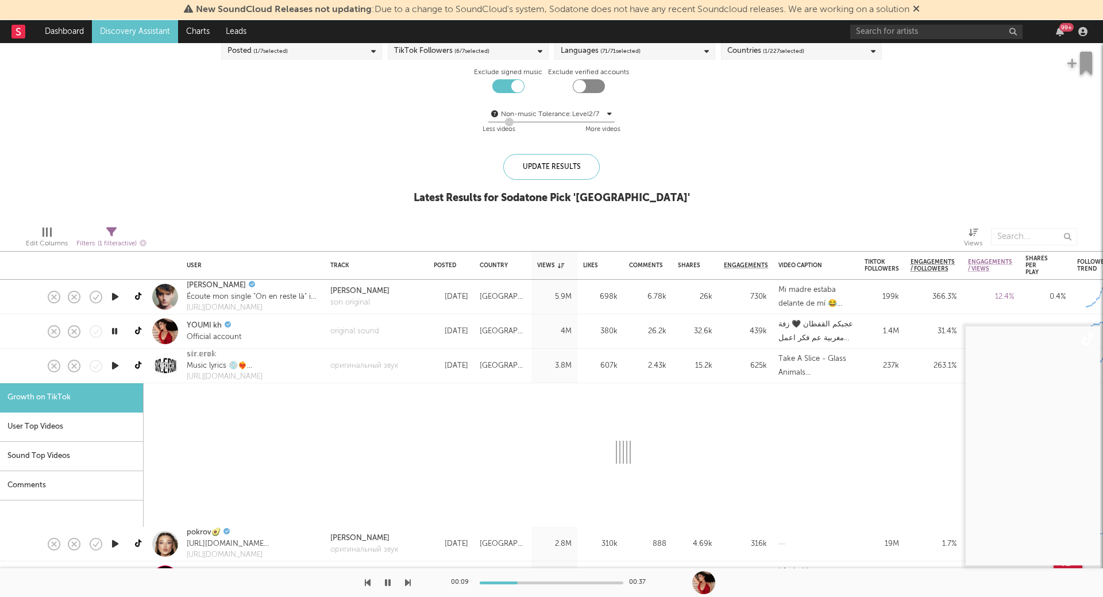
click at [115, 367] on icon "button" at bounding box center [115, 366] width 12 height 14
select select "1m"
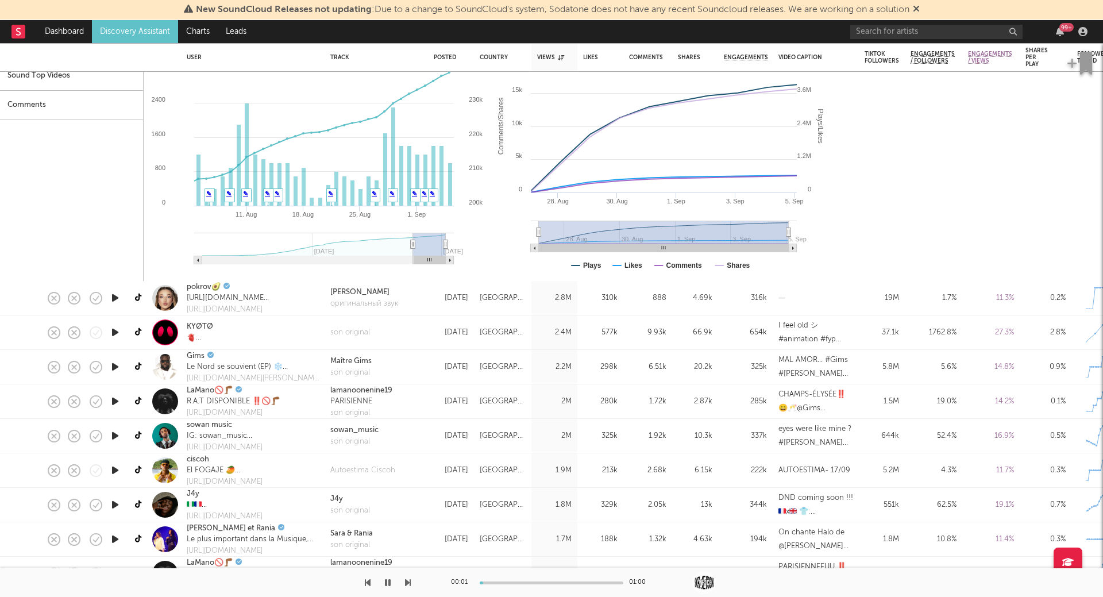
click at [115, 298] on icon "button" at bounding box center [115, 298] width 12 height 14
click at [114, 331] on icon "button" at bounding box center [115, 332] width 12 height 14
click at [117, 364] on icon "button" at bounding box center [115, 367] width 12 height 14
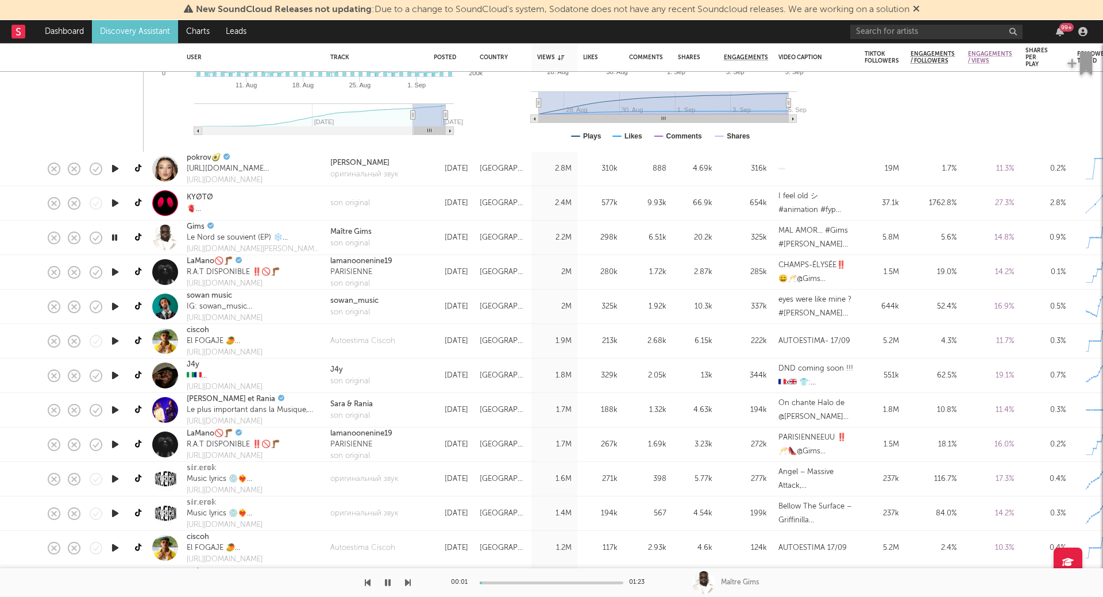
click at [112, 271] on icon "button" at bounding box center [115, 272] width 12 height 14
click at [114, 306] on icon "button" at bounding box center [115, 306] width 12 height 14
click at [114, 340] on icon "button" at bounding box center [115, 341] width 12 height 14
click at [115, 375] on icon "button" at bounding box center [115, 375] width 12 height 14
click at [113, 407] on icon "button" at bounding box center [115, 410] width 12 height 14
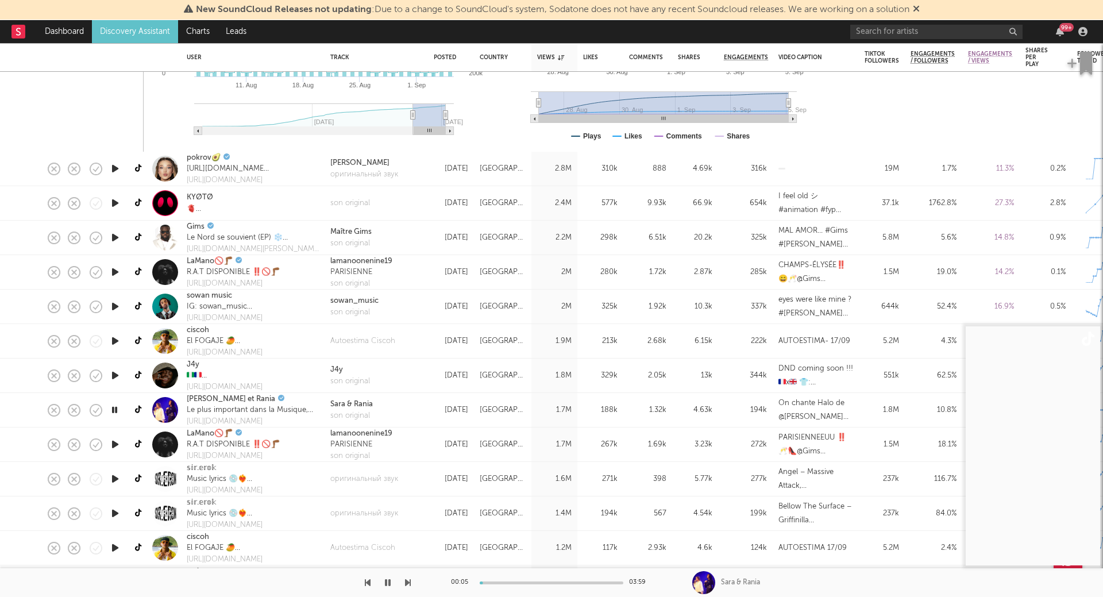
click at [117, 446] on icon "button" at bounding box center [115, 444] width 12 height 14
click at [115, 480] on icon "button" at bounding box center [115, 479] width 12 height 14
click at [115, 514] on icon "button" at bounding box center [115, 513] width 12 height 14
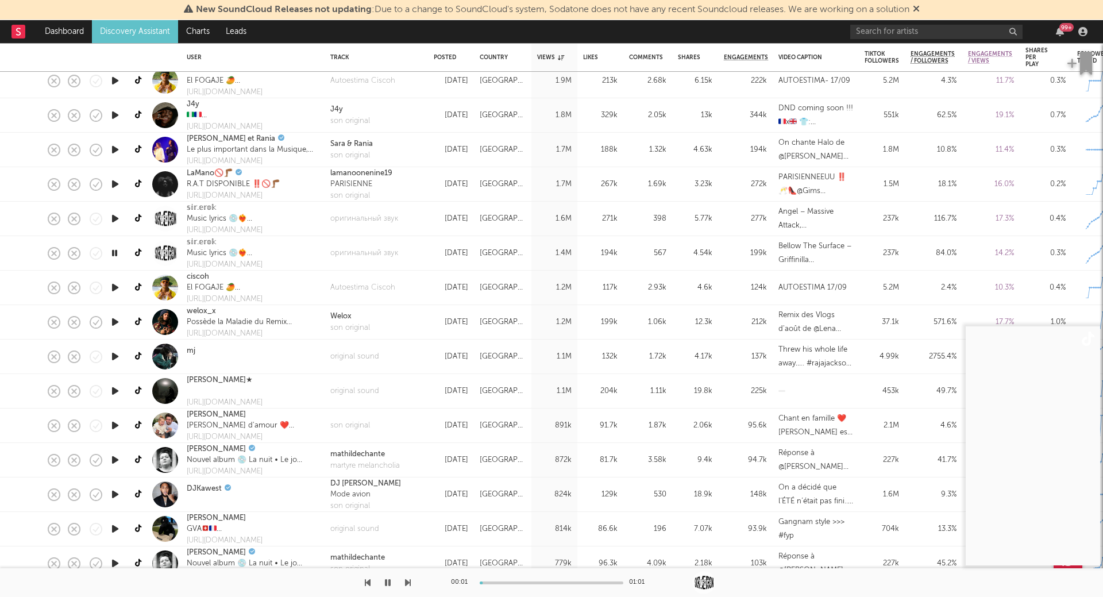
click at [113, 289] on icon "button" at bounding box center [115, 287] width 12 height 14
click at [118, 323] on icon "button" at bounding box center [115, 322] width 12 height 14
click at [115, 358] on icon "button" at bounding box center [115, 356] width 12 height 14
click icon "button"
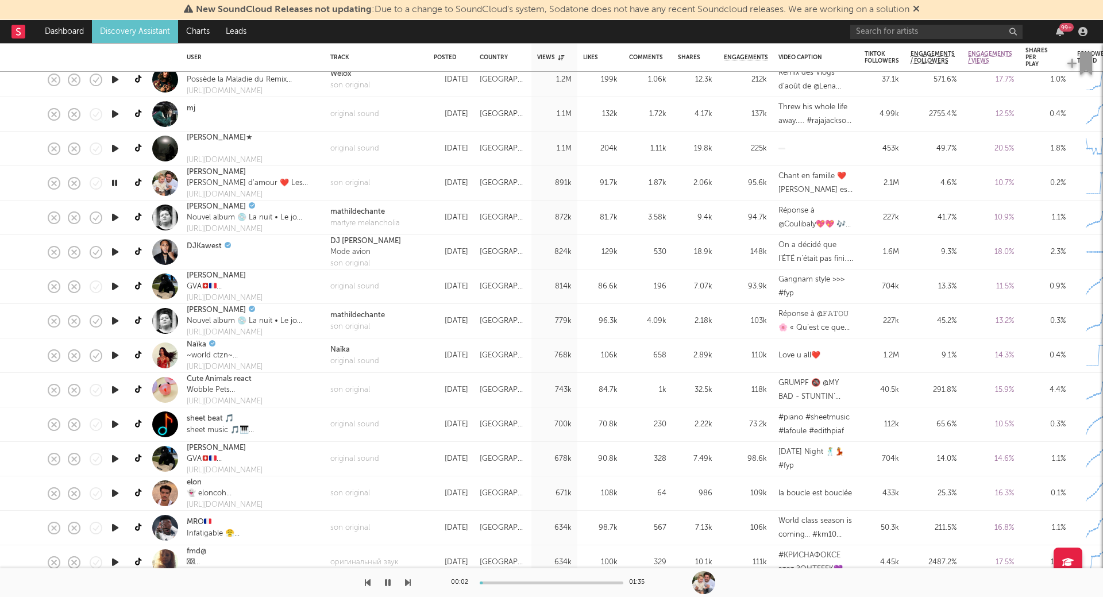
click icon "button"
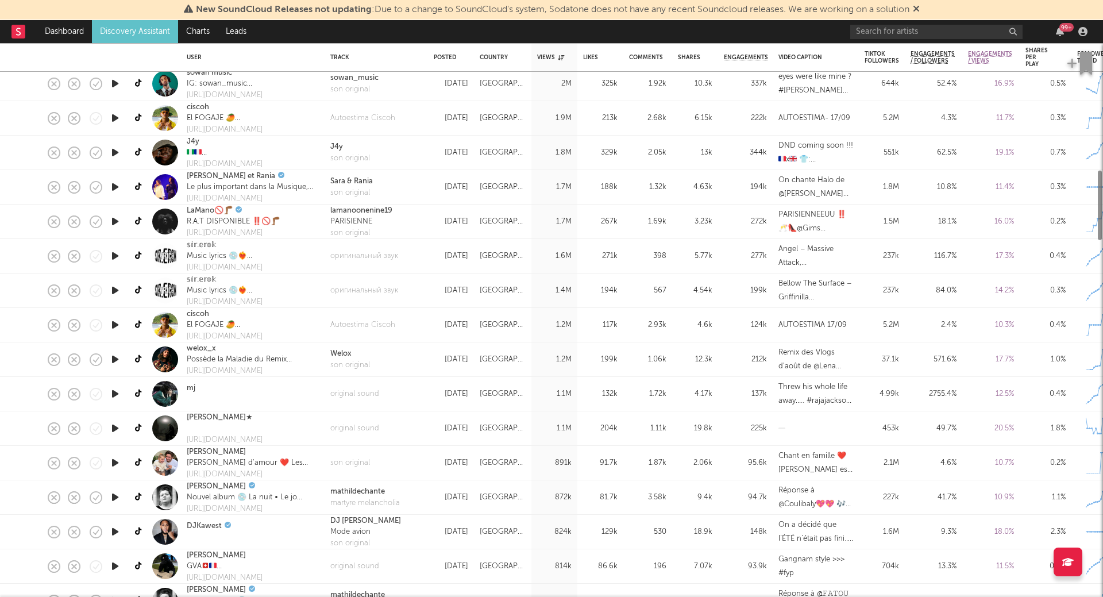
select select "1m"
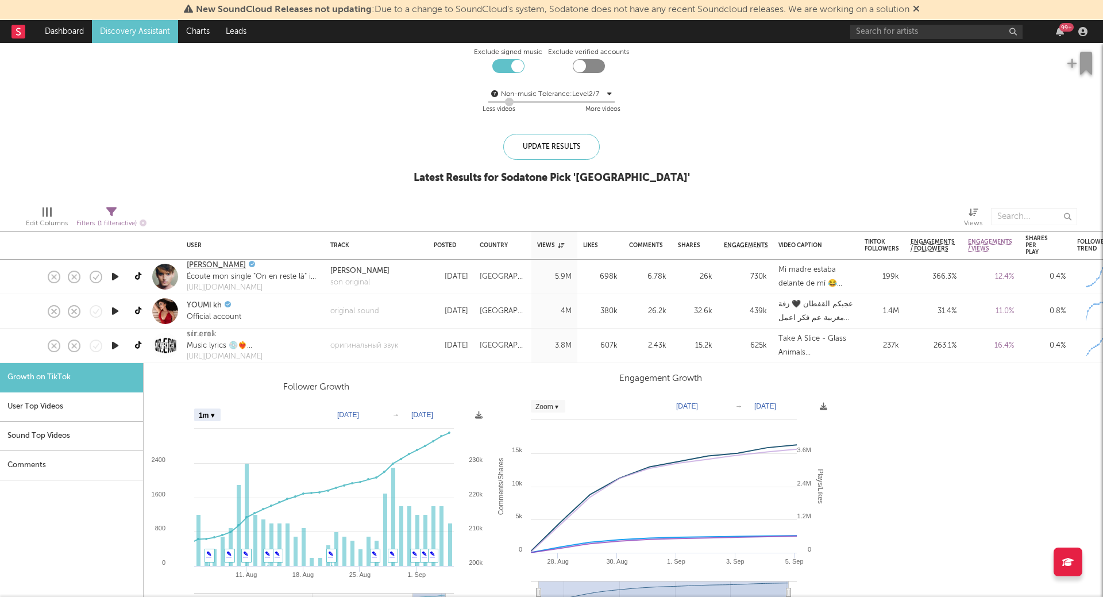
click link "[PERSON_NAME]"
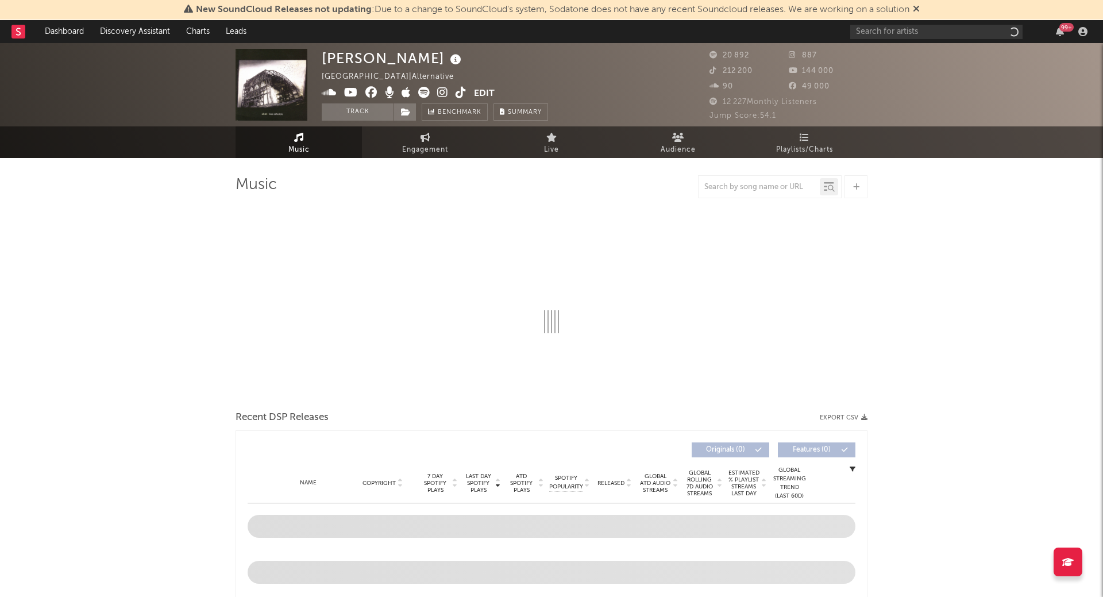
select select "1w"
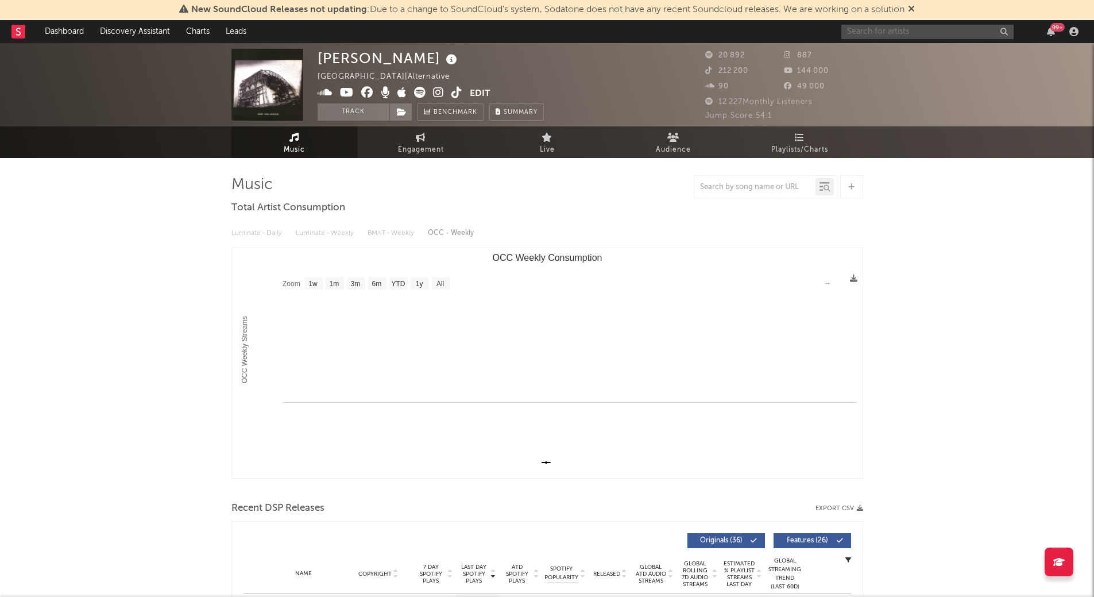
click at [896, 28] on input "text" at bounding box center [928, 32] width 172 height 14
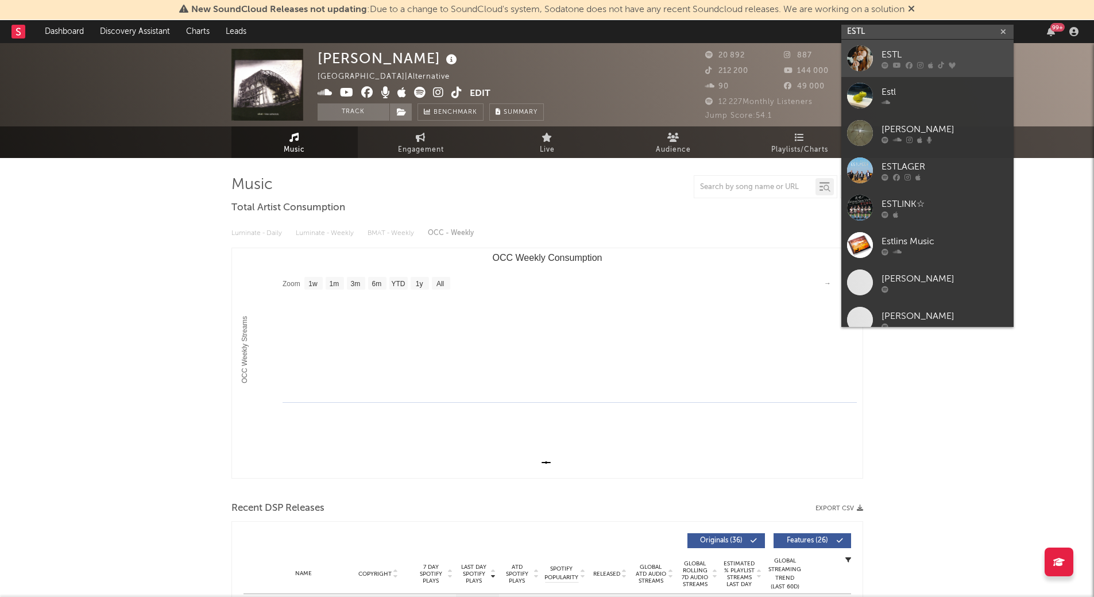
type input "ESTL"
click at [926, 61] on div at bounding box center [945, 64] width 126 height 7
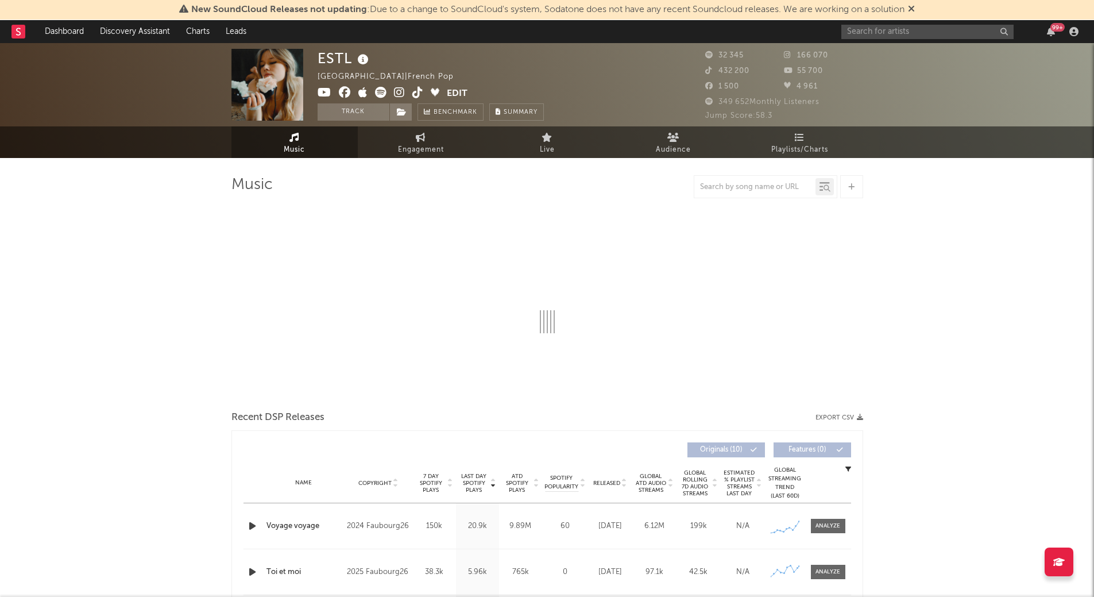
select select "6m"
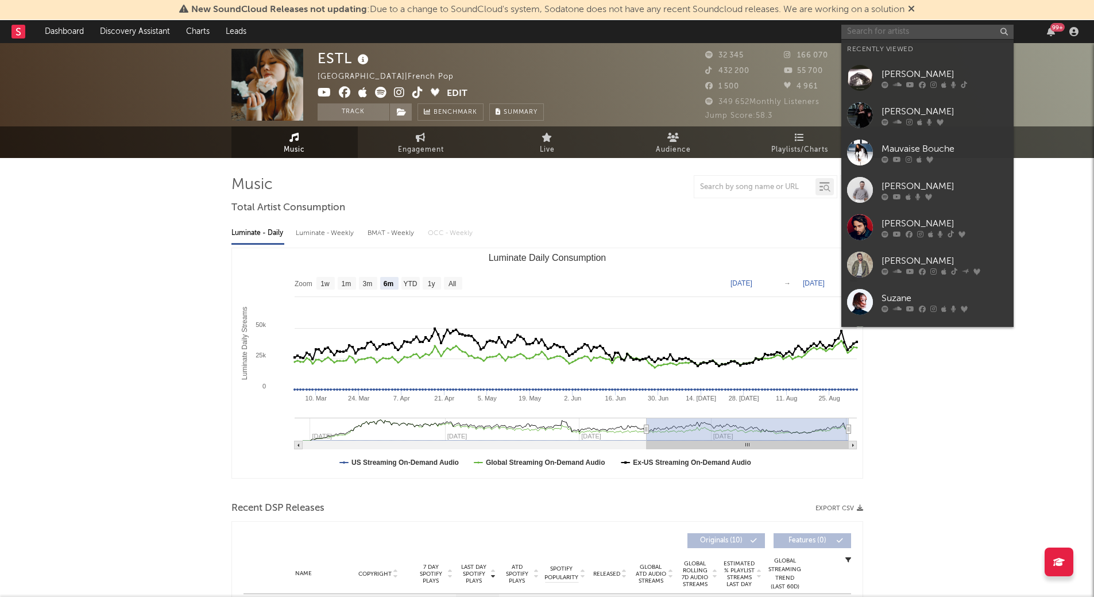
click at [865, 34] on input "text" at bounding box center [928, 32] width 172 height 14
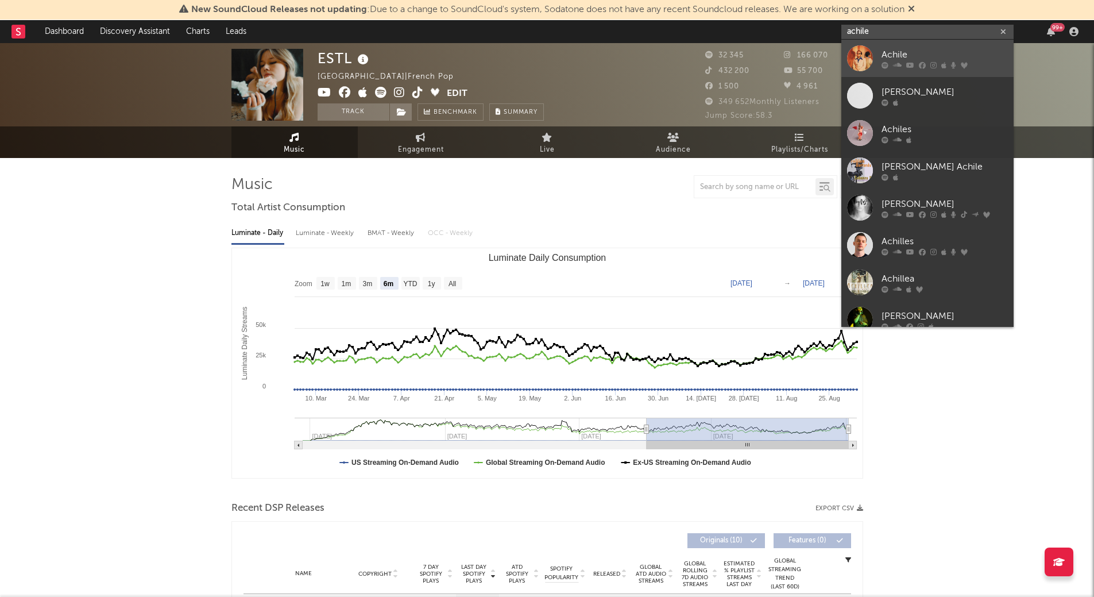
type input "achile"
click at [858, 51] on div at bounding box center [860, 58] width 26 height 26
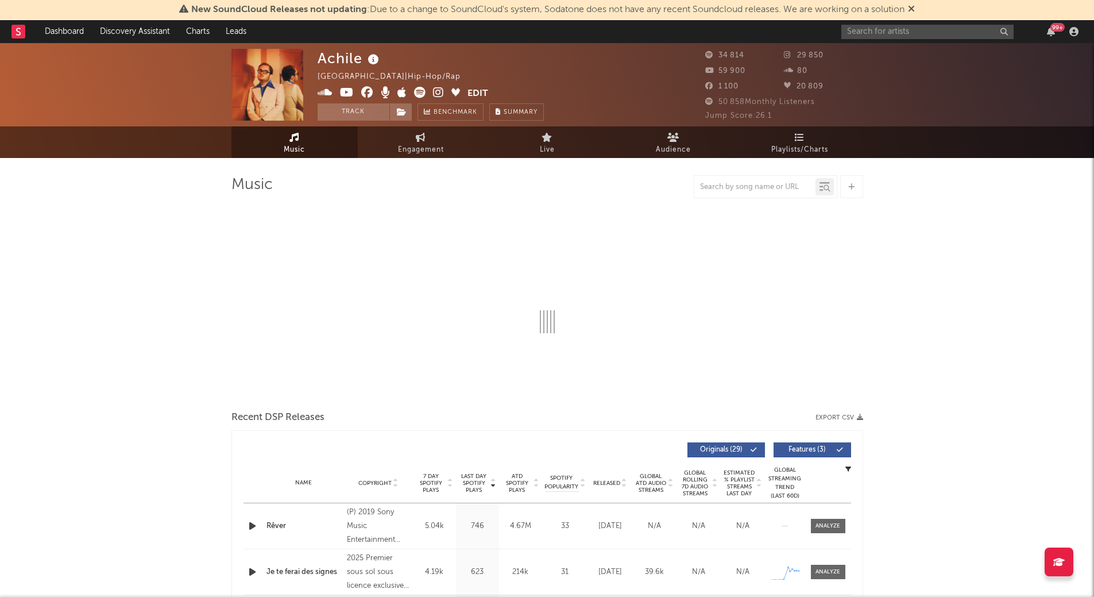
select select "6m"
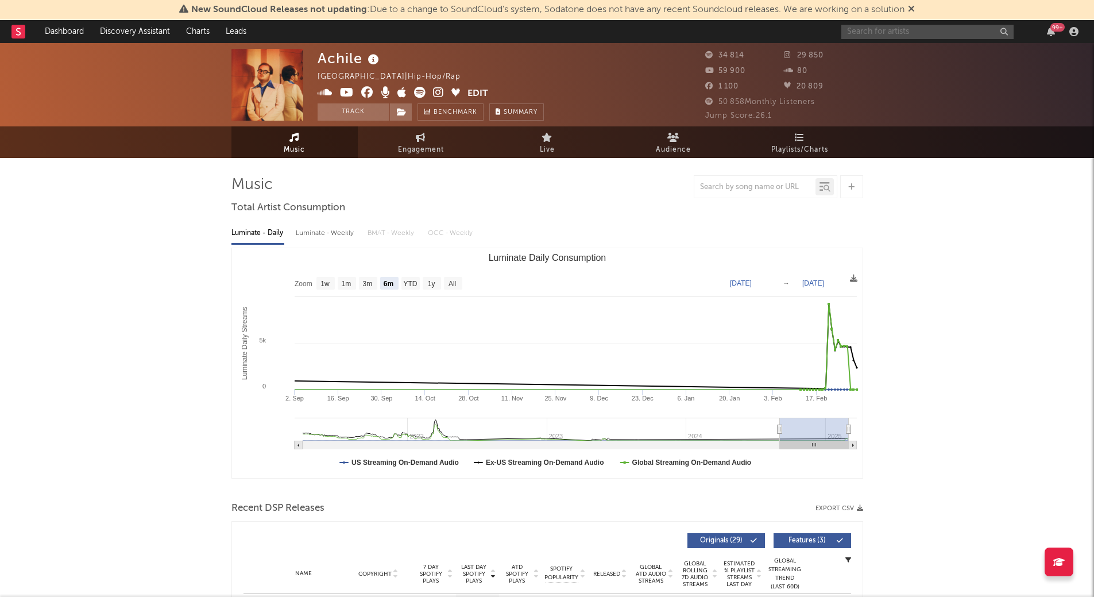
click at [892, 35] on input "text" at bounding box center [928, 32] width 172 height 14
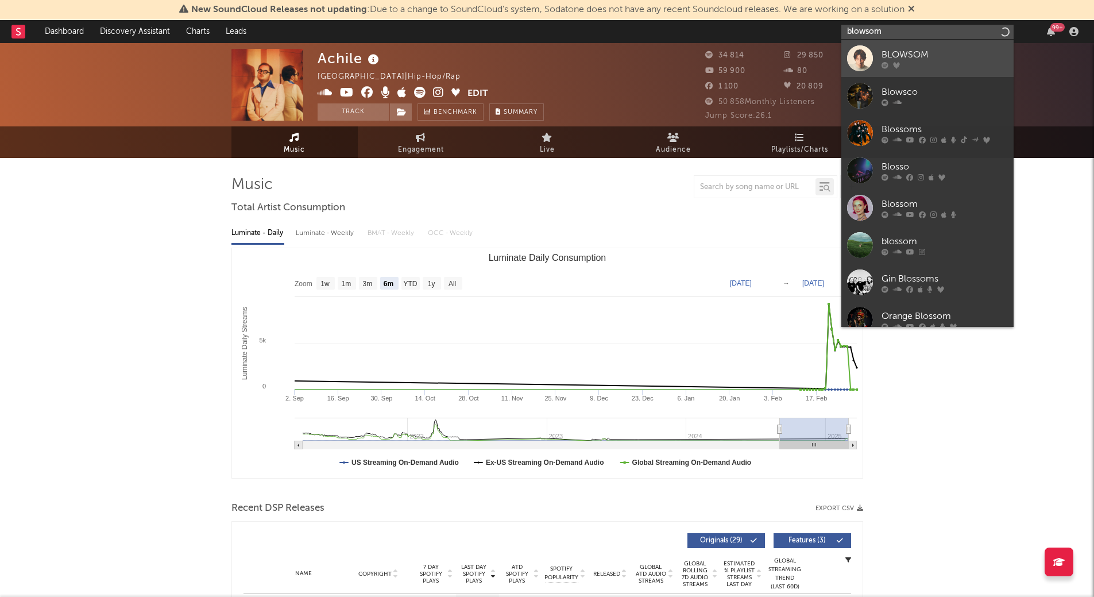
type input "blowsom"
click at [857, 61] on div at bounding box center [860, 58] width 26 height 26
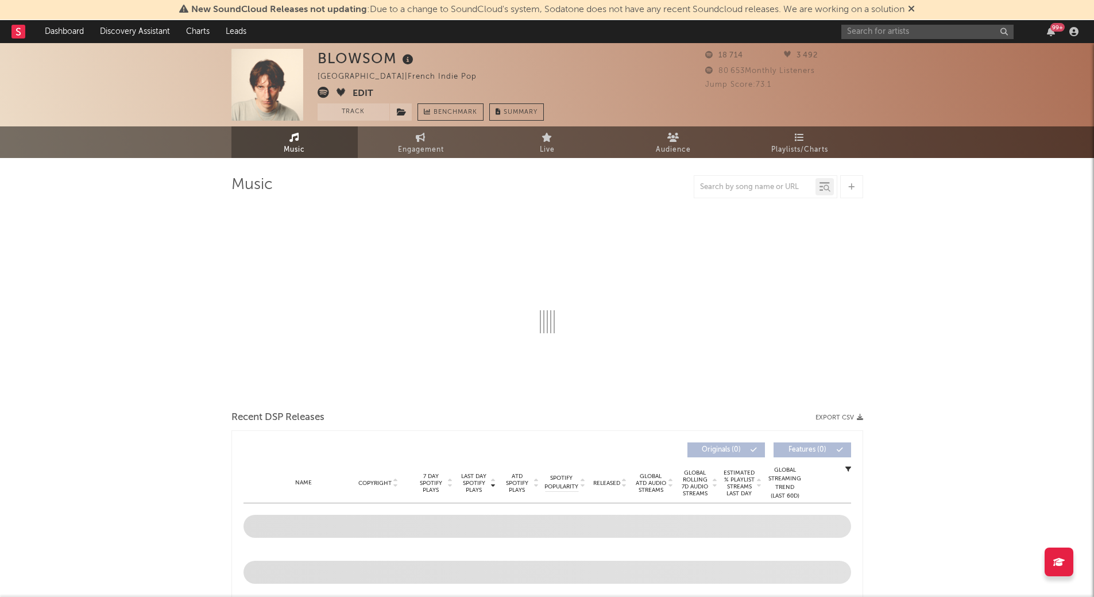
select select "6m"
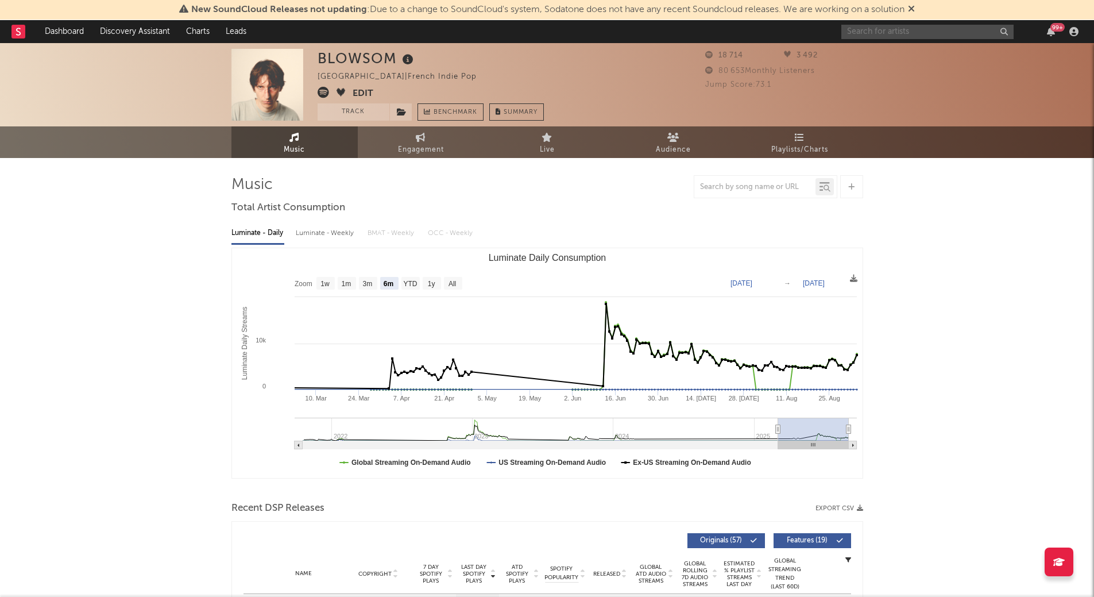
click at [879, 30] on input "text" at bounding box center [928, 32] width 172 height 14
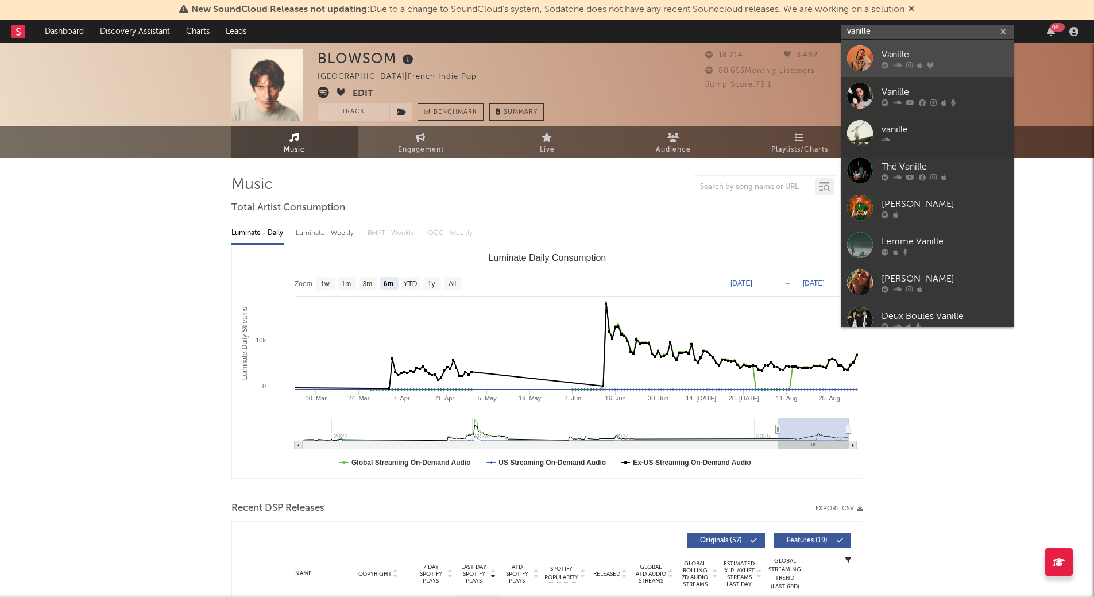
type input "vanille"
click at [864, 53] on div at bounding box center [860, 58] width 26 height 26
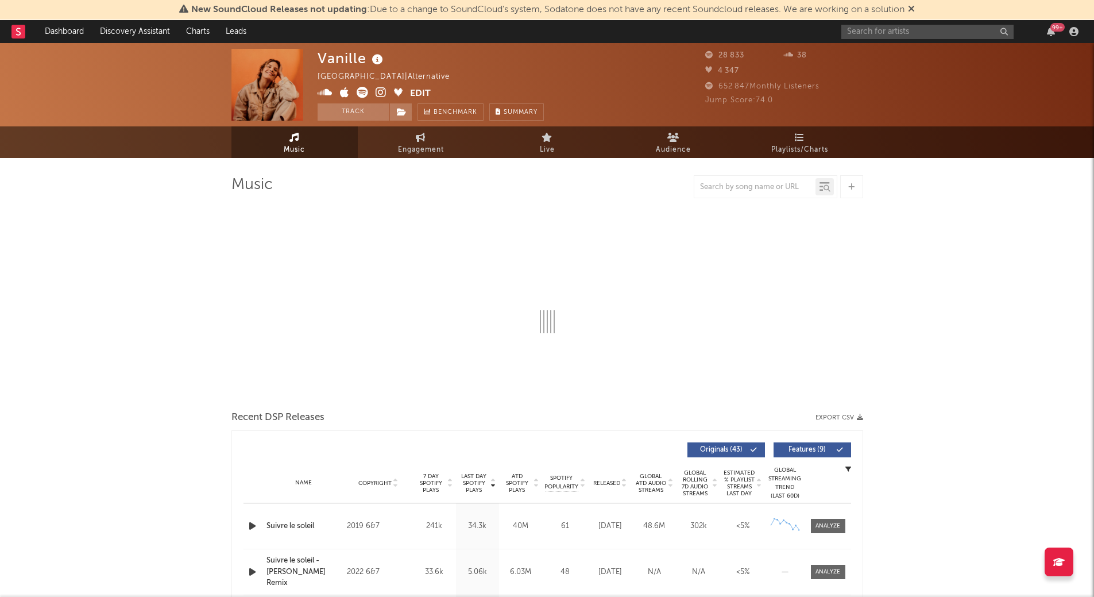
select select "6m"
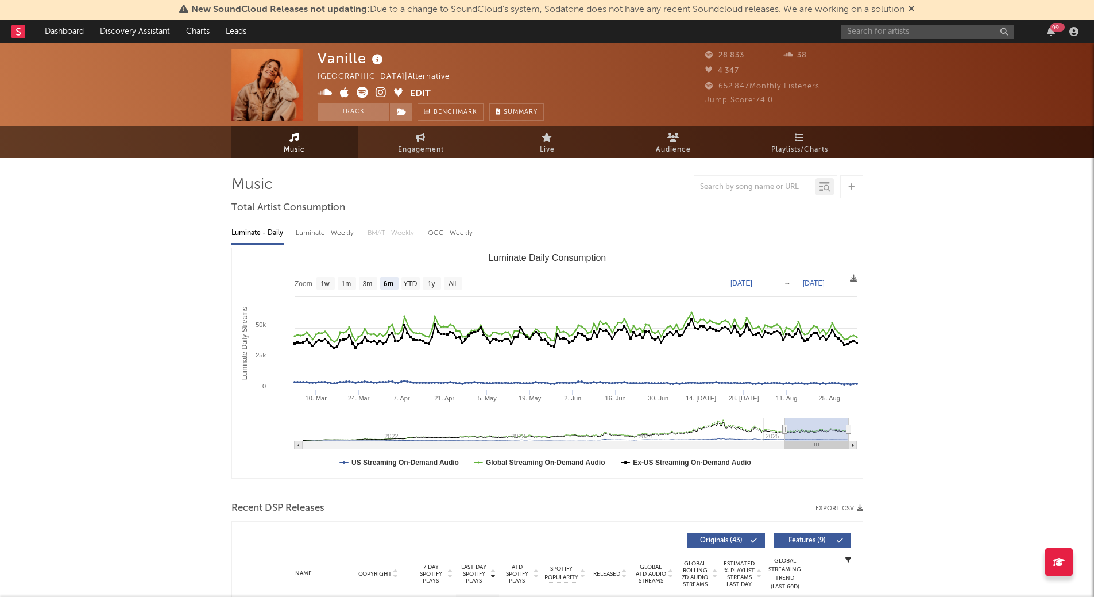
click at [269, 87] on img at bounding box center [268, 85] width 72 height 72
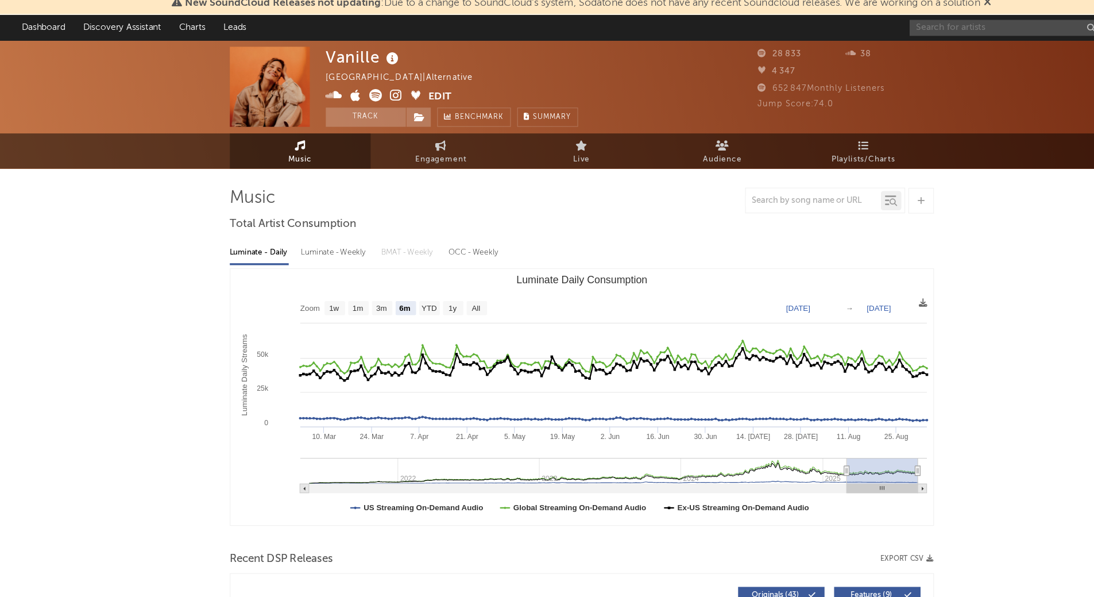
click at [869, 33] on input "text" at bounding box center [928, 32] width 172 height 14
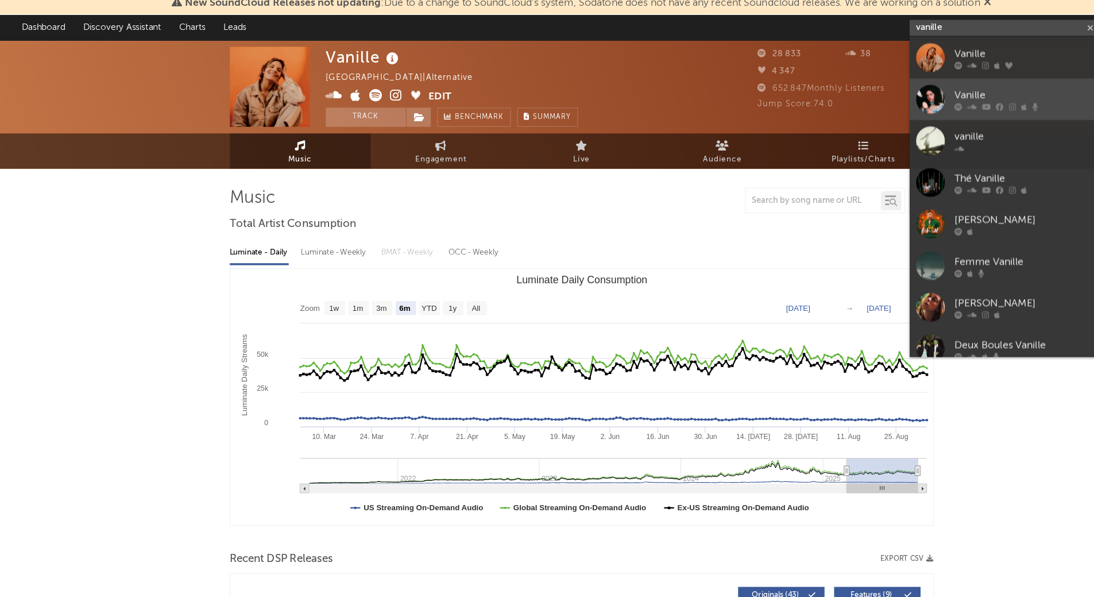
type input "vanille"
click at [868, 84] on div at bounding box center [860, 96] width 26 height 26
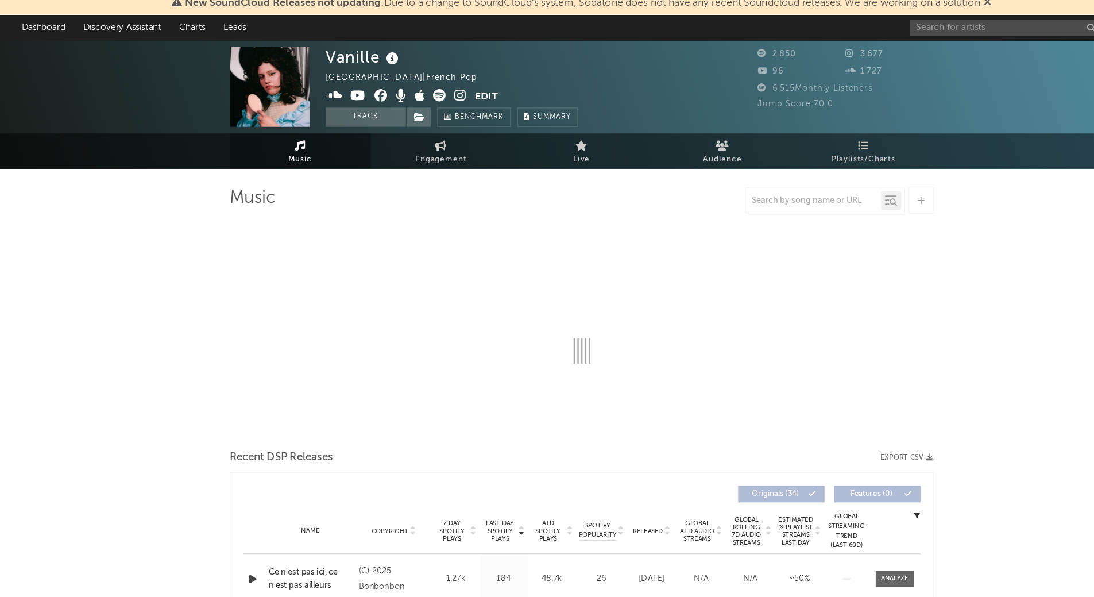
select select "6m"
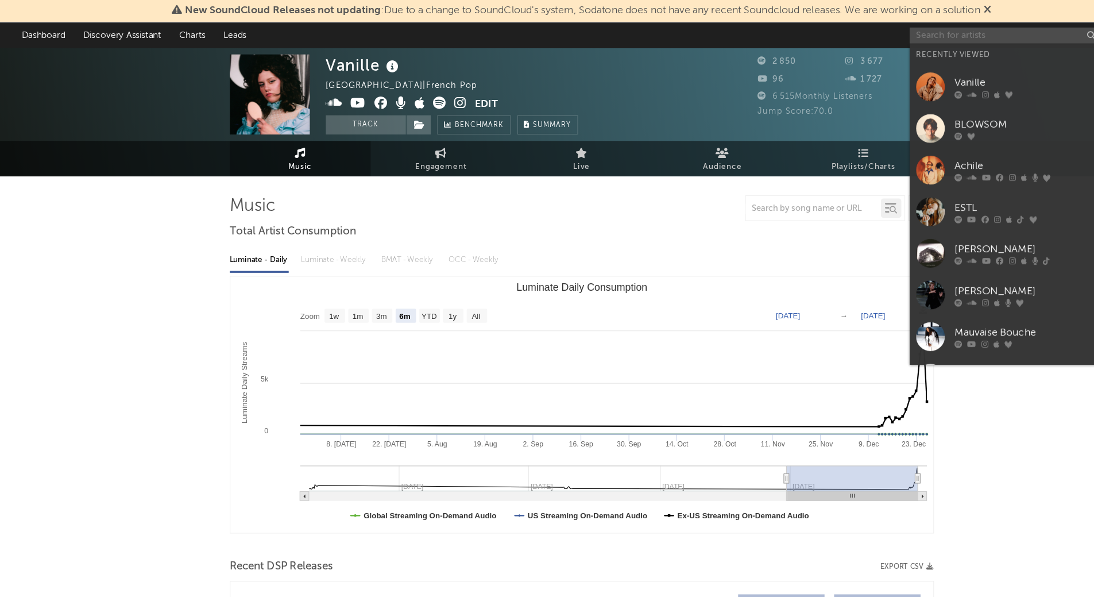
click at [887, 29] on input "text" at bounding box center [928, 32] width 172 height 14
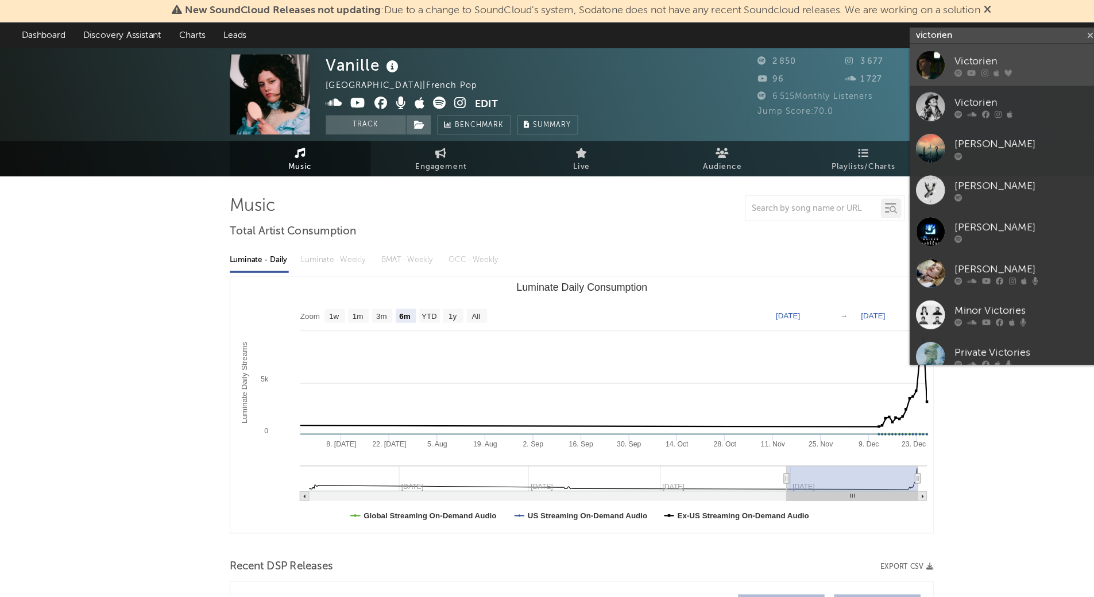
type input "victorien"
click at [911, 51] on div "Victorien" at bounding box center [945, 55] width 126 height 14
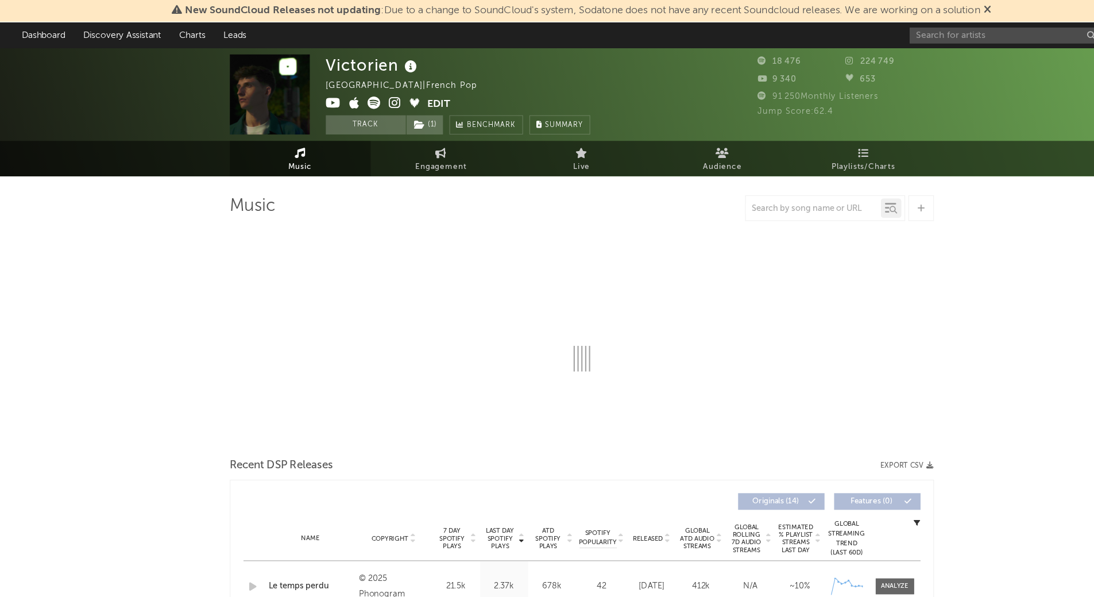
select select "6m"
